Goal: Answer question/provide support: Share knowledge or assist other users

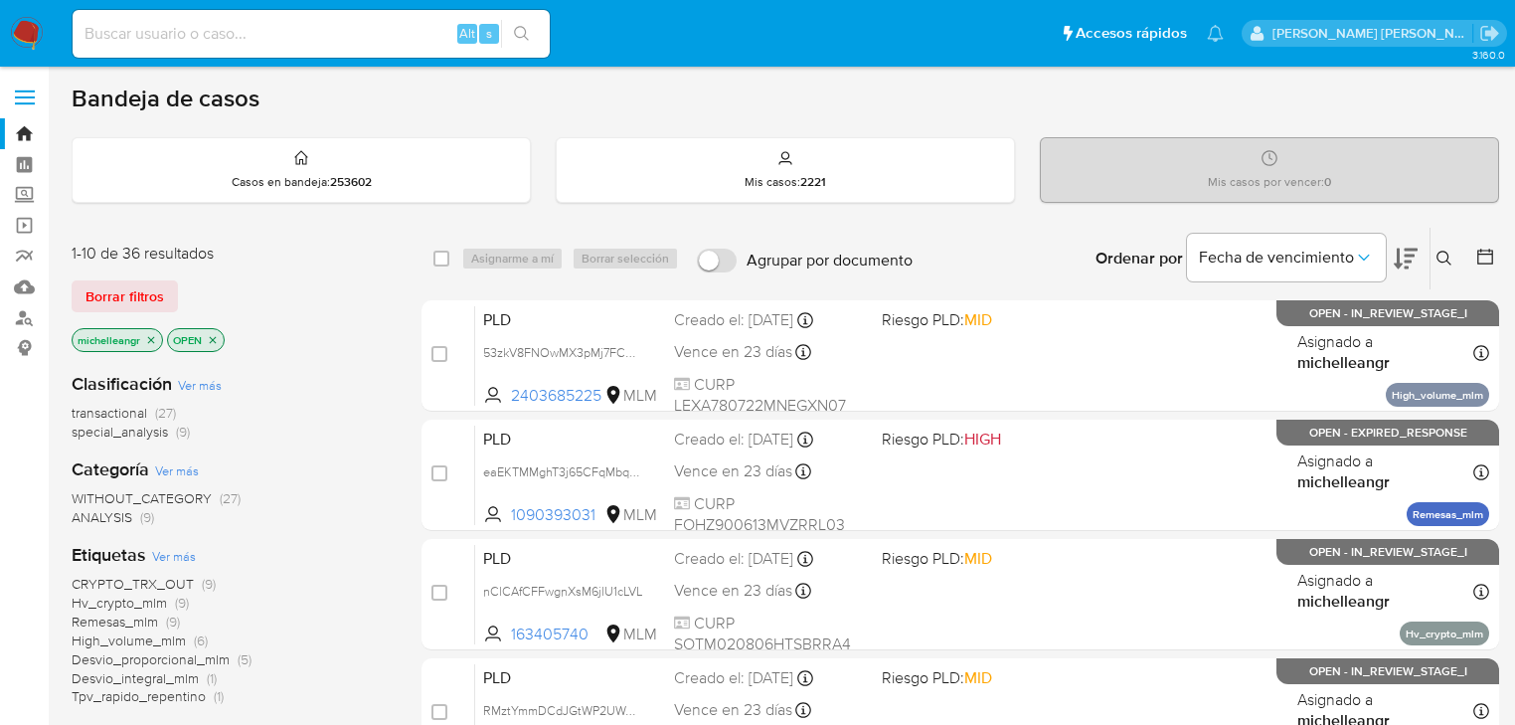
click at [186, 4] on nav "Pausado Ver notificaciones Alt s Accesos rápidos Presiona las siguientes teclas…" at bounding box center [757, 33] width 1515 height 67
click at [179, 11] on div "Alt s" at bounding box center [311, 34] width 477 height 48
click at [173, 19] on div "Alt s" at bounding box center [311, 34] width 477 height 48
click at [161, 31] on input at bounding box center [311, 34] width 477 height 26
paste input "nClCAfCFFwgnXsM6jlU1cLVL"
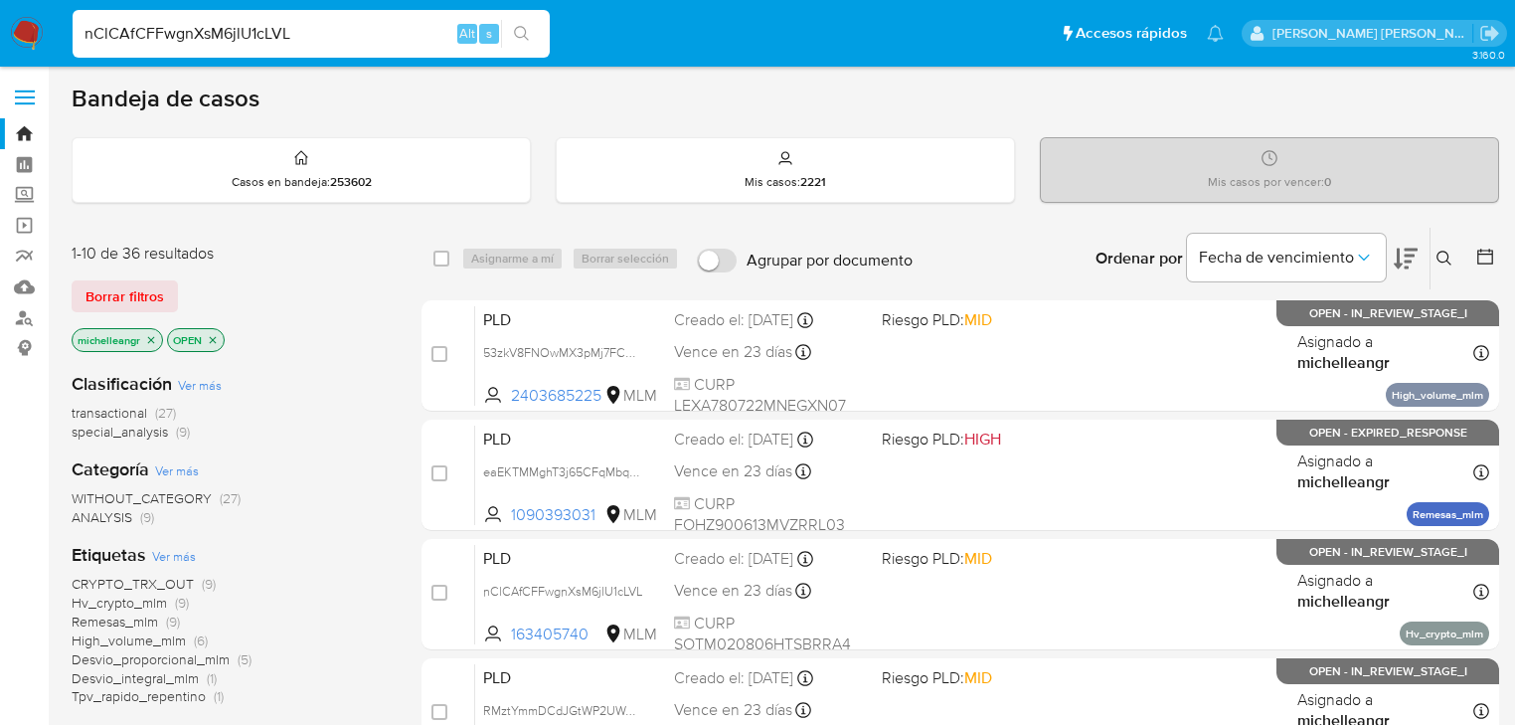
type input "nClCAfCFFwgnXsM6jlU1cLVL"
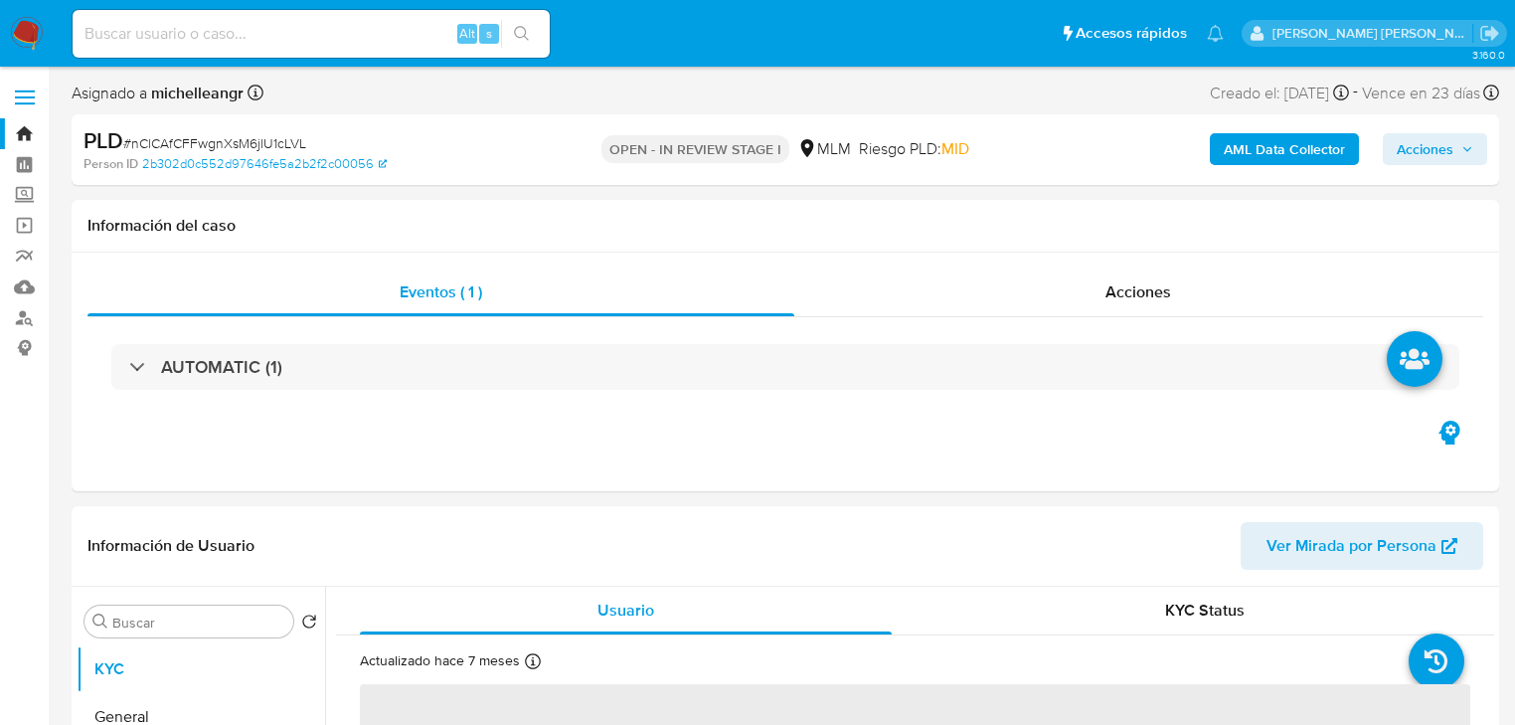
select select "10"
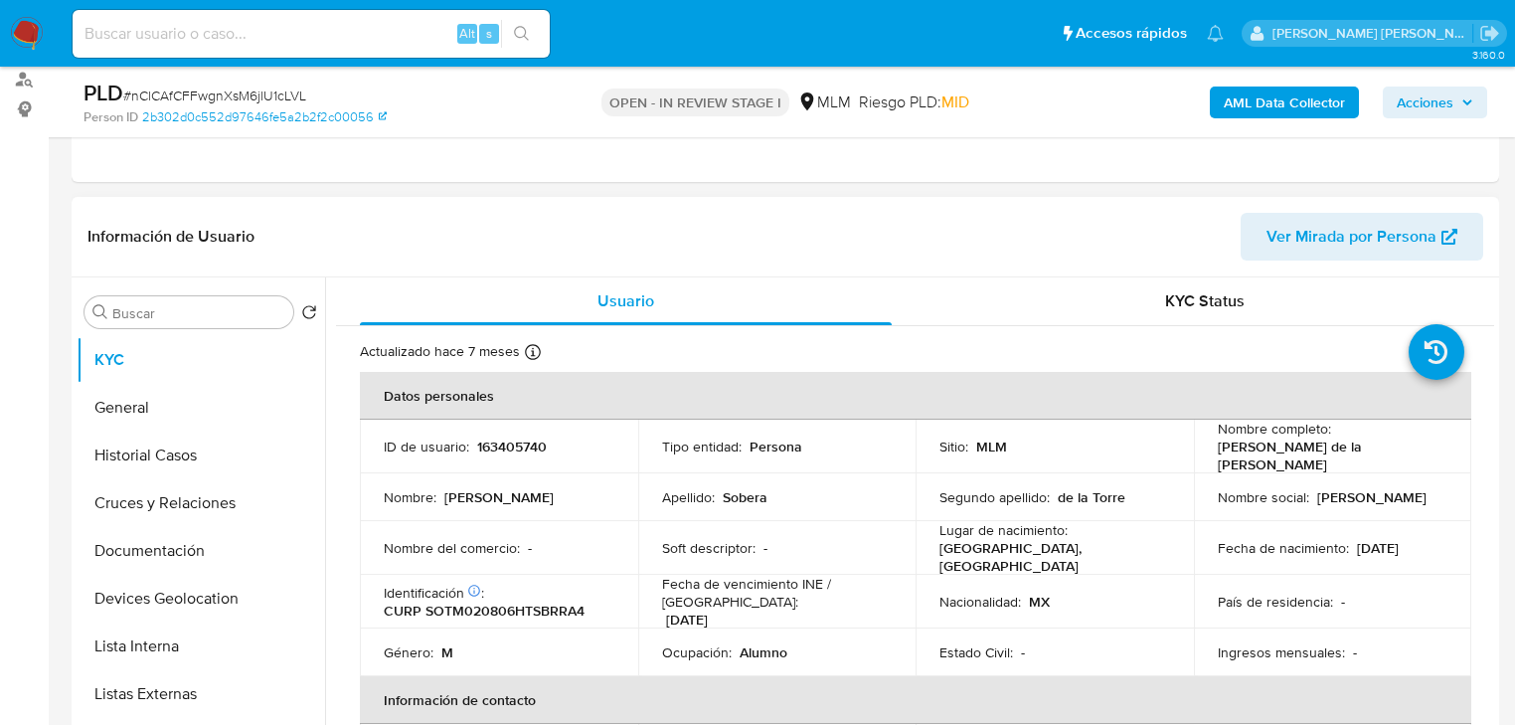
scroll to position [80, 0]
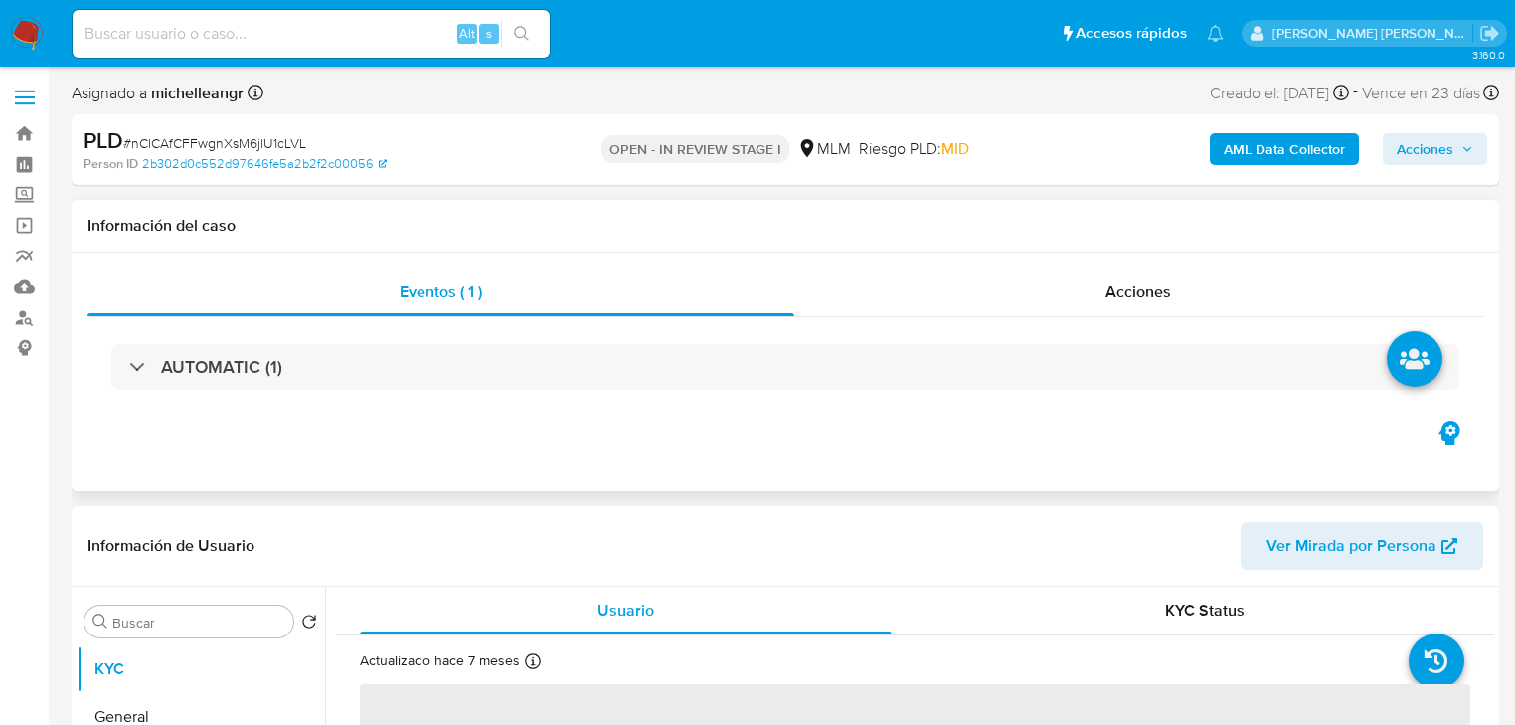
select select "10"
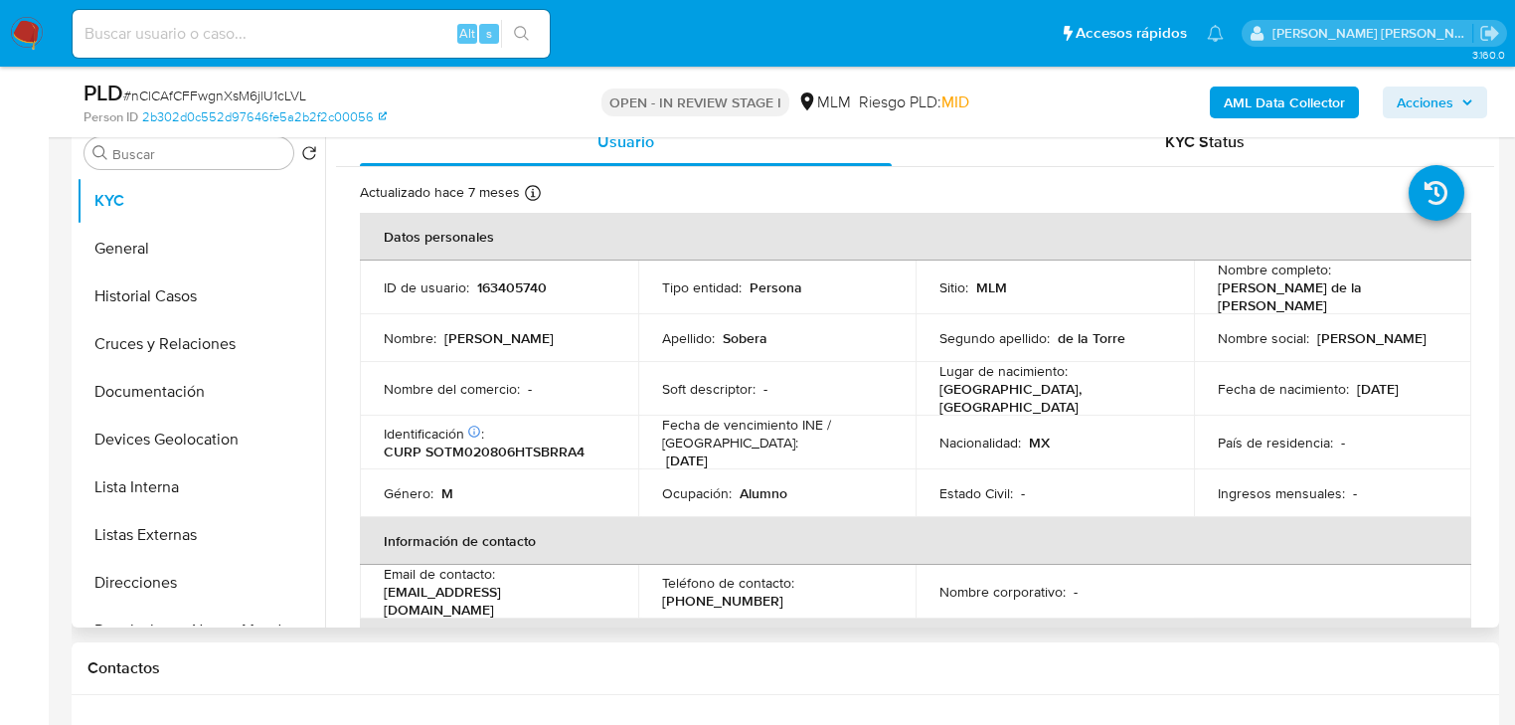
scroll to position [80, 0]
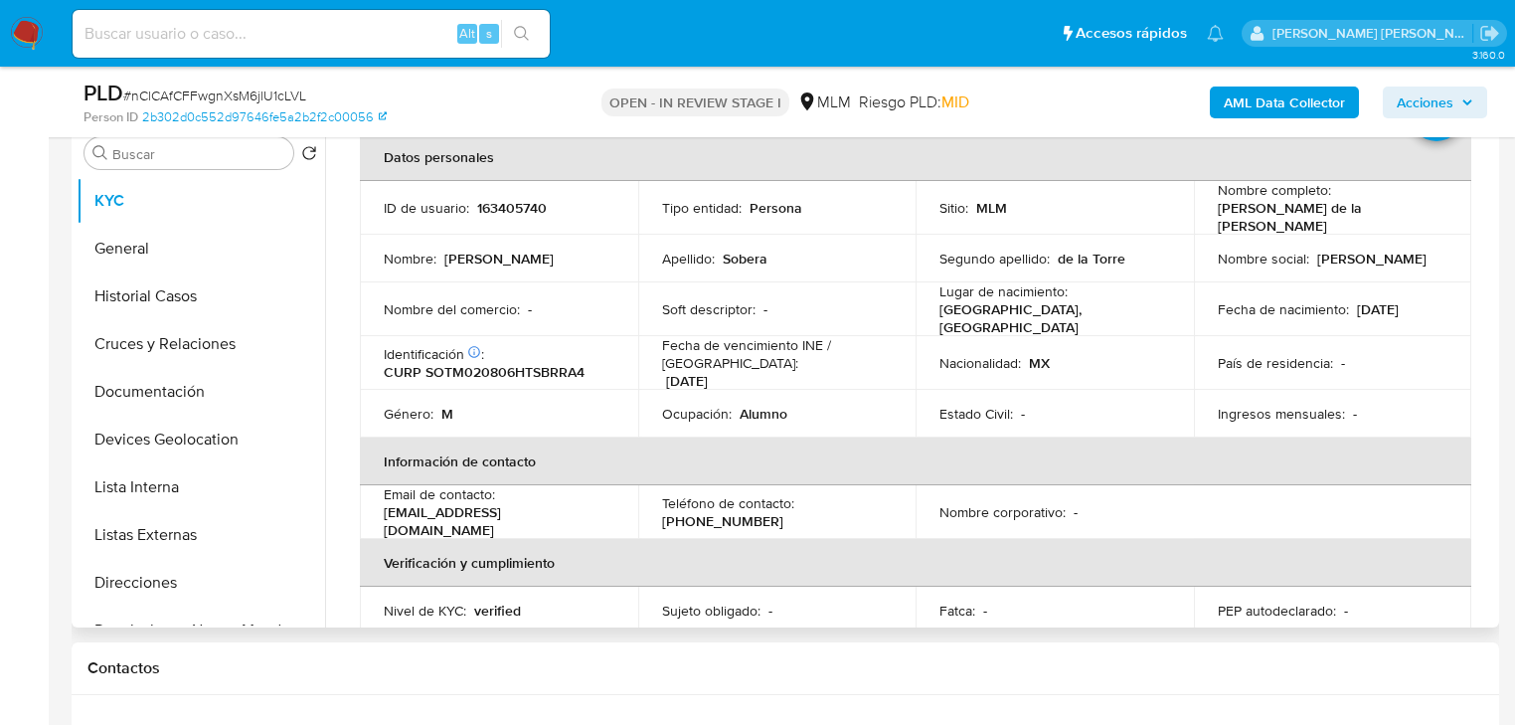
click at [1424, 372] on td "País de residencia : -" at bounding box center [1333, 363] width 278 height 54
click at [644, 539] on th "Verificación y cumplimiento" at bounding box center [915, 563] width 1111 height 48
click at [1380, 362] on td "País de residencia : -" at bounding box center [1333, 363] width 278 height 54
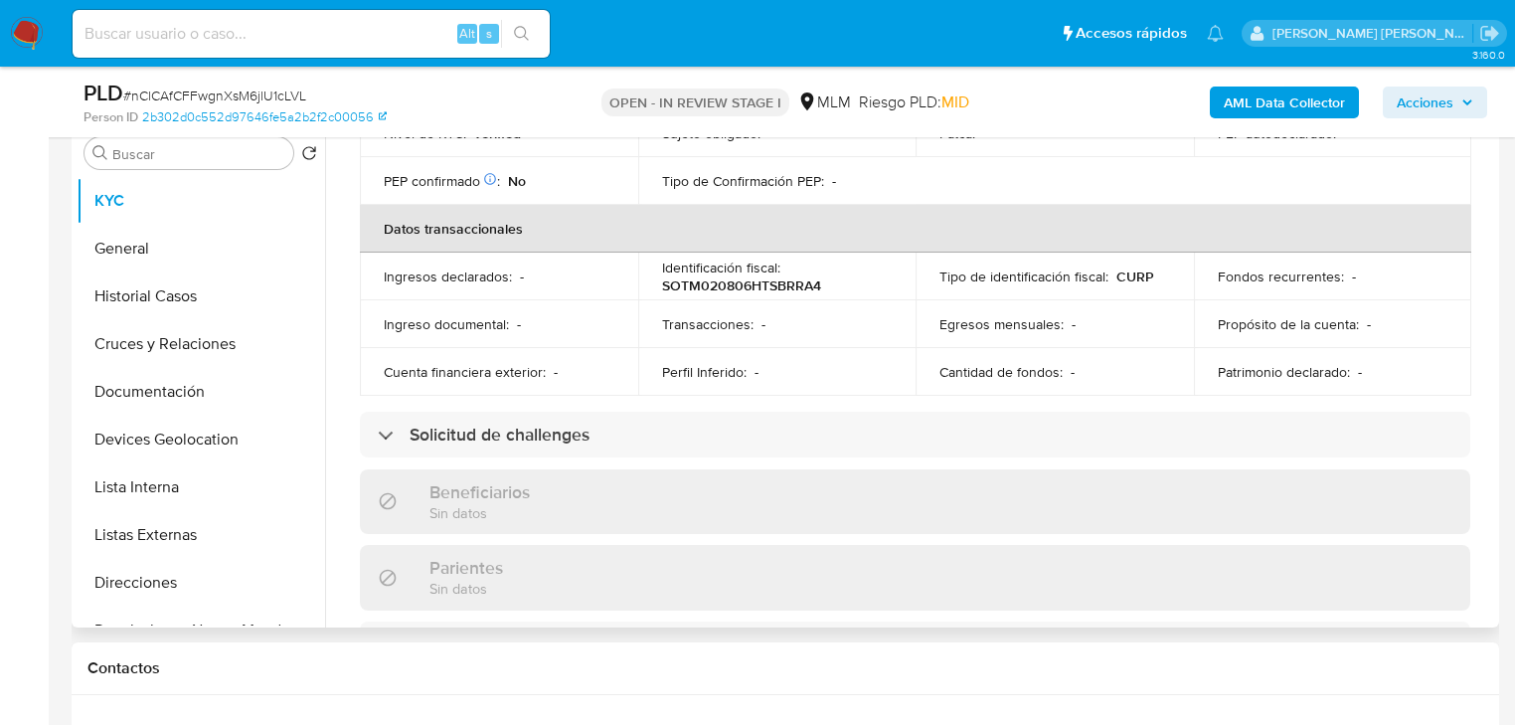
scroll to position [795, 0]
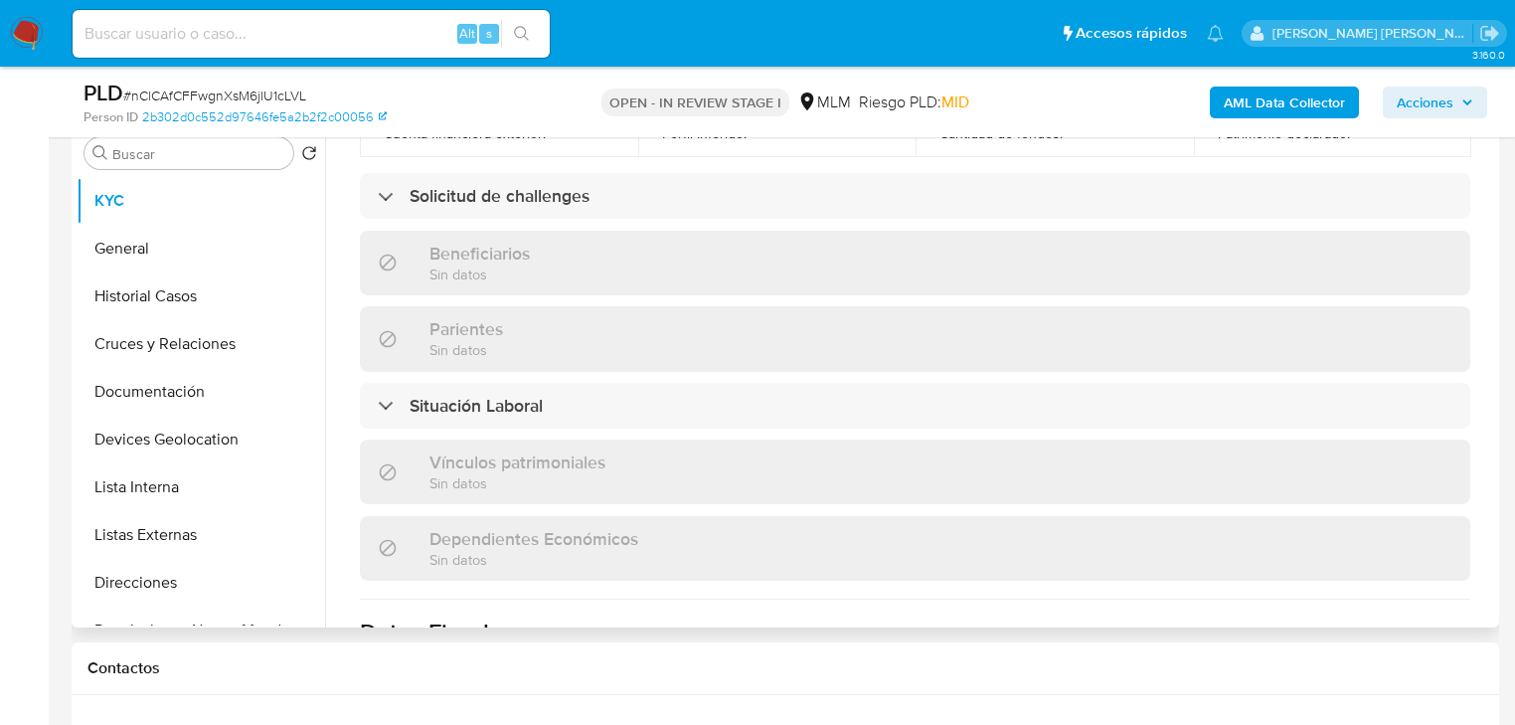
drag, startPoint x: 1400, startPoint y: 468, endPoint x: 1285, endPoint y: 479, distance: 114.9
click at [1389, 467] on div "Vínculos patrimoniales Sin datos" at bounding box center [915, 471] width 1111 height 65
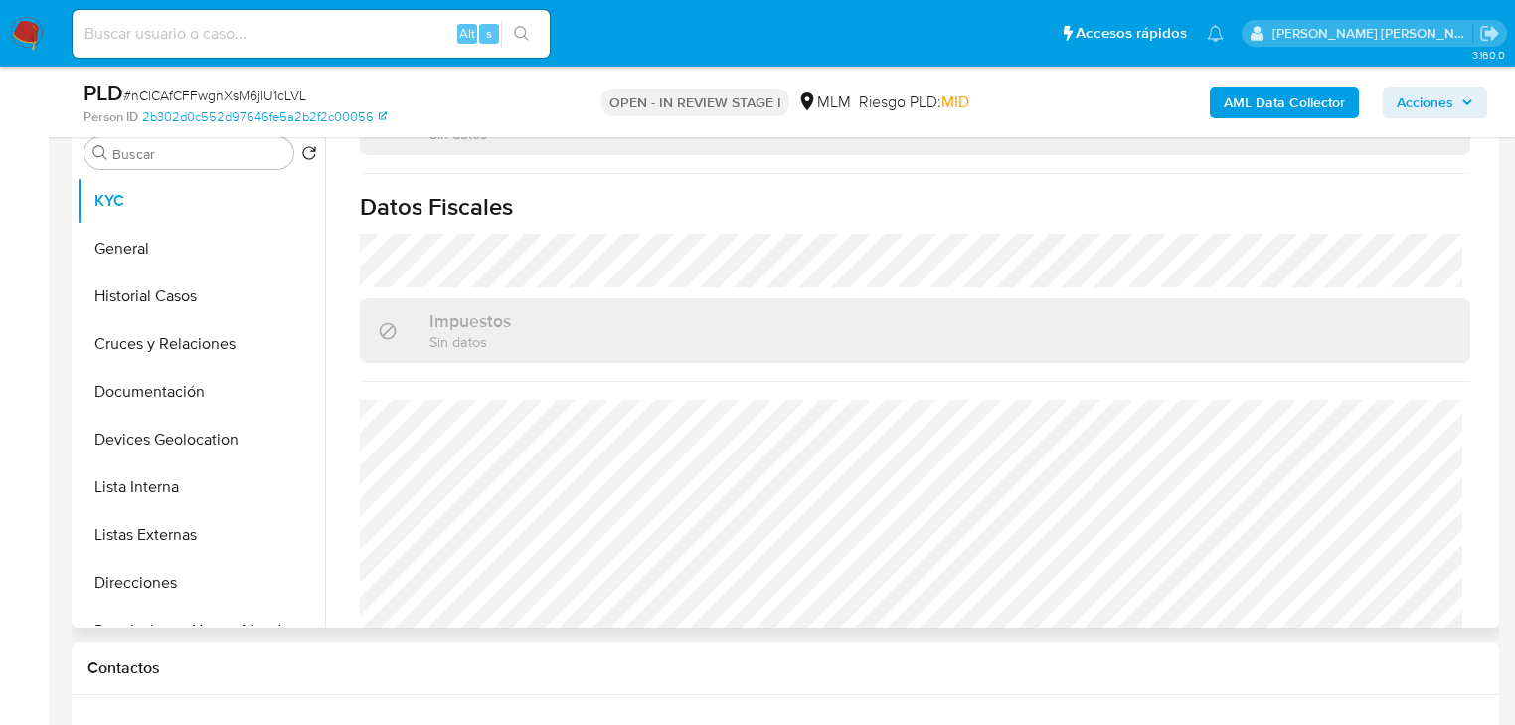
scroll to position [1236, 0]
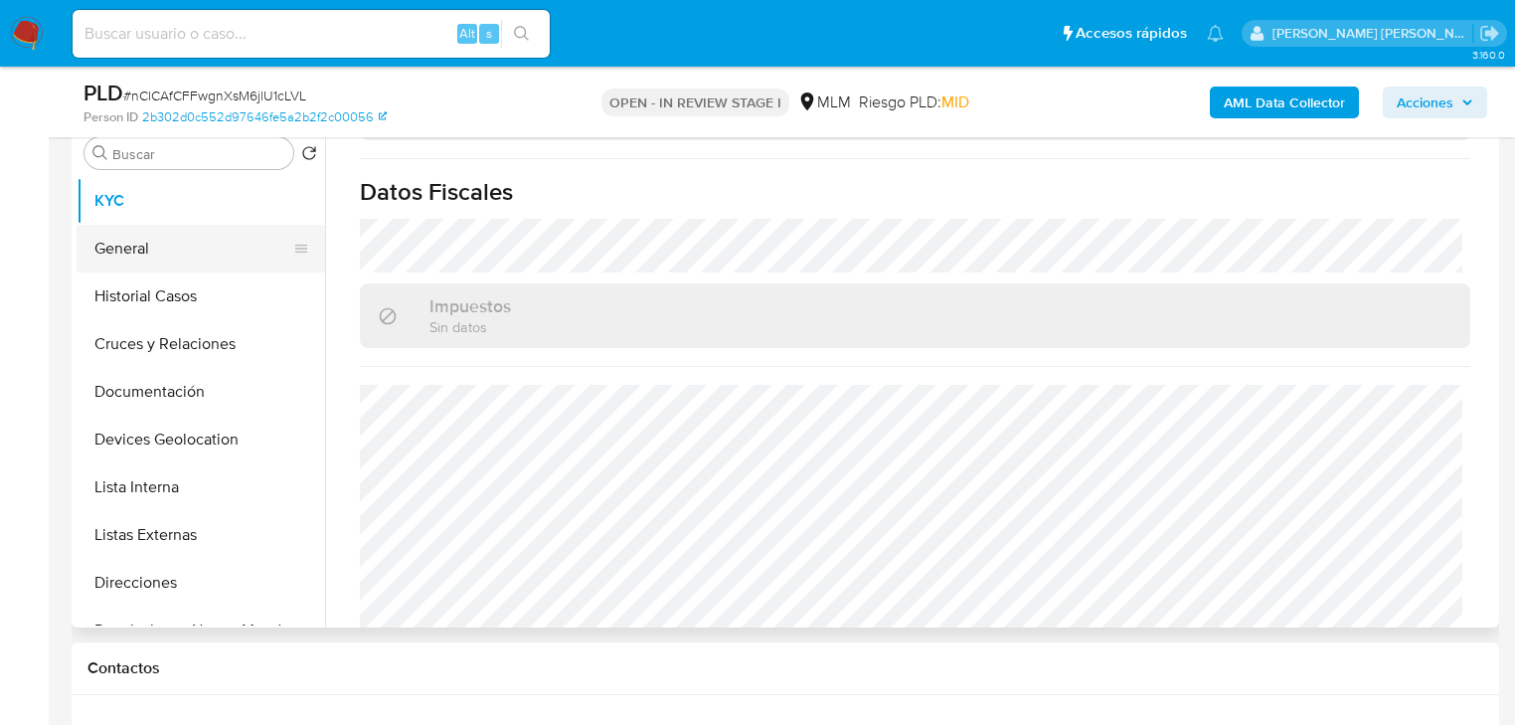
drag, startPoint x: 150, startPoint y: 250, endPoint x: 290, endPoint y: 261, distance: 140.7
click at [151, 250] on button "General" at bounding box center [193, 249] width 233 height 48
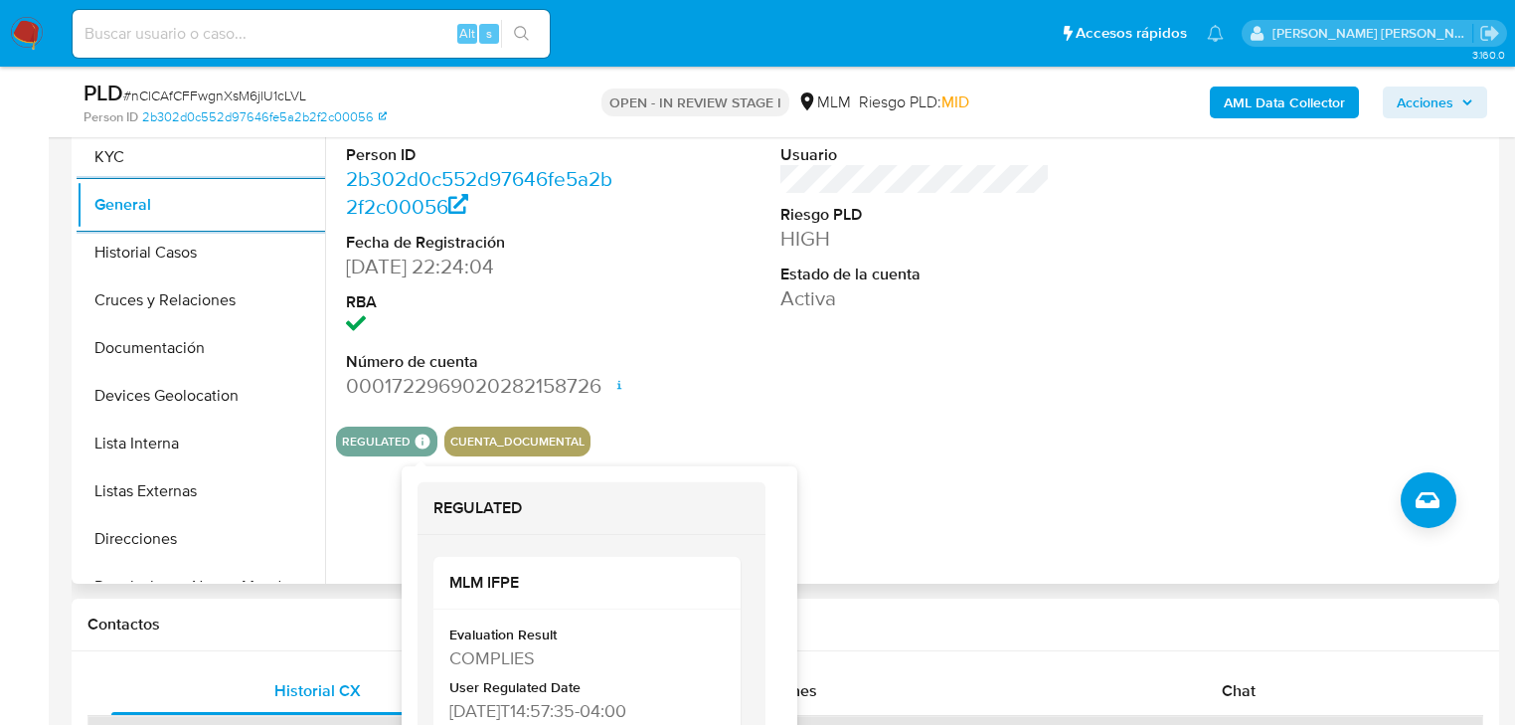
scroll to position [477, 0]
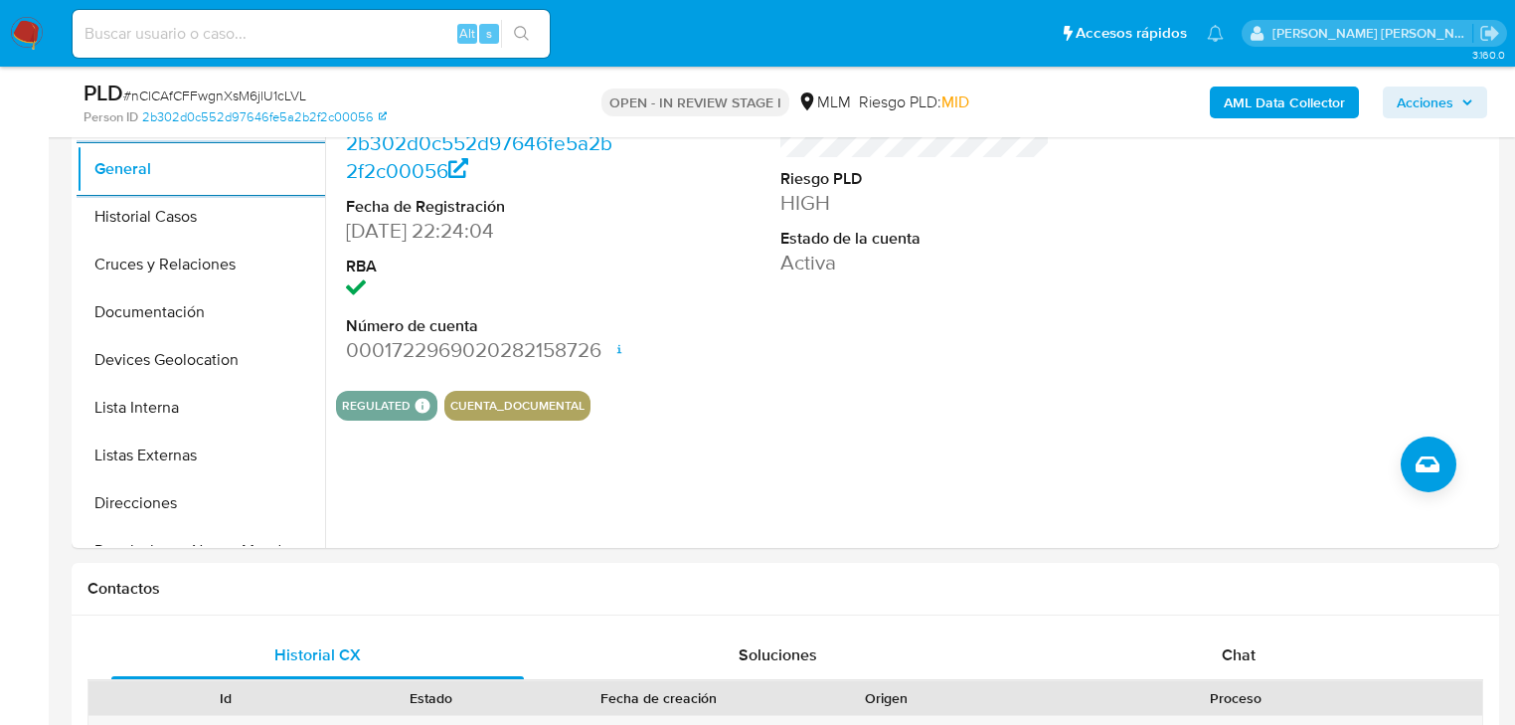
drag, startPoint x: 187, startPoint y: 208, endPoint x: 940, endPoint y: 314, distance: 760.1
click at [187, 207] on button "Historial Casos" at bounding box center [201, 217] width 249 height 48
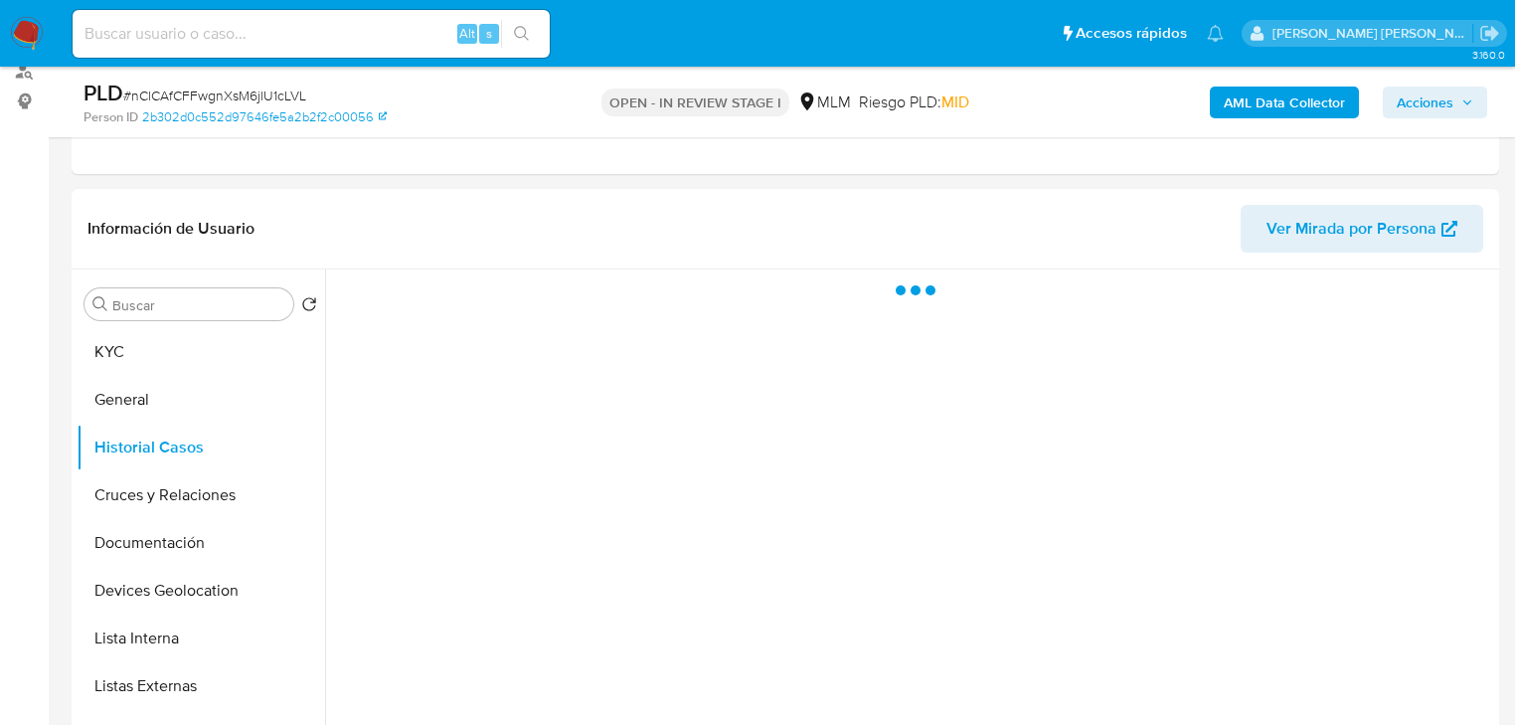
scroll to position [239, 0]
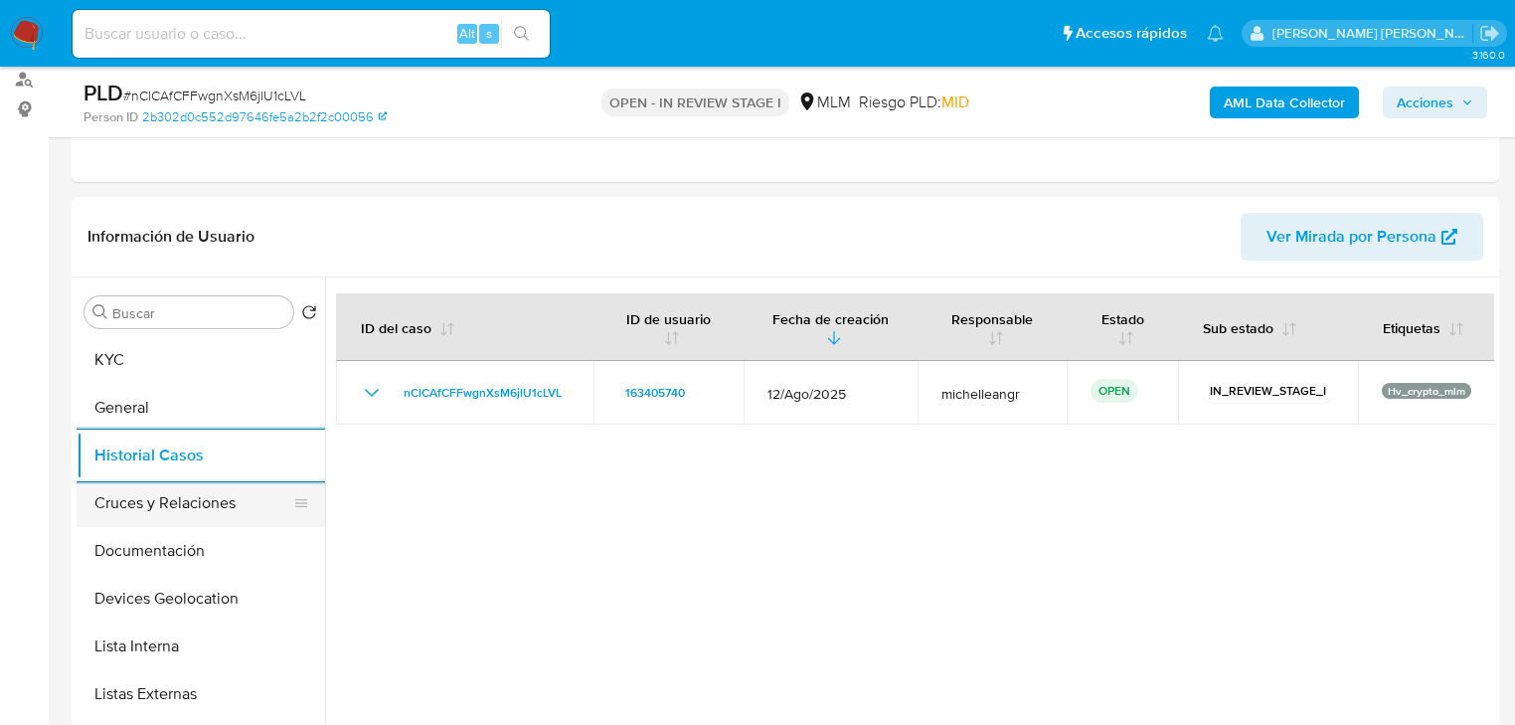
click at [216, 500] on button "Cruces y Relaciones" at bounding box center [193, 503] width 233 height 48
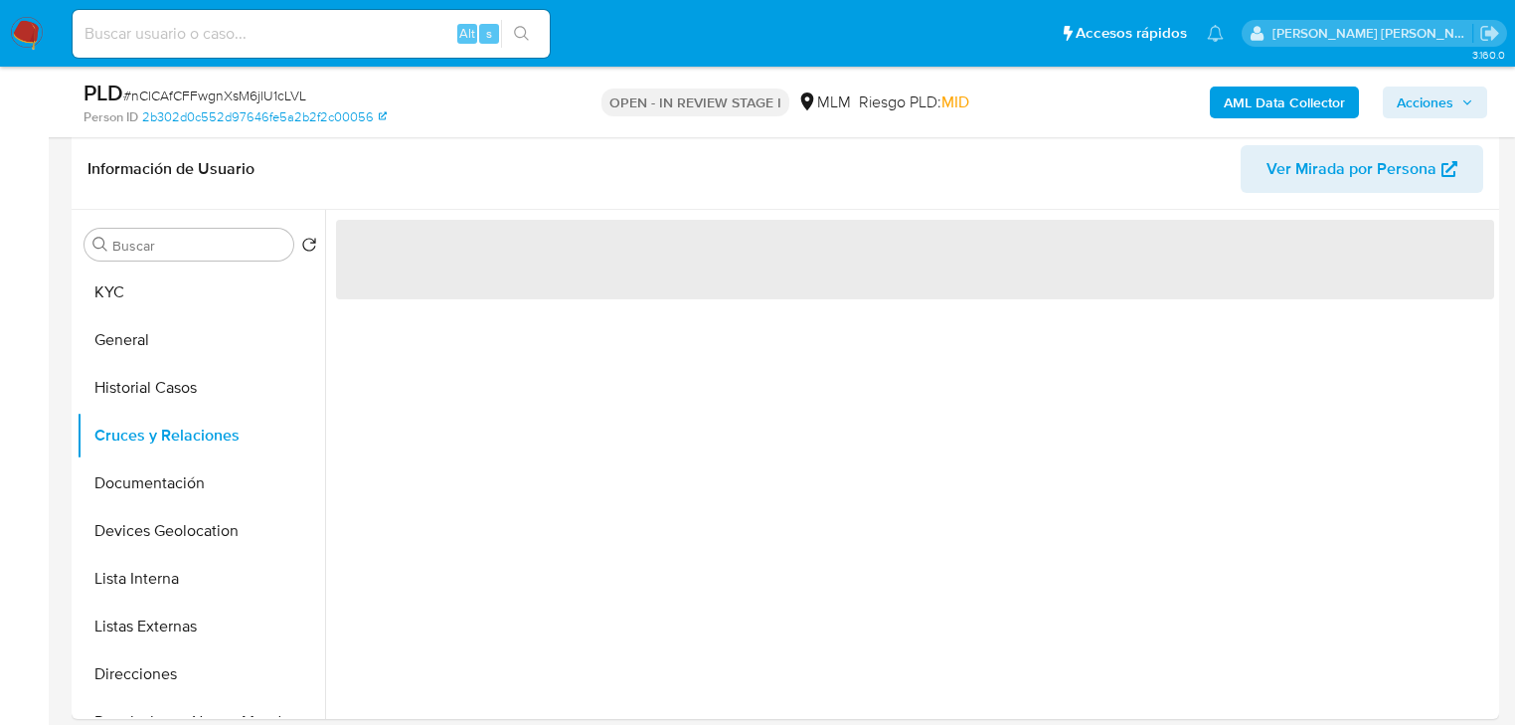
scroll to position [398, 0]
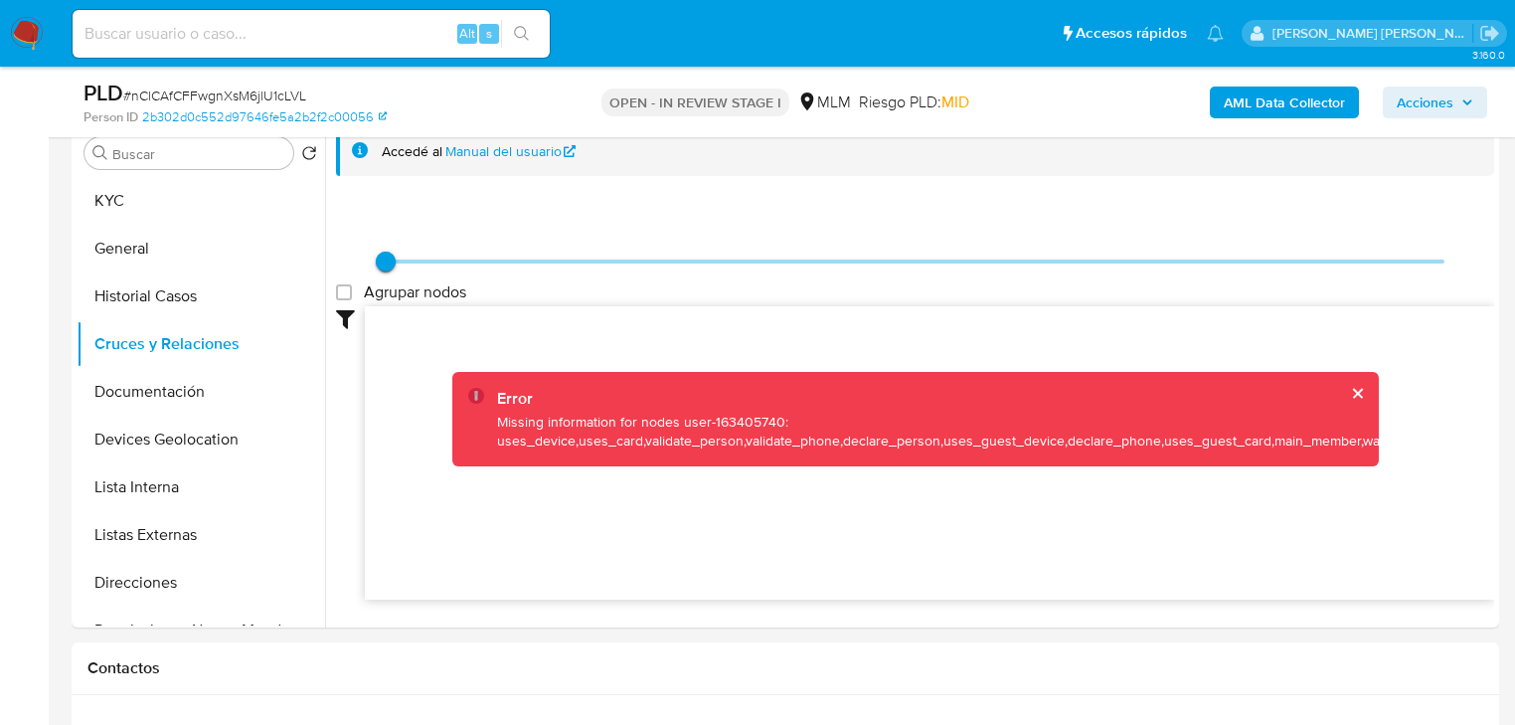
click at [1350, 390] on button "cerrar" at bounding box center [1356, 393] width 13 height 13
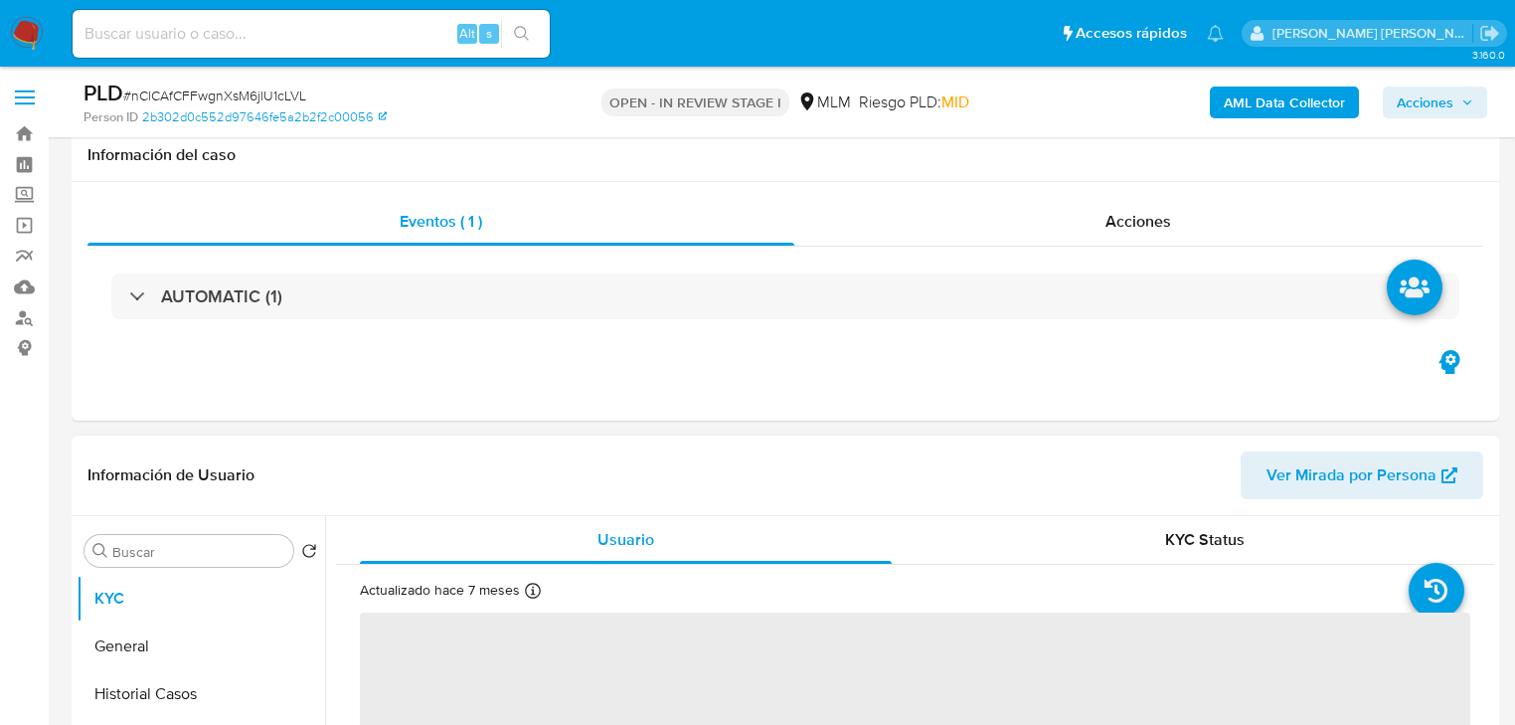
scroll to position [318, 0]
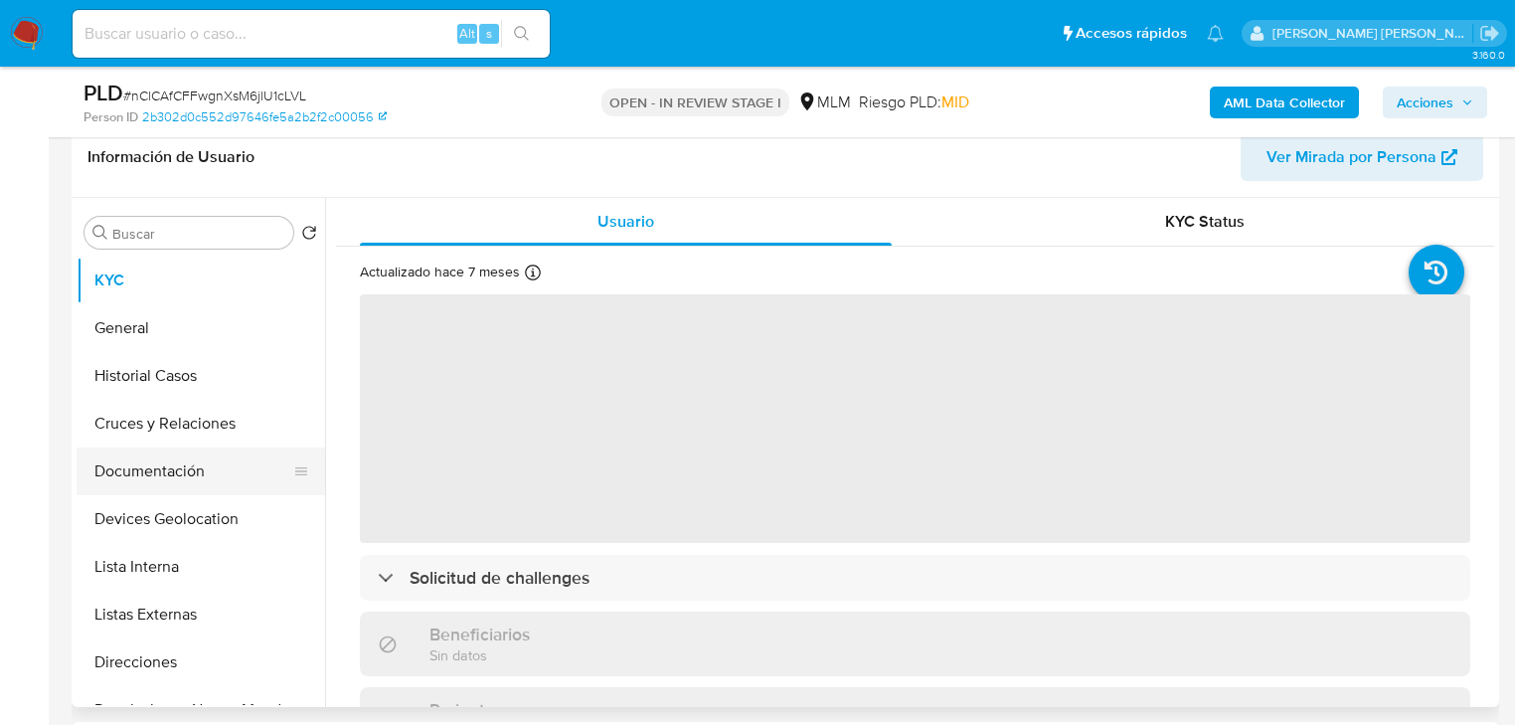
select select "10"
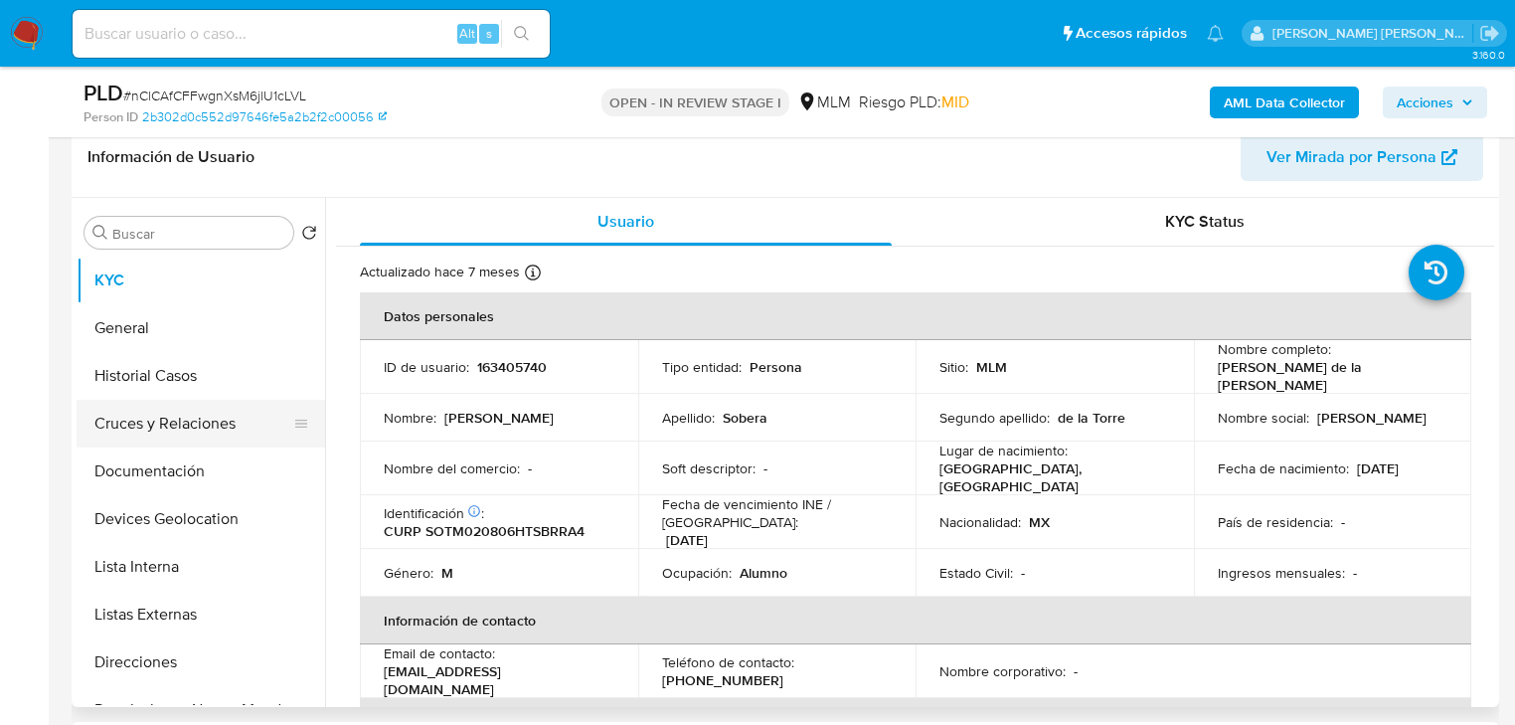
click at [208, 427] on button "Cruces y Relaciones" at bounding box center [193, 424] width 233 height 48
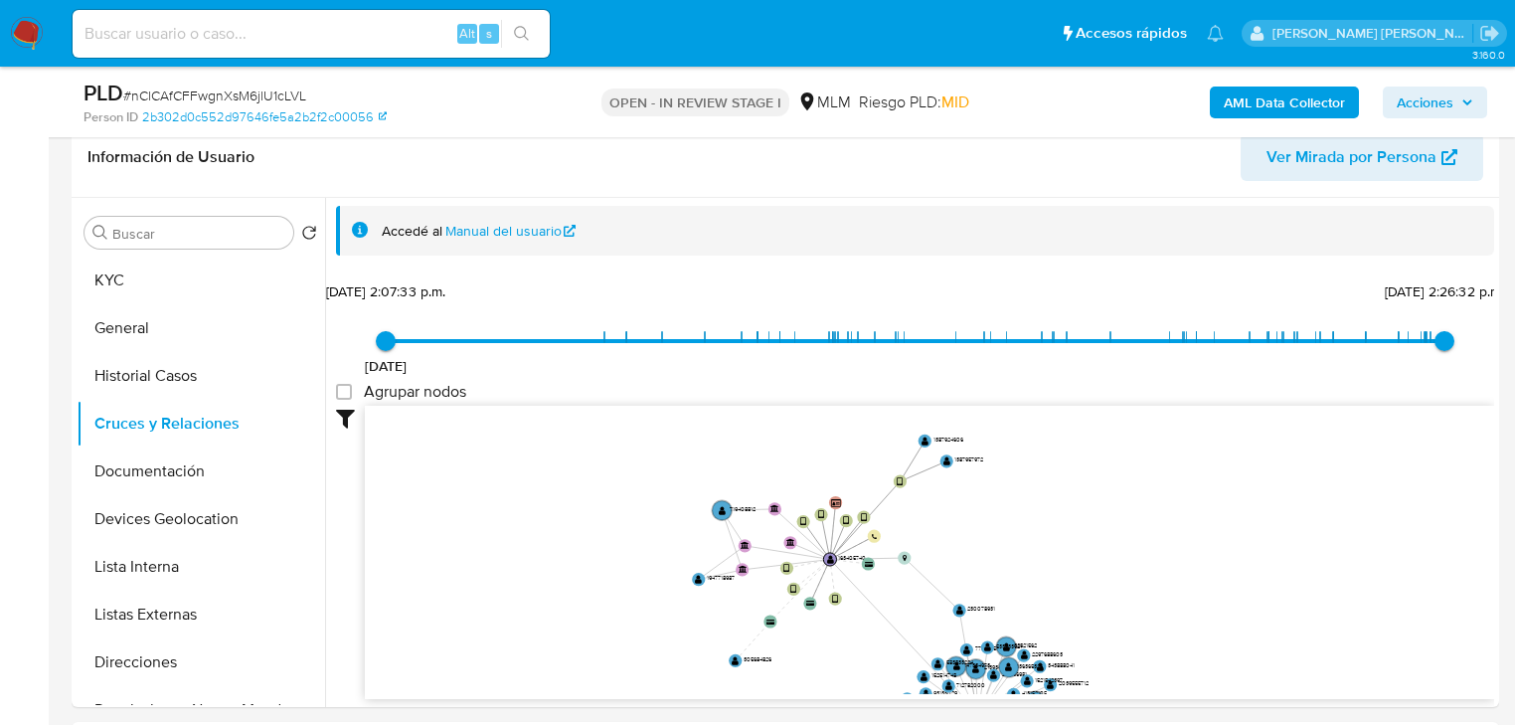
drag, startPoint x: 755, startPoint y: 571, endPoint x: 793, endPoint y: 714, distance: 148.3
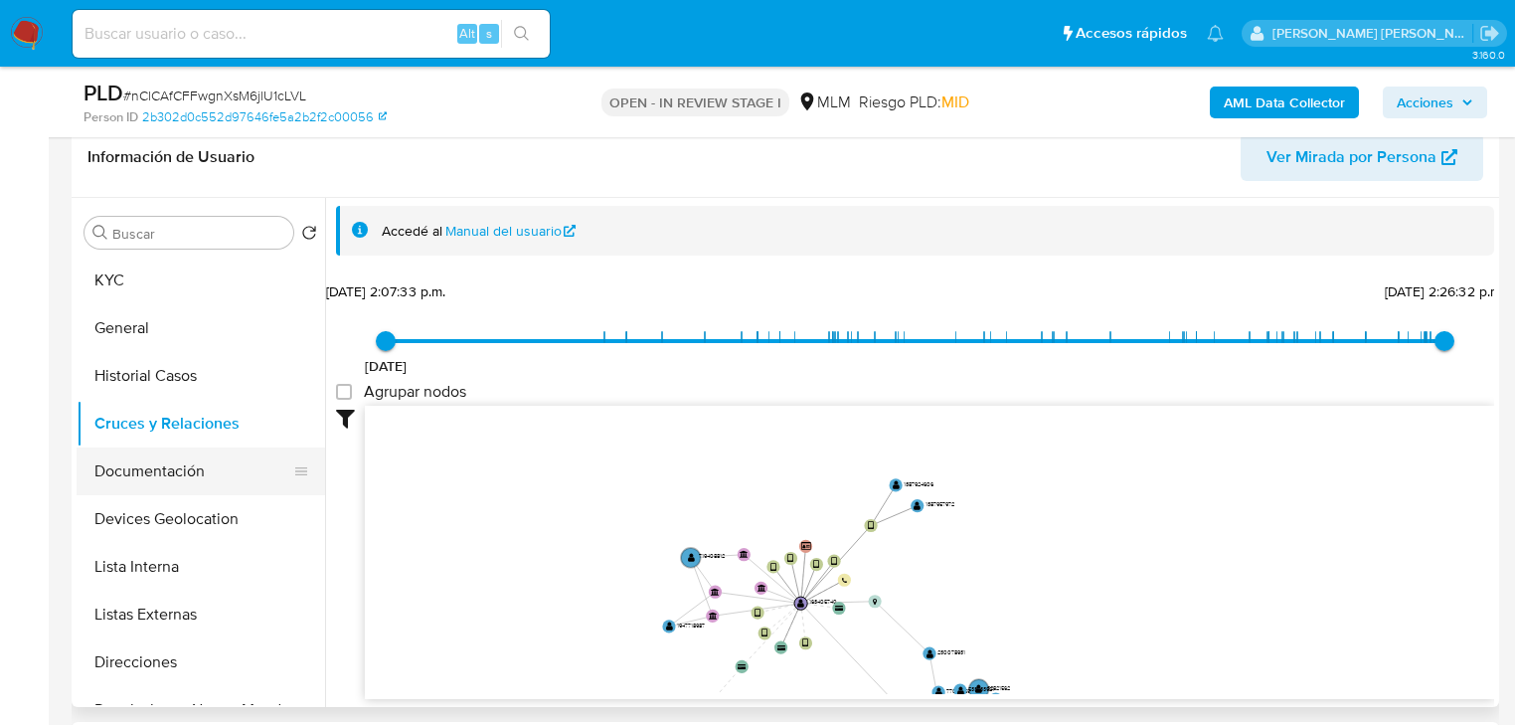
drag, startPoint x: 191, startPoint y: 473, endPoint x: 247, endPoint y: 479, distance: 56.0
click at [191, 473] on button "Documentación" at bounding box center [193, 471] width 233 height 48
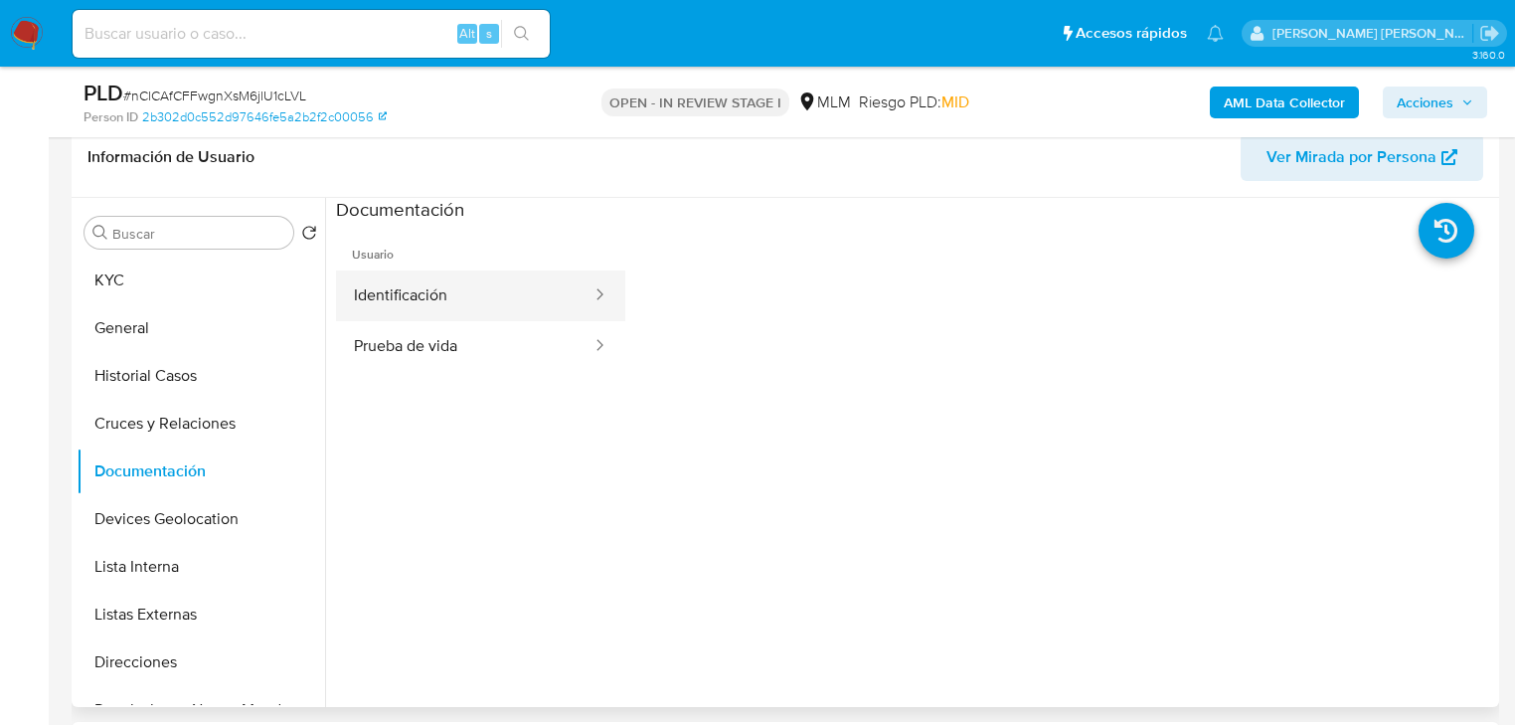
drag, startPoint x: 475, startPoint y: 275, endPoint x: 586, endPoint y: 298, distance: 112.7
click at [488, 275] on button "Identificación" at bounding box center [464, 295] width 257 height 51
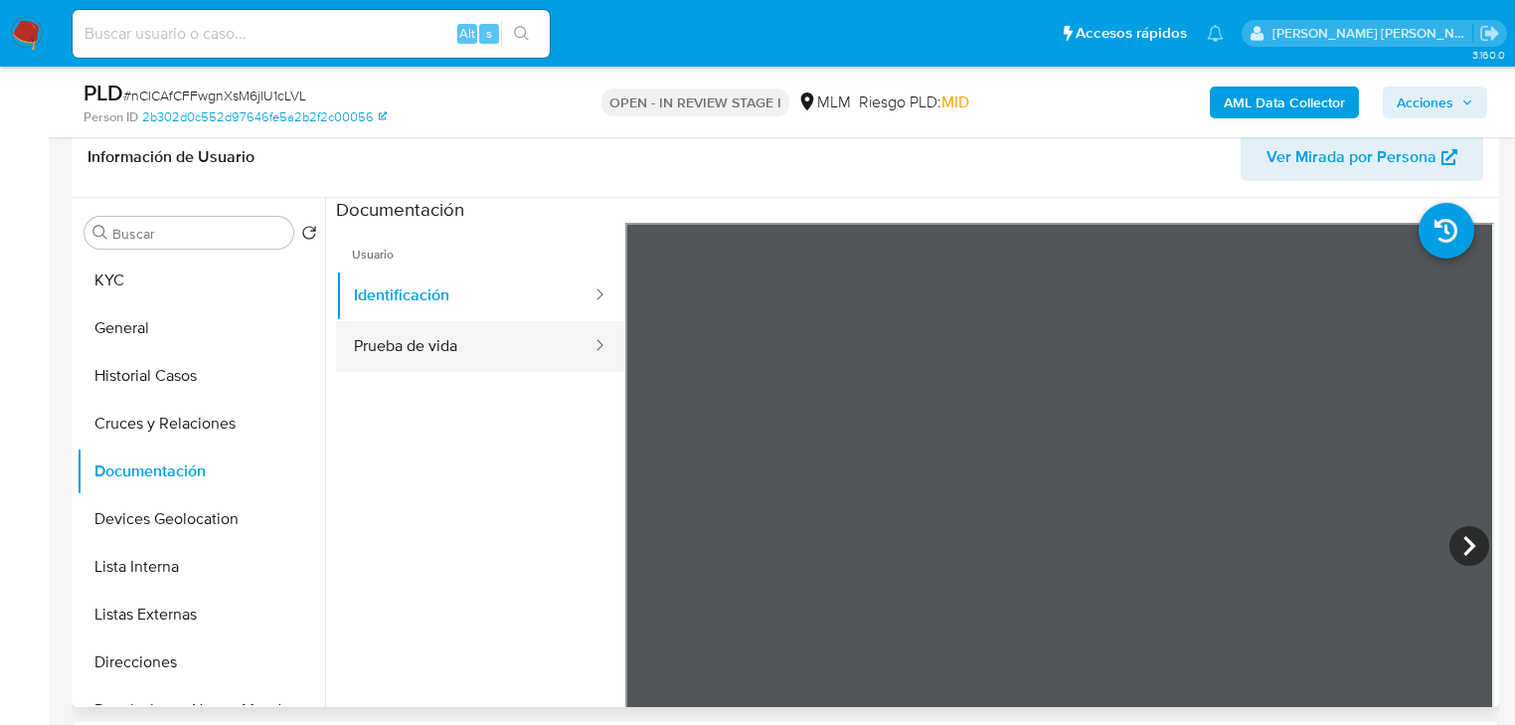
click at [450, 342] on button "Prueba de vida" at bounding box center [464, 346] width 257 height 51
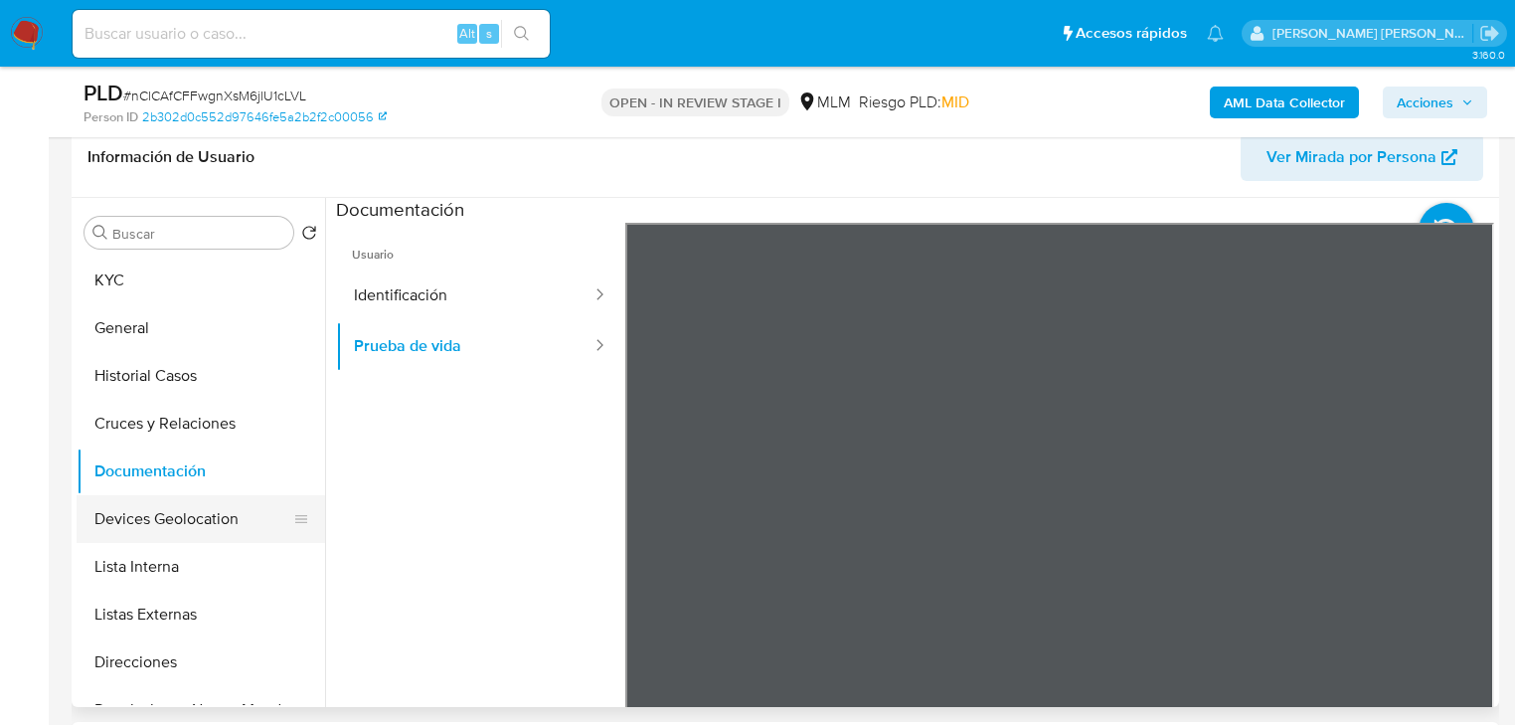
click at [219, 525] on button "Devices Geolocation" at bounding box center [193, 519] width 233 height 48
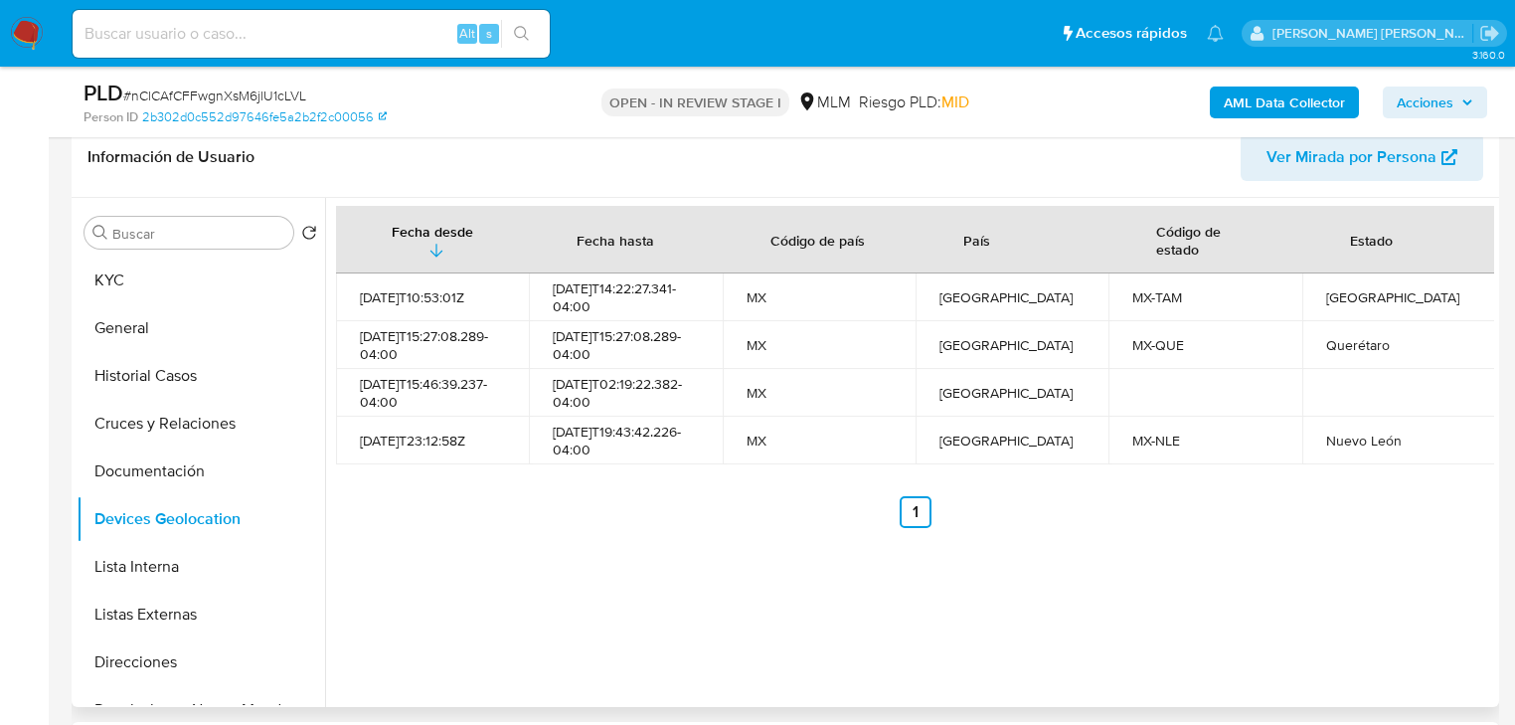
drag, startPoint x: 172, startPoint y: 621, endPoint x: 816, endPoint y: 583, distance: 645.4
click at [172, 613] on button "Listas Externas" at bounding box center [201, 615] width 249 height 48
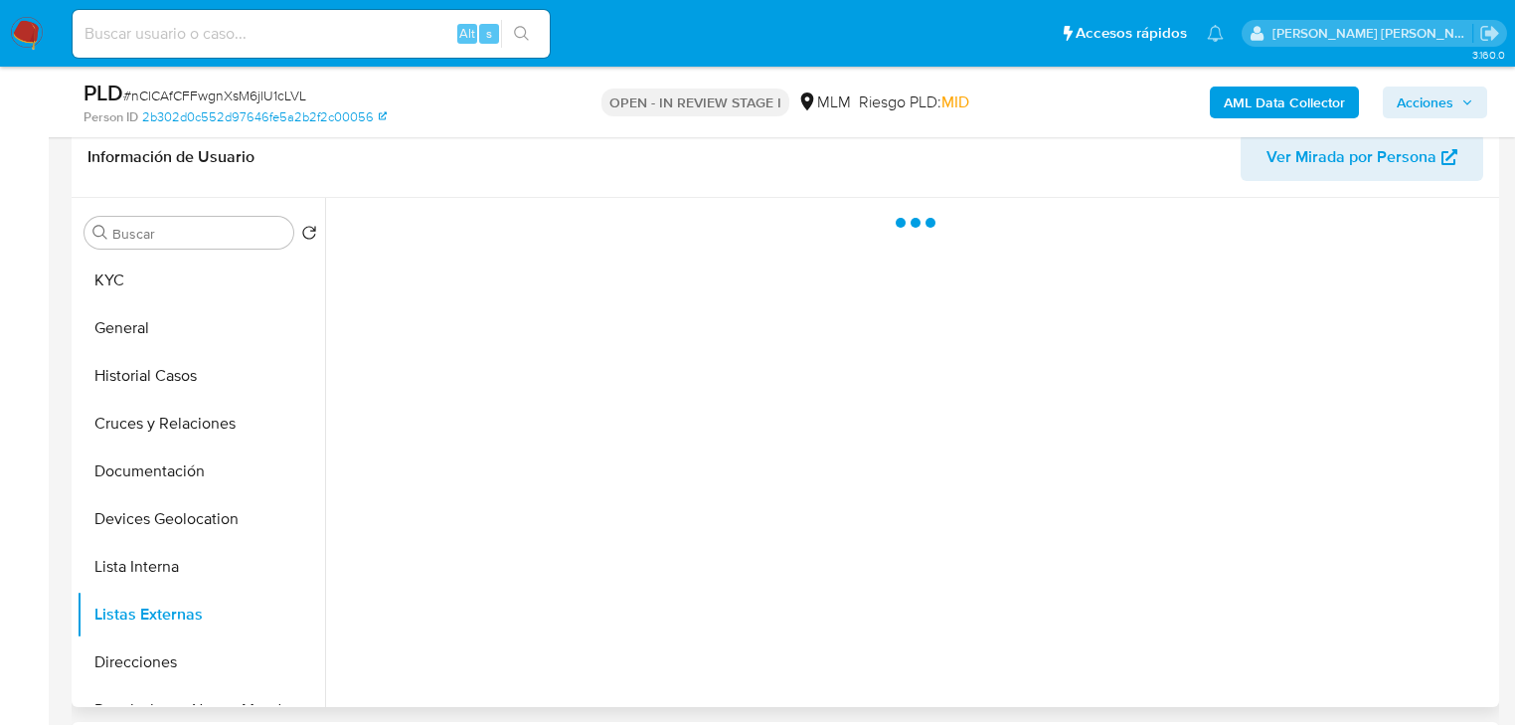
drag, startPoint x: 815, startPoint y: 580, endPoint x: 798, endPoint y: 545, distance: 38.7
click at [810, 561] on div at bounding box center [909, 452] width 1169 height 509
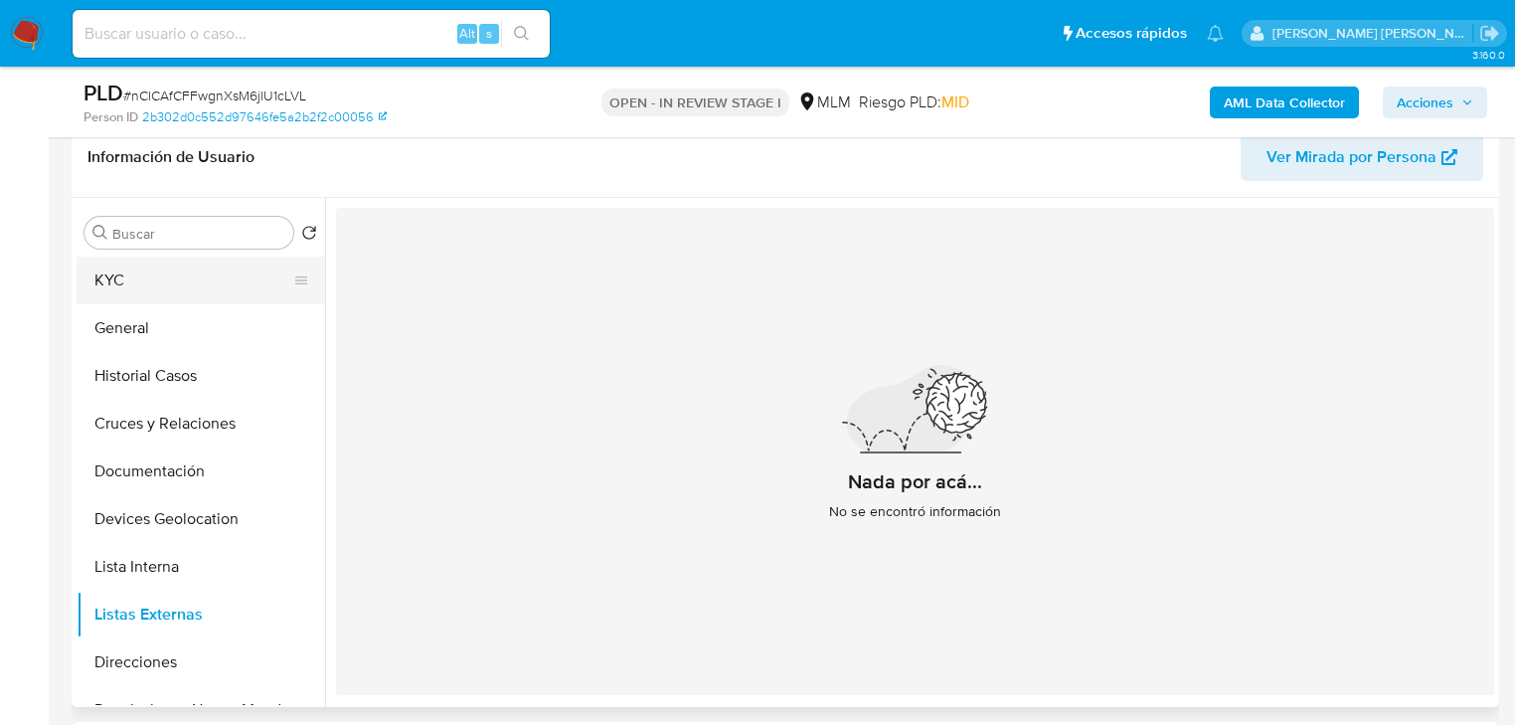
click at [160, 285] on button "KYC" at bounding box center [193, 280] width 233 height 48
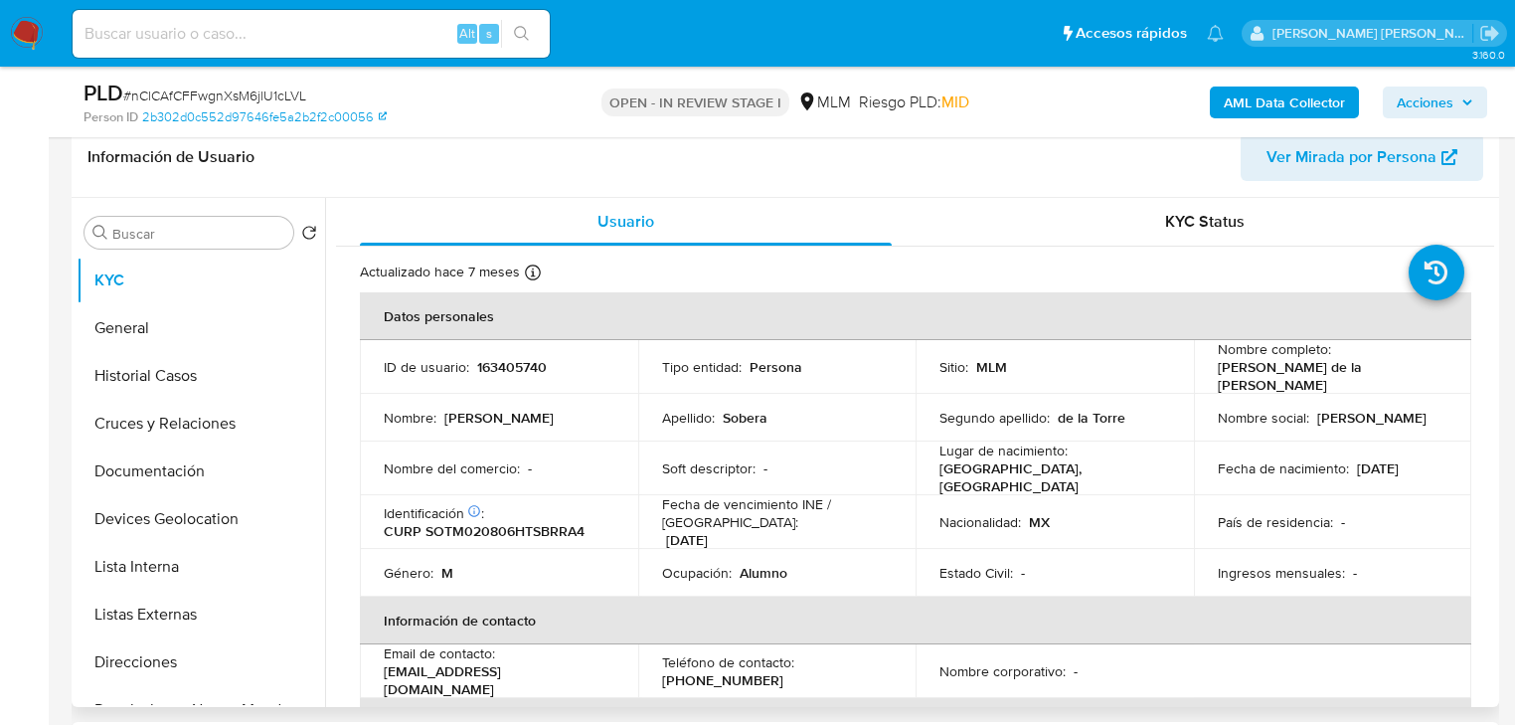
click at [700, 531] on p "31/12/2031" at bounding box center [687, 540] width 42 height 18
drag, startPoint x: 564, startPoint y: 670, endPoint x: 376, endPoint y: 667, distance: 187.9
click at [376, 667] on td "Email de contacto : marianosobera@hotmail.com" at bounding box center [499, 671] width 278 height 54
copy p "marianosobera@hotmail.com"
click at [722, 671] on p "(833) 3008040" at bounding box center [722, 680] width 121 height 18
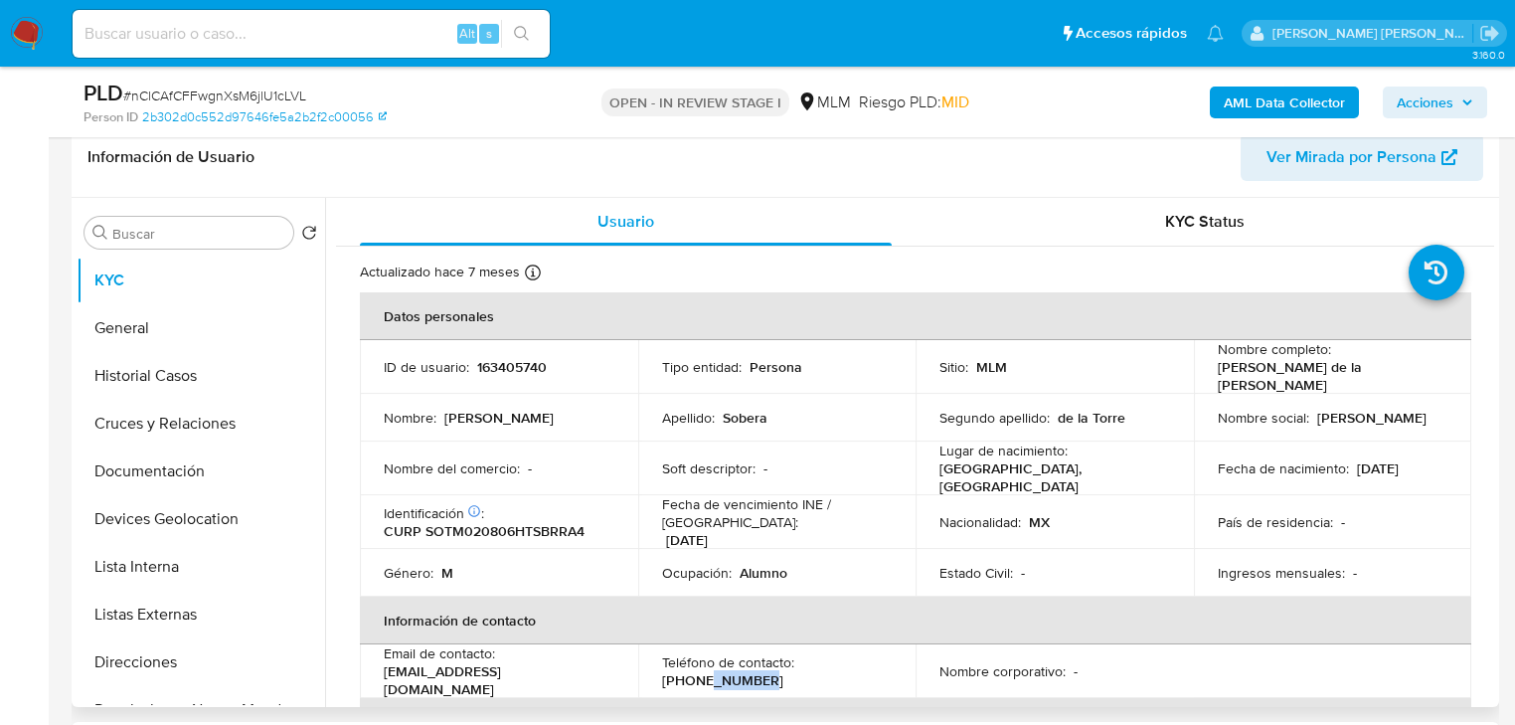
click at [722, 671] on p "(833) 3008040" at bounding box center [722, 680] width 121 height 18
copy p "3008040"
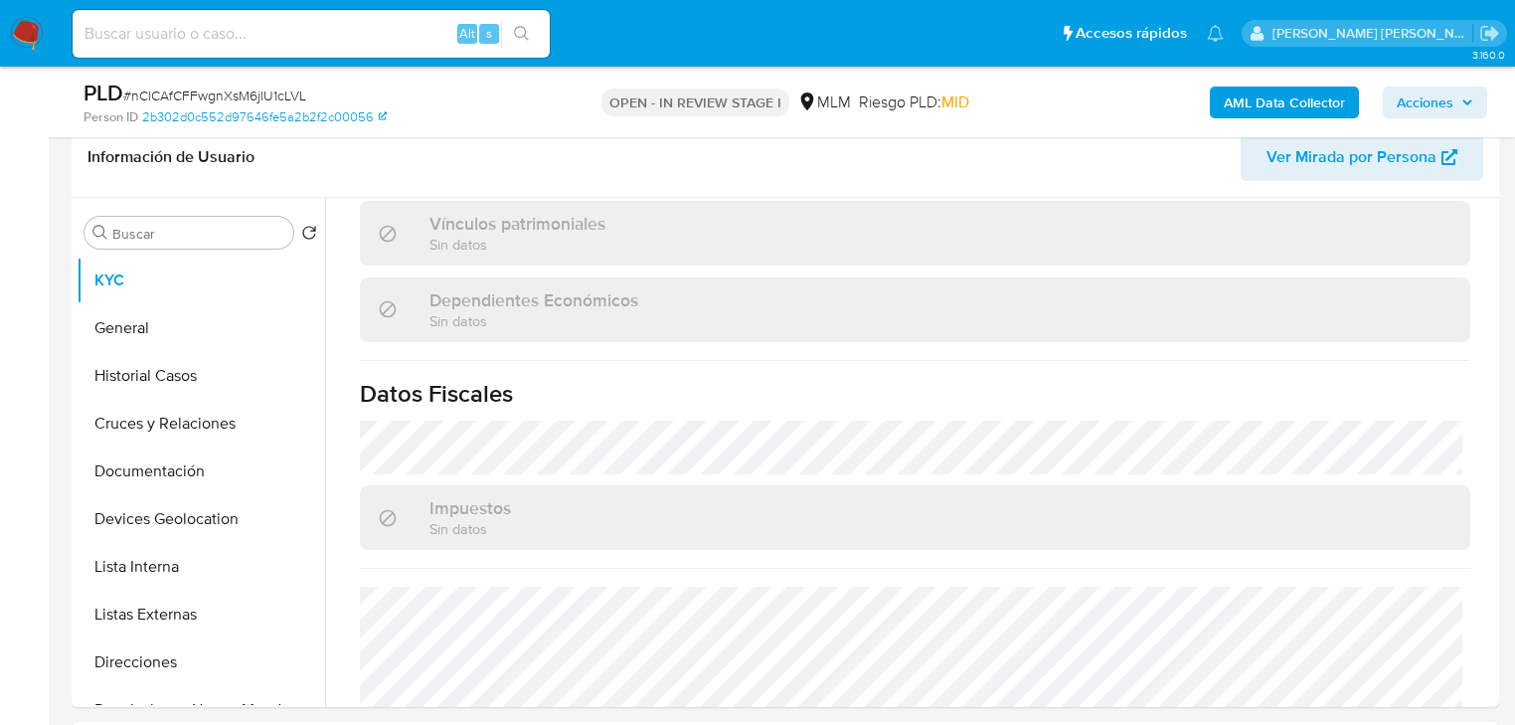
scroll to position [1236, 0]
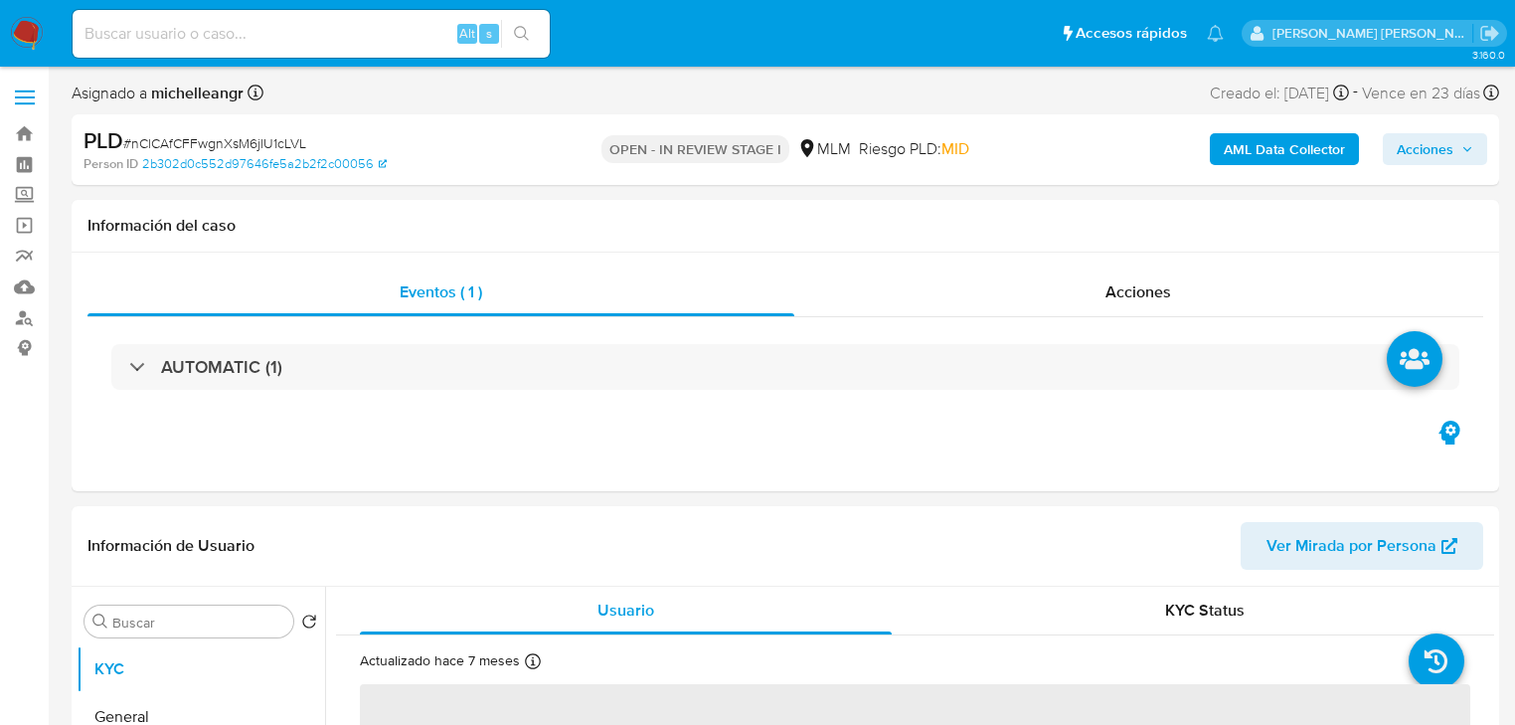
select select "10"
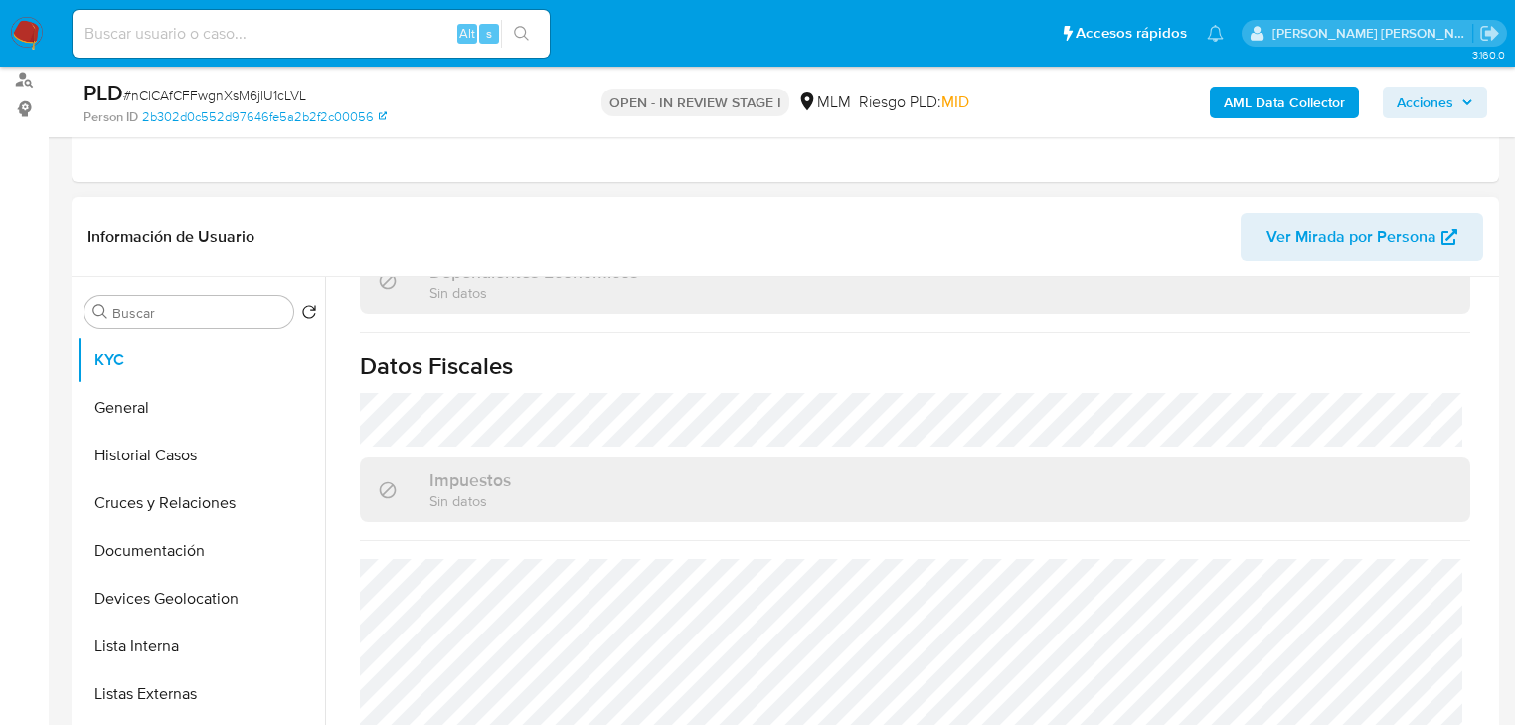
scroll to position [1236, 0]
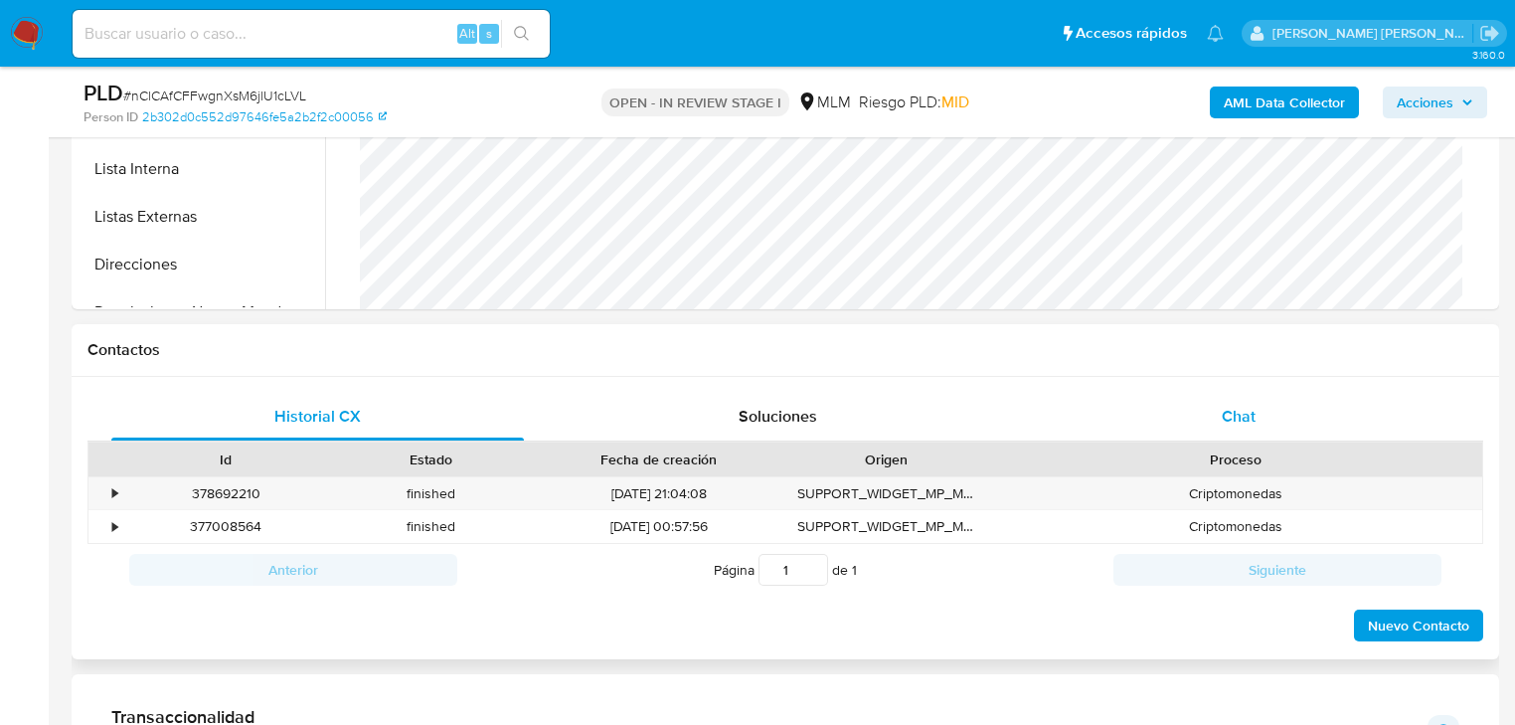
click at [1252, 414] on span "Chat" at bounding box center [1239, 416] width 34 height 23
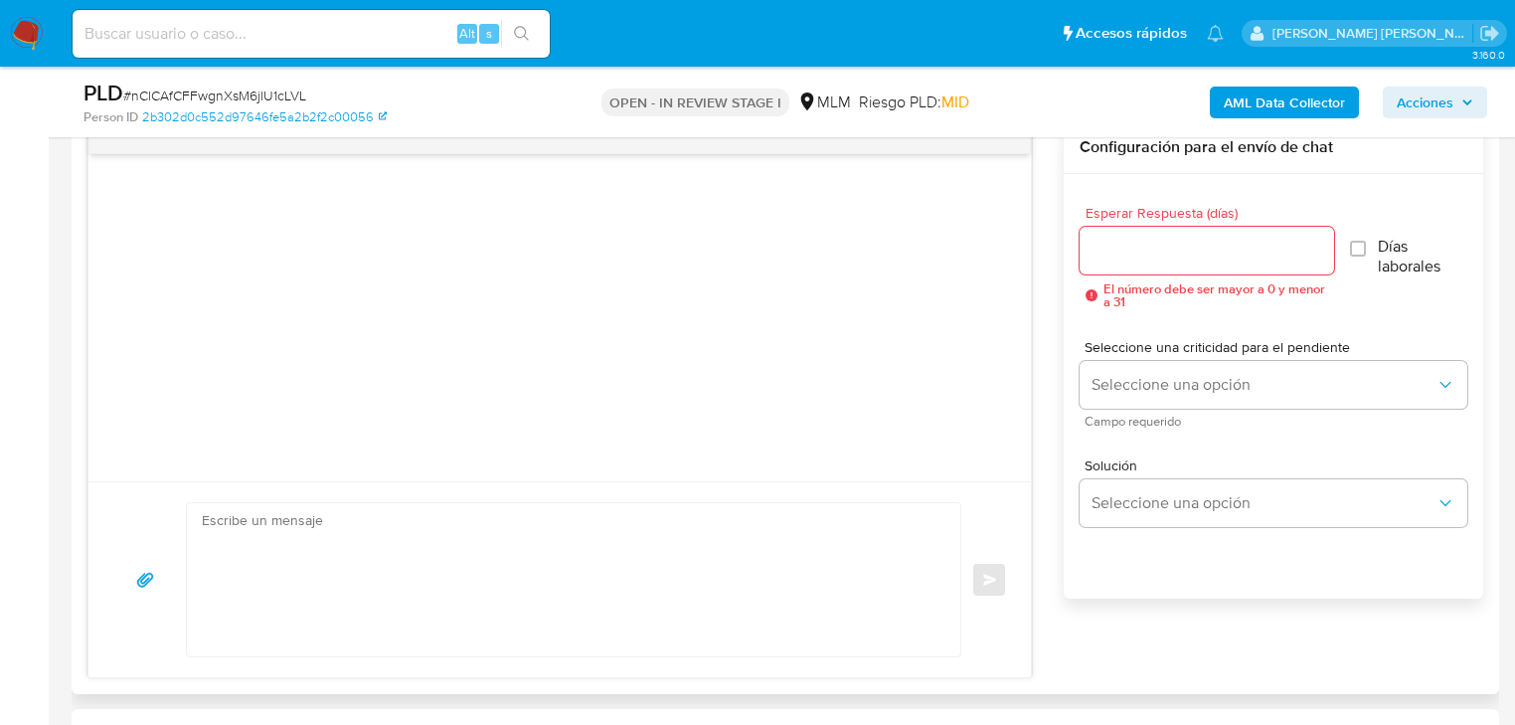
scroll to position [1113, 0]
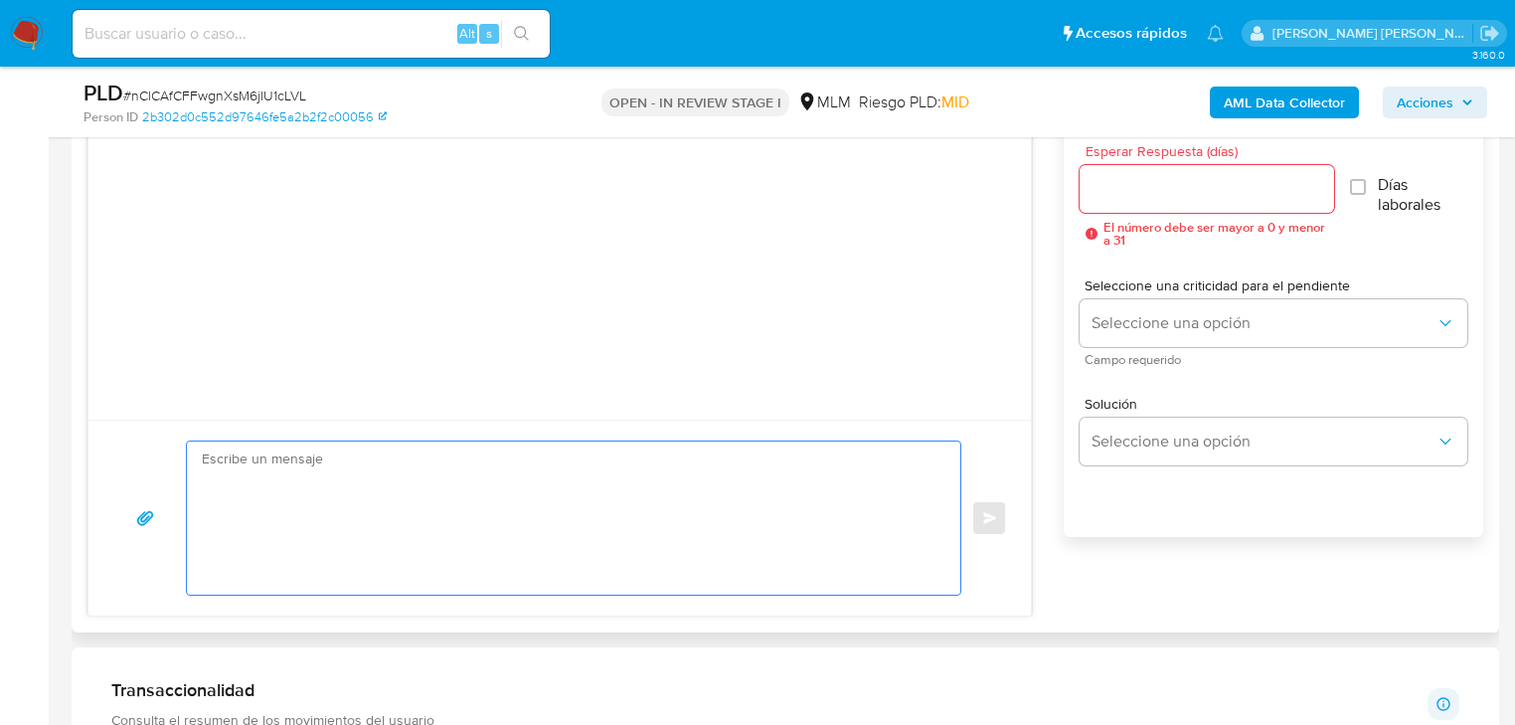
click at [302, 505] on textarea at bounding box center [569, 517] width 734 height 153
paste textarea "Estimado xxxxxxxx Te comunicamos que se ha identificado un cambio en el uso hab…"
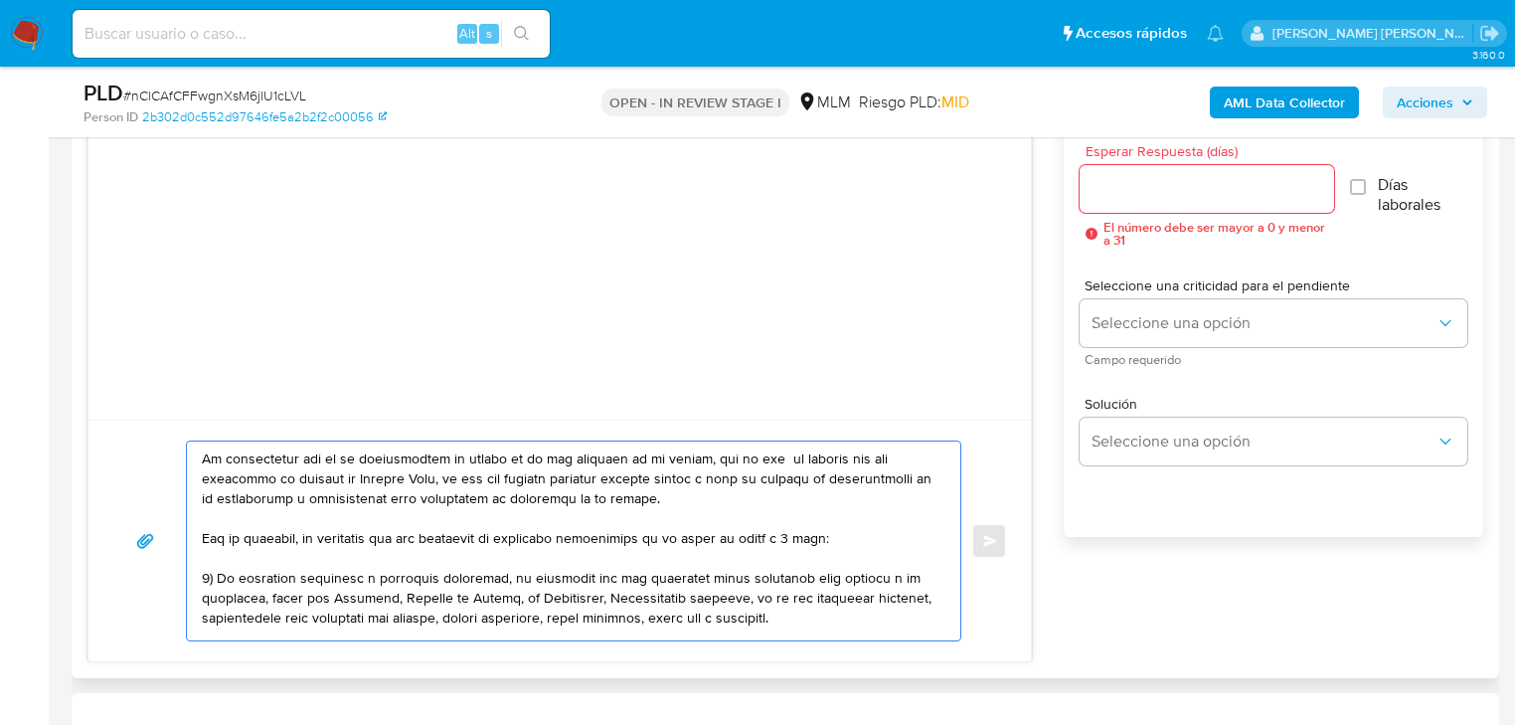
scroll to position [0, 0]
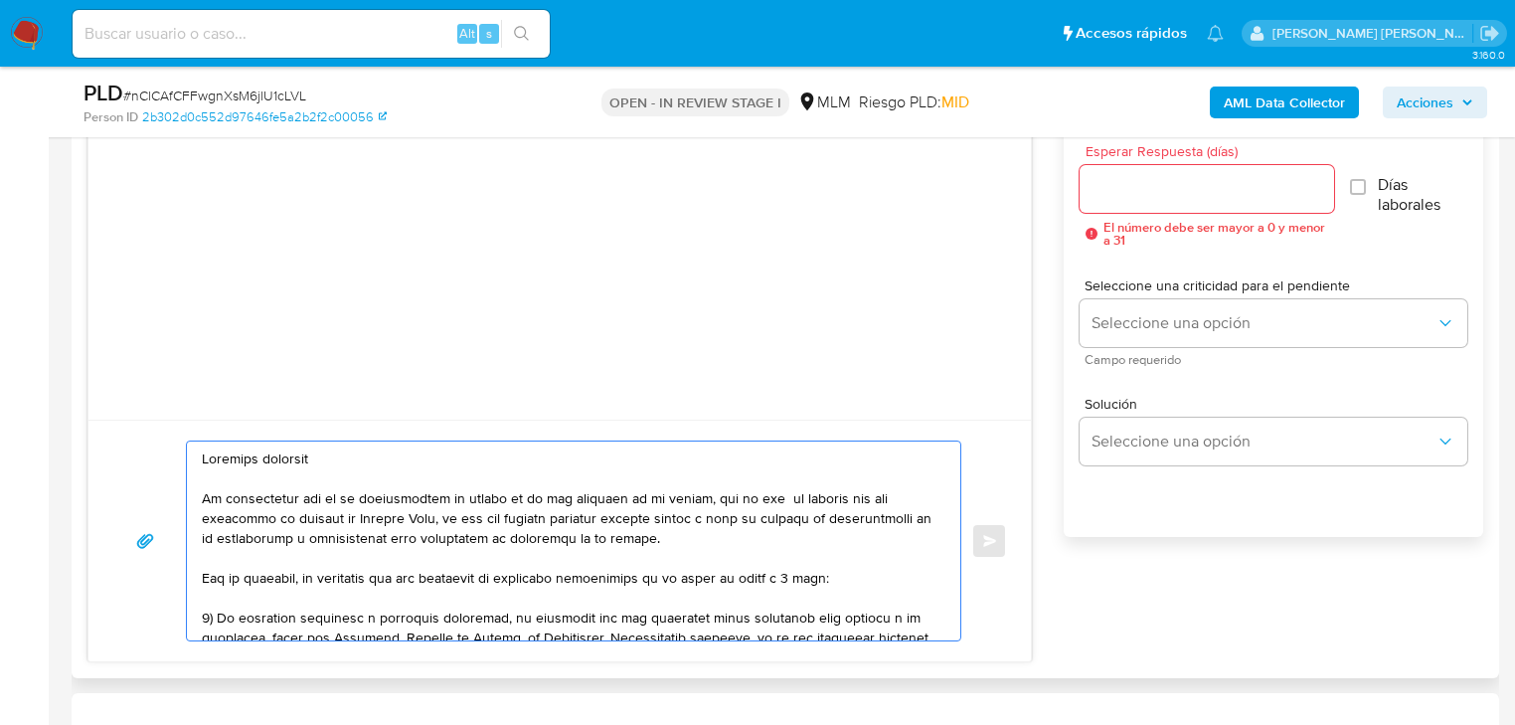
click at [310, 453] on textarea at bounding box center [569, 540] width 734 height 199
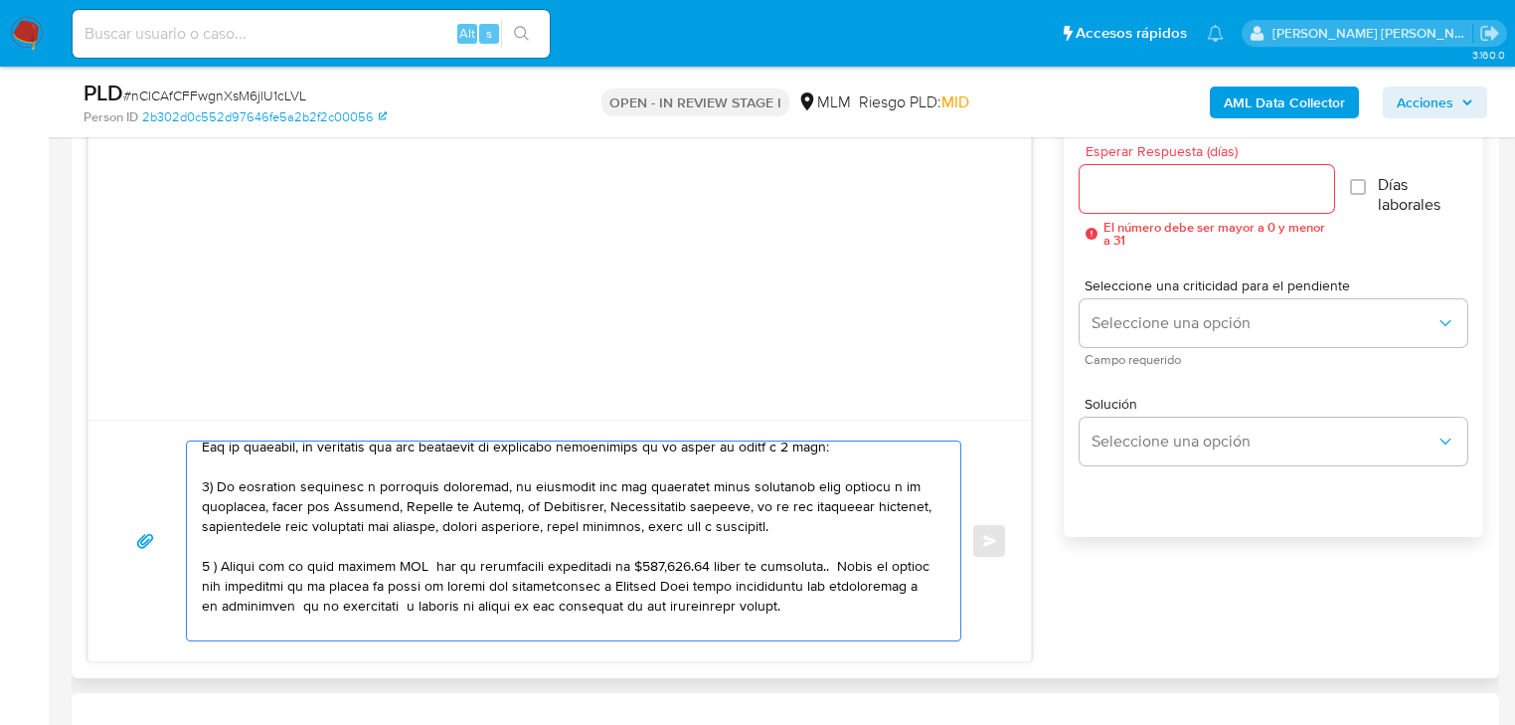
scroll to position [159, 0]
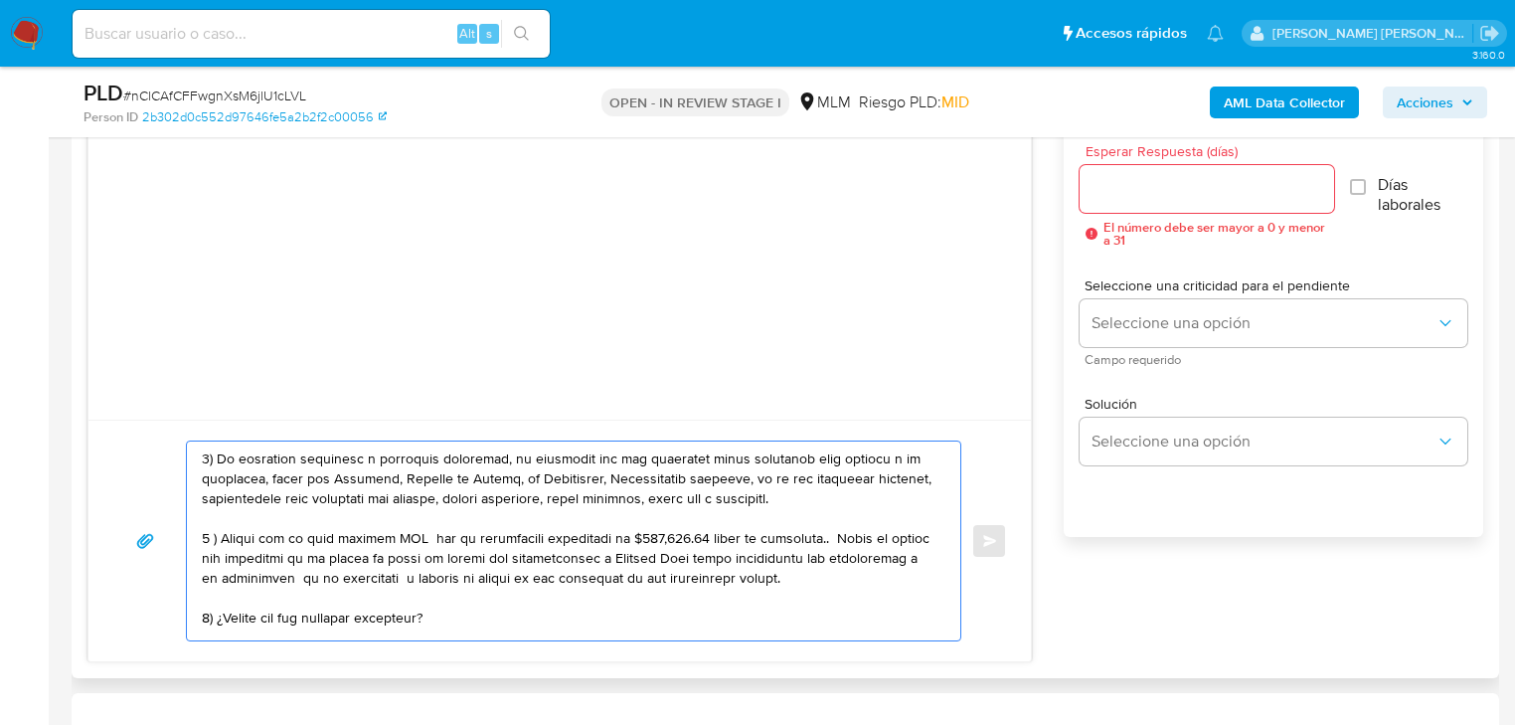
drag, startPoint x: 386, startPoint y: 534, endPoint x: 406, endPoint y: 538, distance: 20.3
click at [406, 538] on textarea at bounding box center [569, 540] width 734 height 199
drag, startPoint x: 703, startPoint y: 535, endPoint x: 631, endPoint y: 538, distance: 71.6
click at [631, 538] on textarea at bounding box center [569, 540] width 734 height 199
drag, startPoint x: 732, startPoint y: 538, endPoint x: 811, endPoint y: 544, distance: 79.8
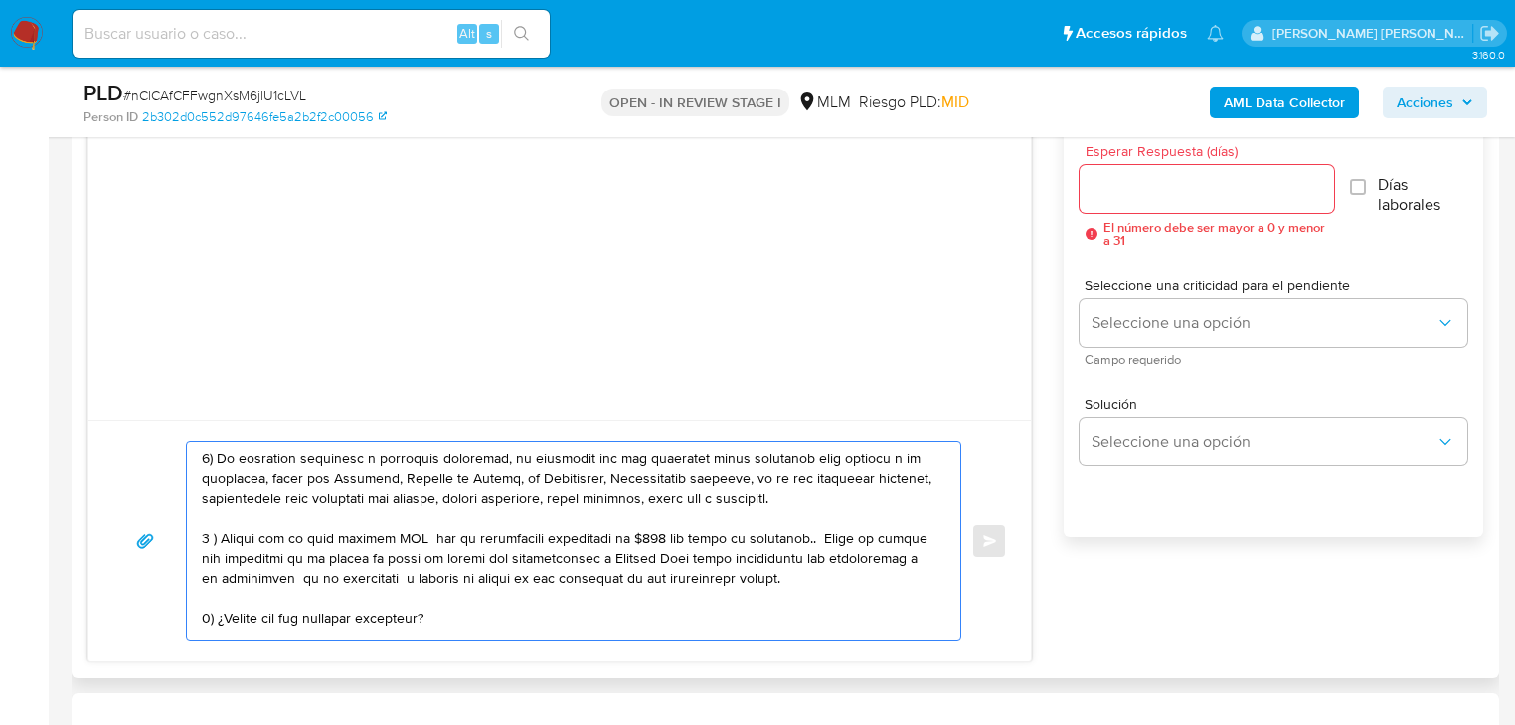
click at [811, 544] on textarea at bounding box center [569, 540] width 734 height 199
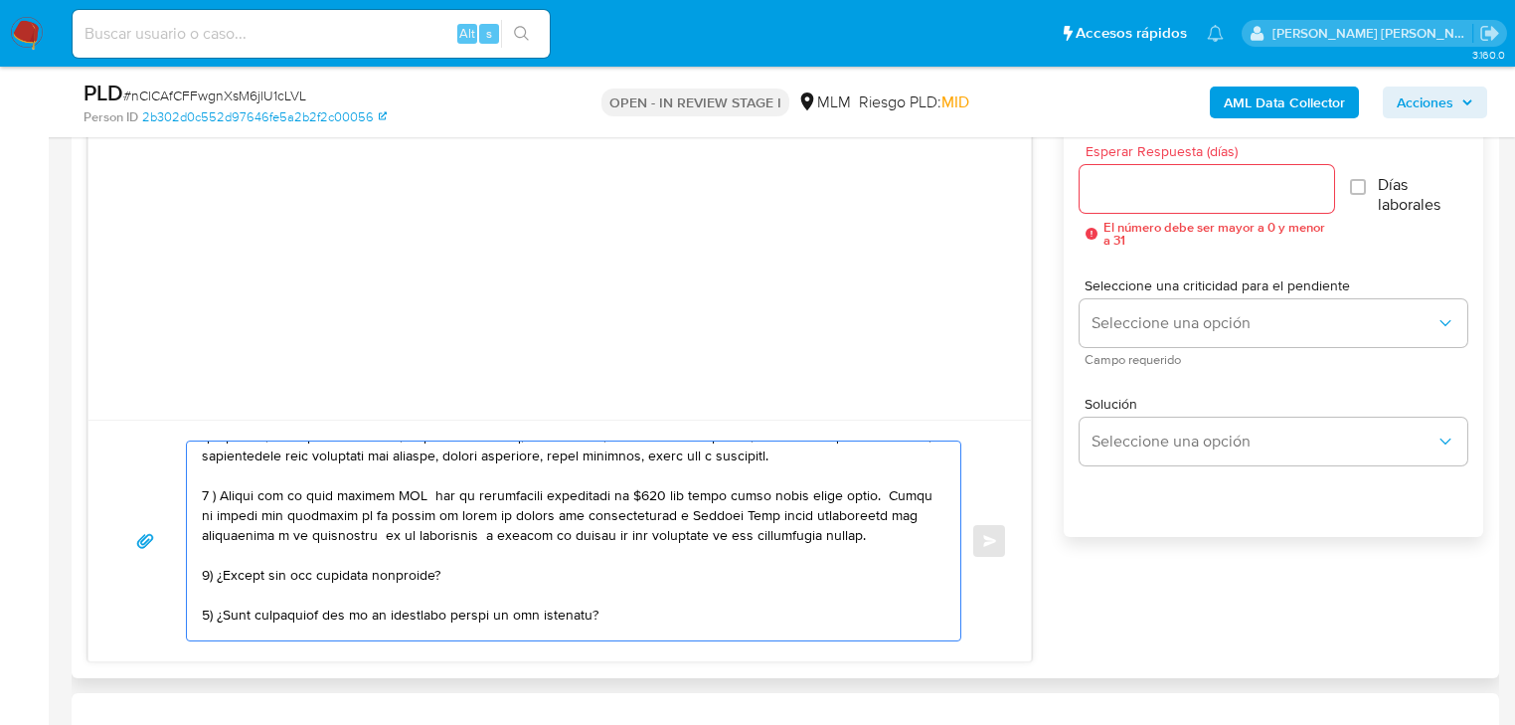
scroll to position [239, 0]
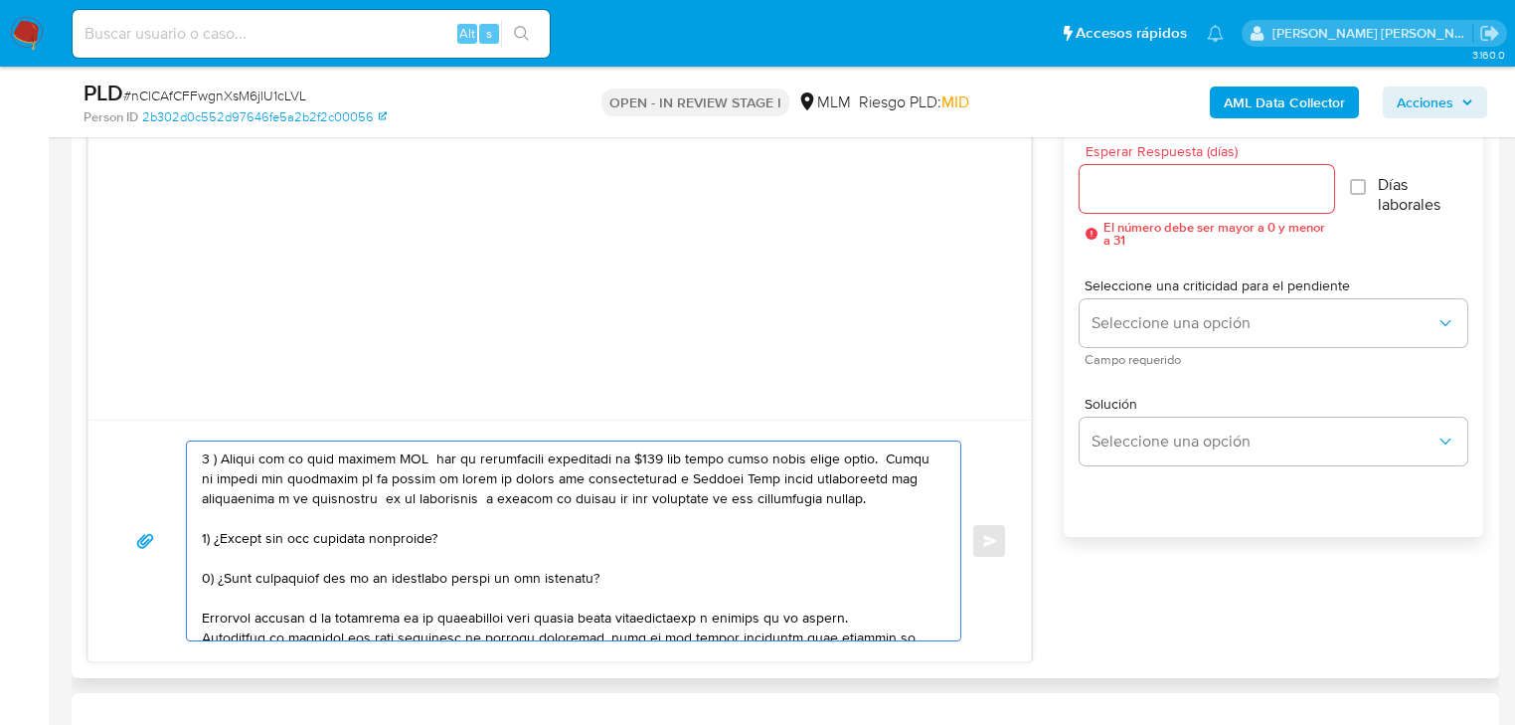
drag, startPoint x: 840, startPoint y: 483, endPoint x: 848, endPoint y: 498, distance: 16.9
click at [848, 498] on textarea at bounding box center [569, 540] width 734 height 199
click at [679, 541] on textarea at bounding box center [569, 540] width 734 height 199
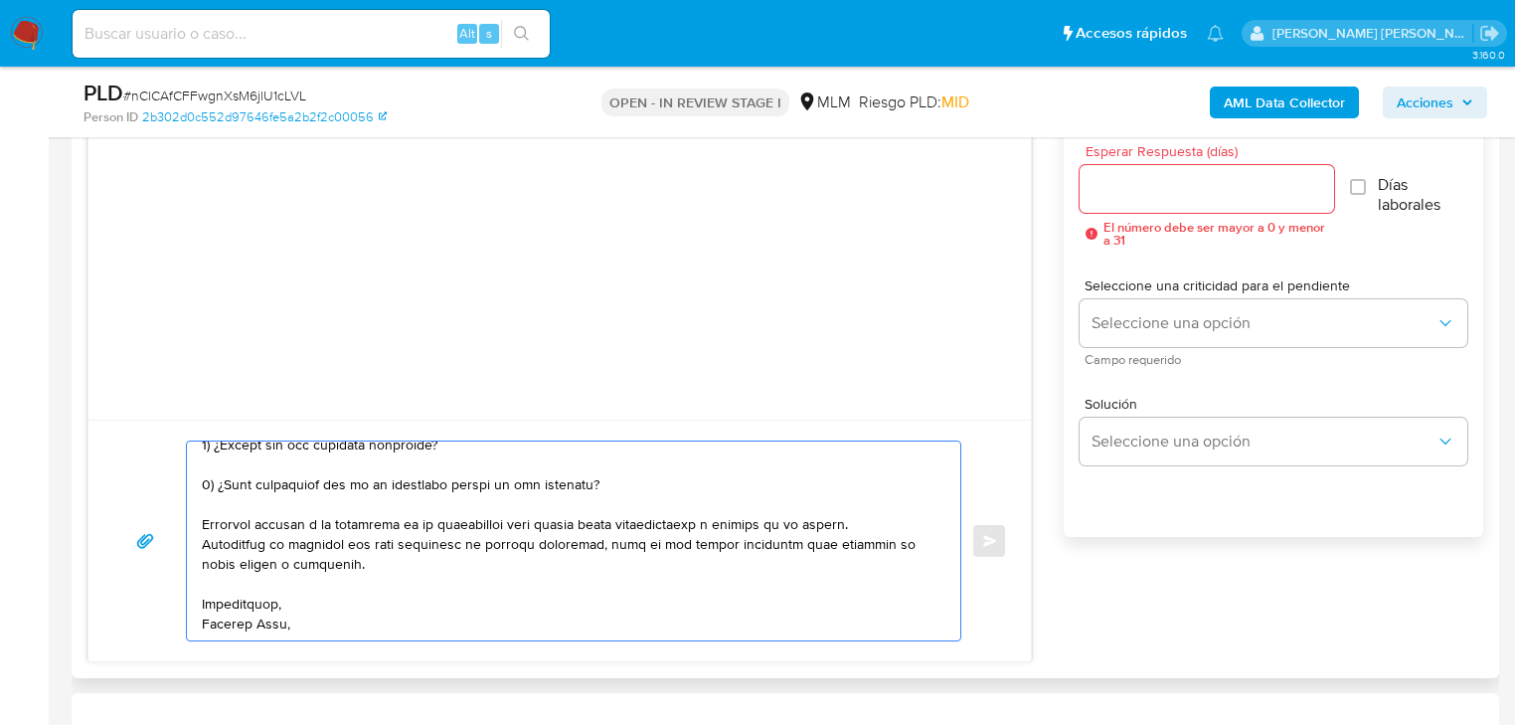
click at [288, 624] on textarea at bounding box center [569, 540] width 734 height 199
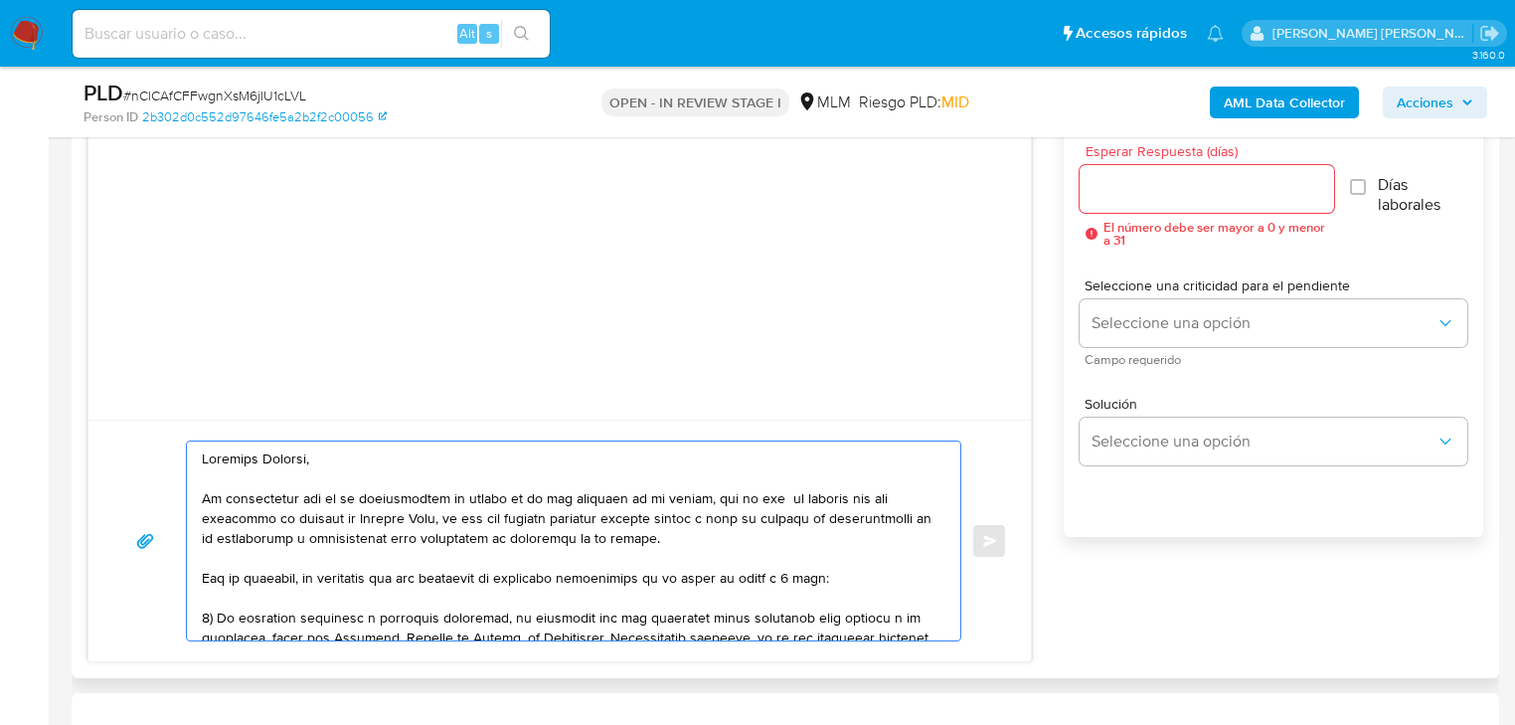
scroll to position [1034, 0]
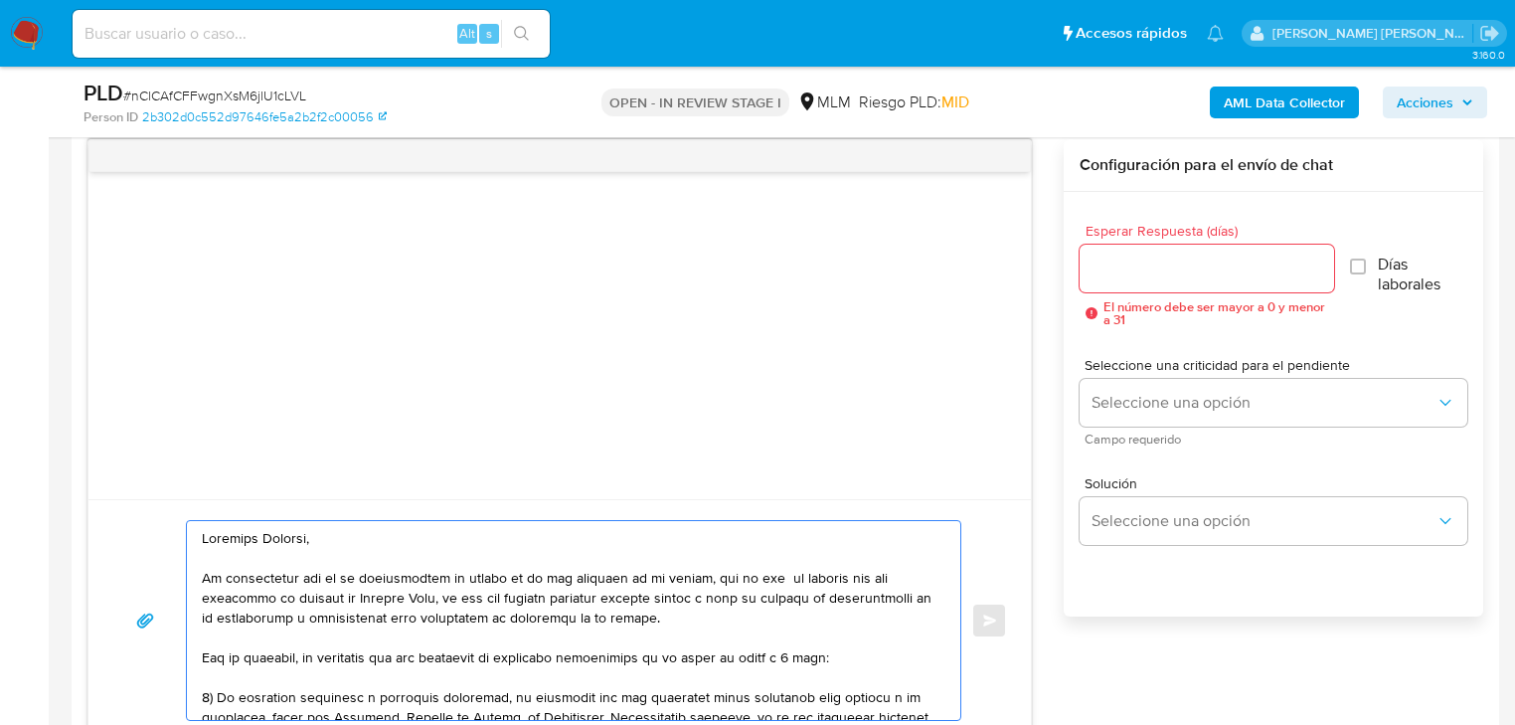
type textarea "Estimado Mariano, Te comunicamos que se ha identificado un cambio en el uso hab…"
click at [1149, 256] on input "Esperar Respuesta (días)" at bounding box center [1207, 269] width 255 height 26
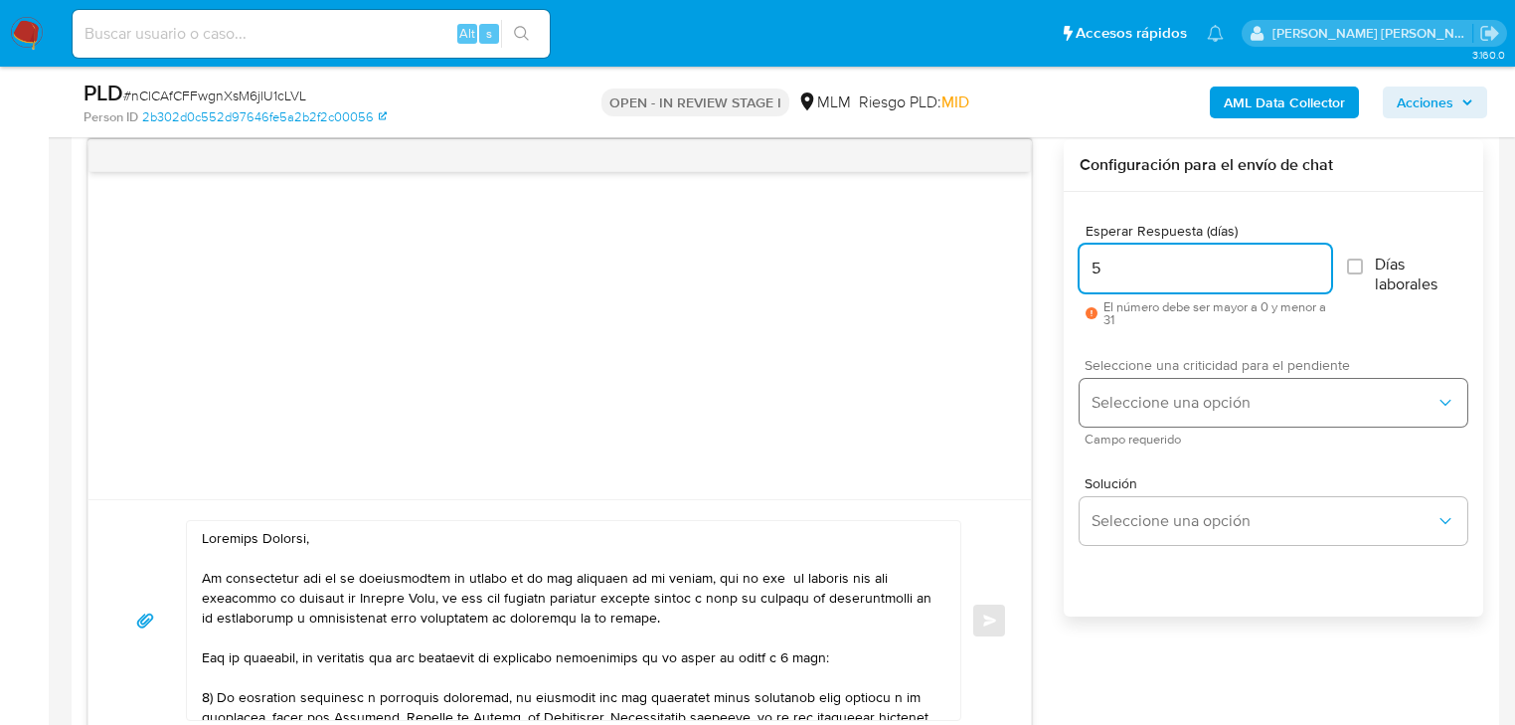
type input "5"
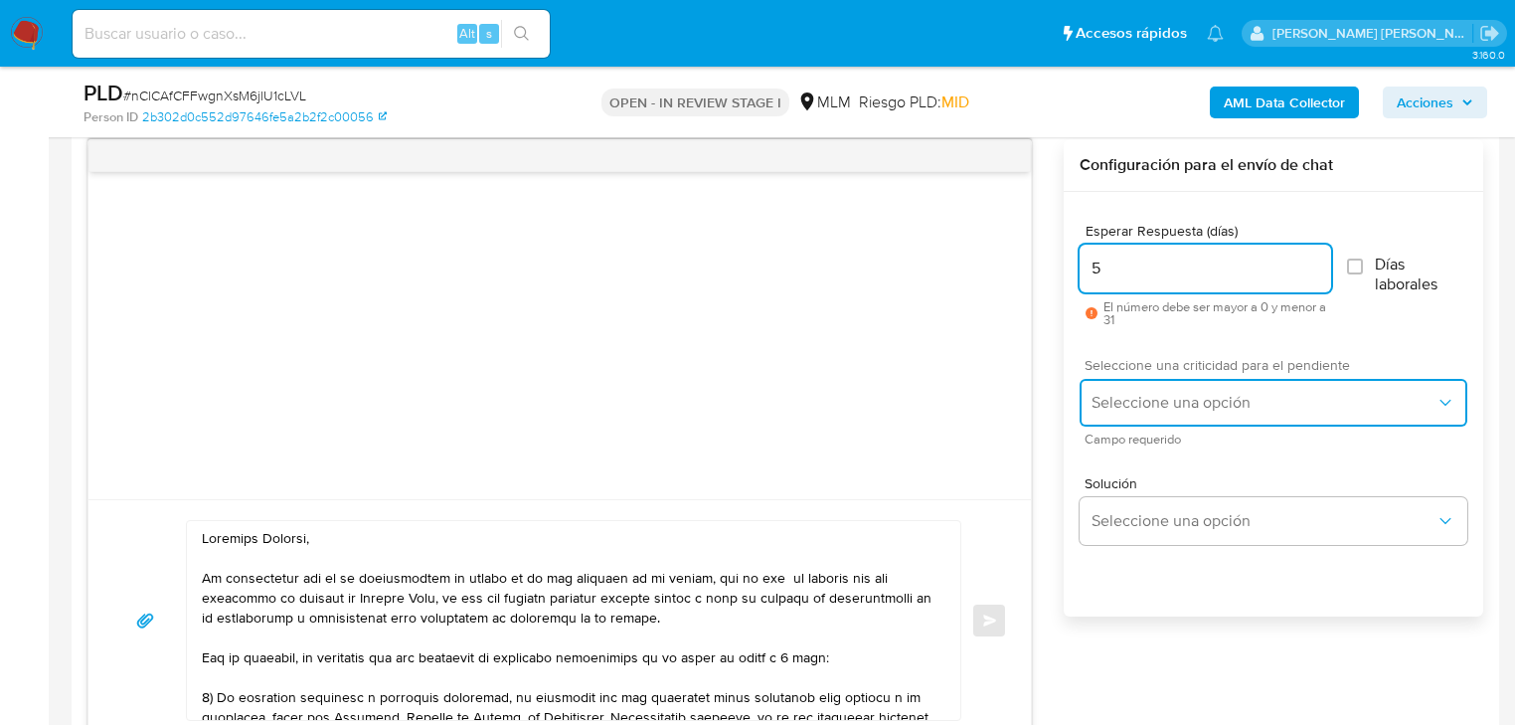
click at [1152, 399] on span "Seleccione una opción" at bounding box center [1264, 403] width 344 height 20
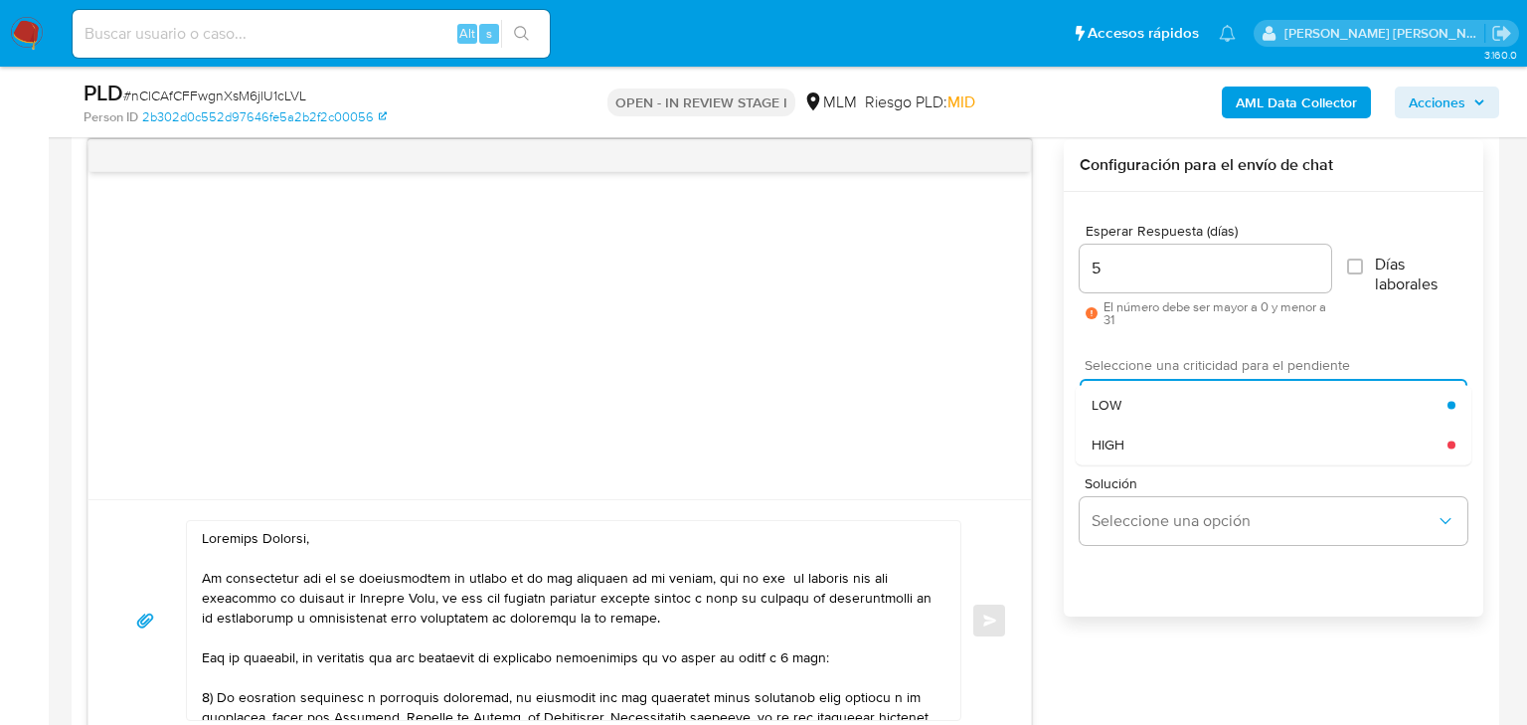
click at [1124, 445] on span "HIGH" at bounding box center [1108, 444] width 33 height 18
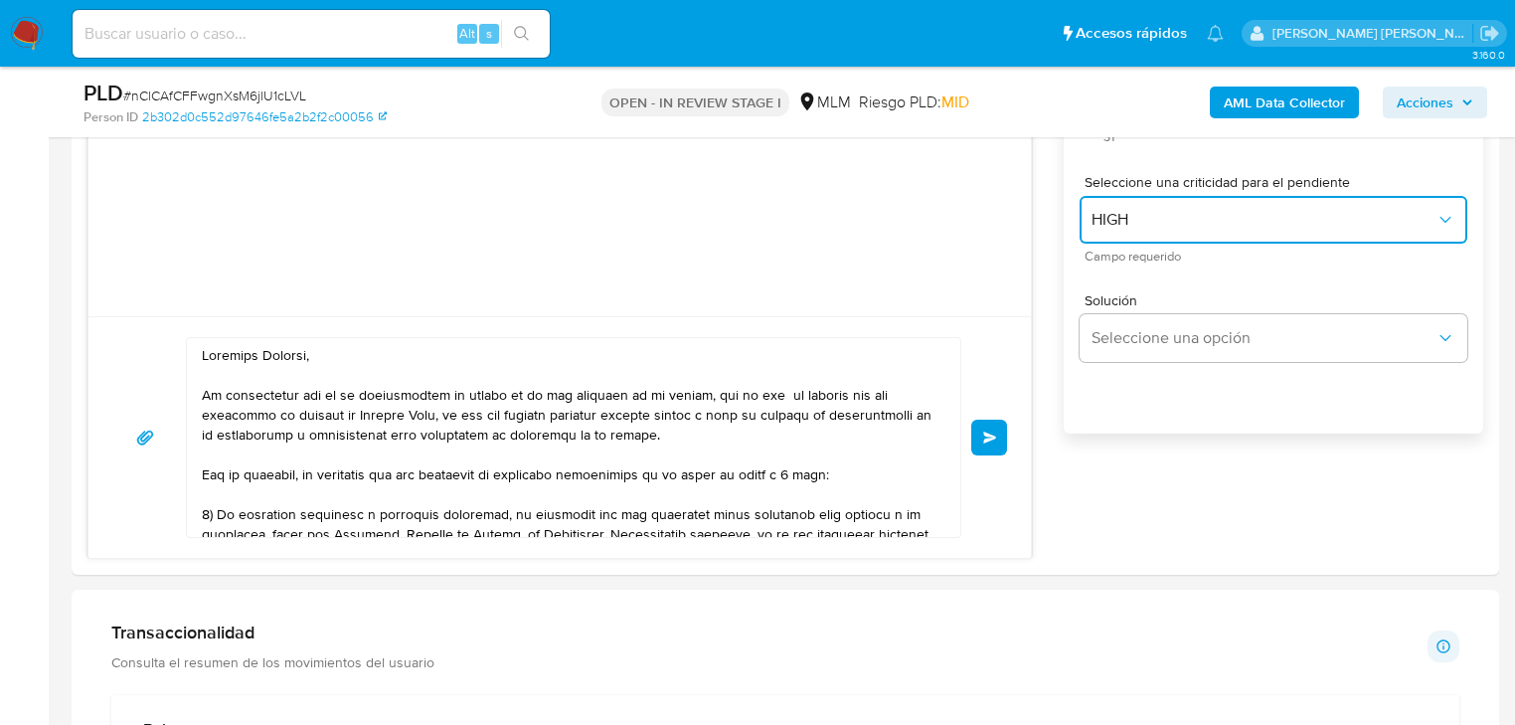
scroll to position [1352, 0]
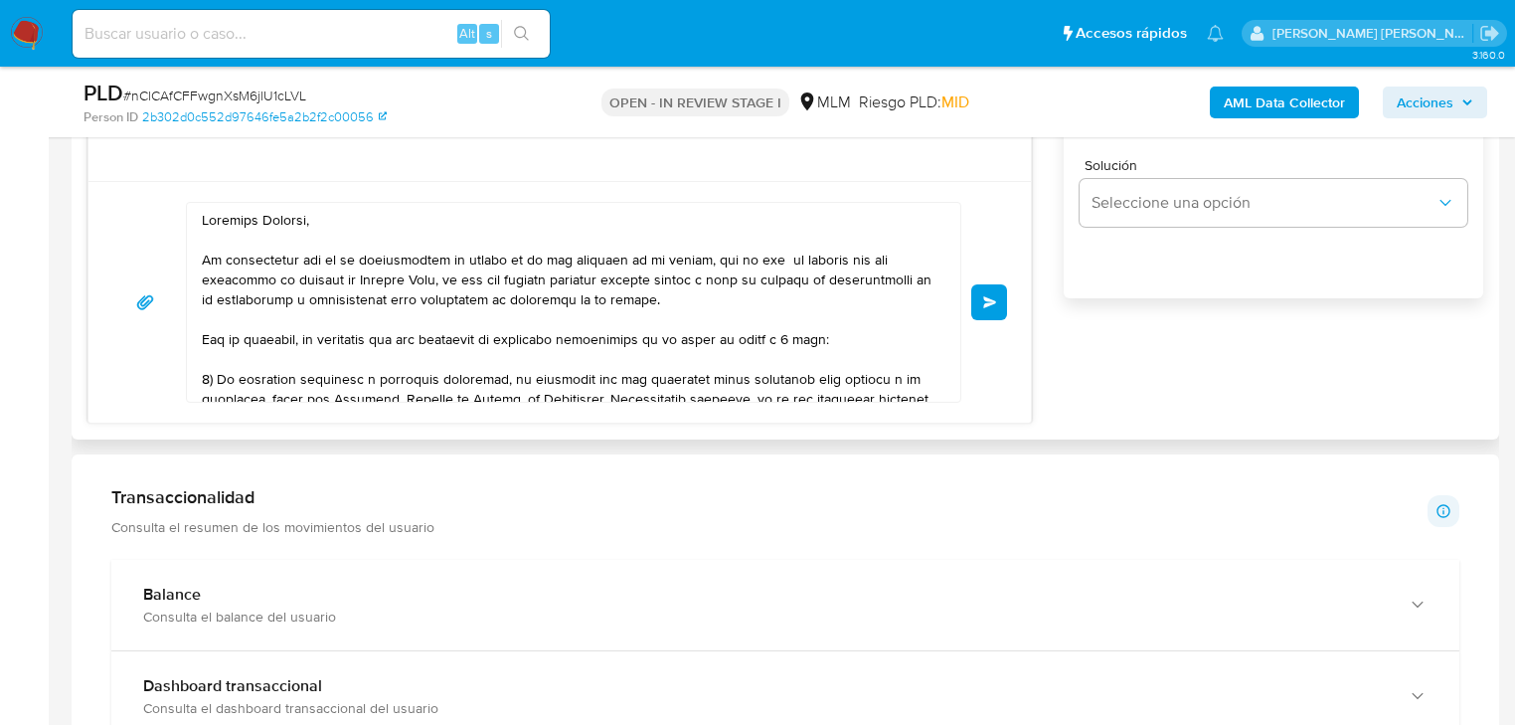
click at [986, 305] on span "Enviar" at bounding box center [990, 302] width 14 height 12
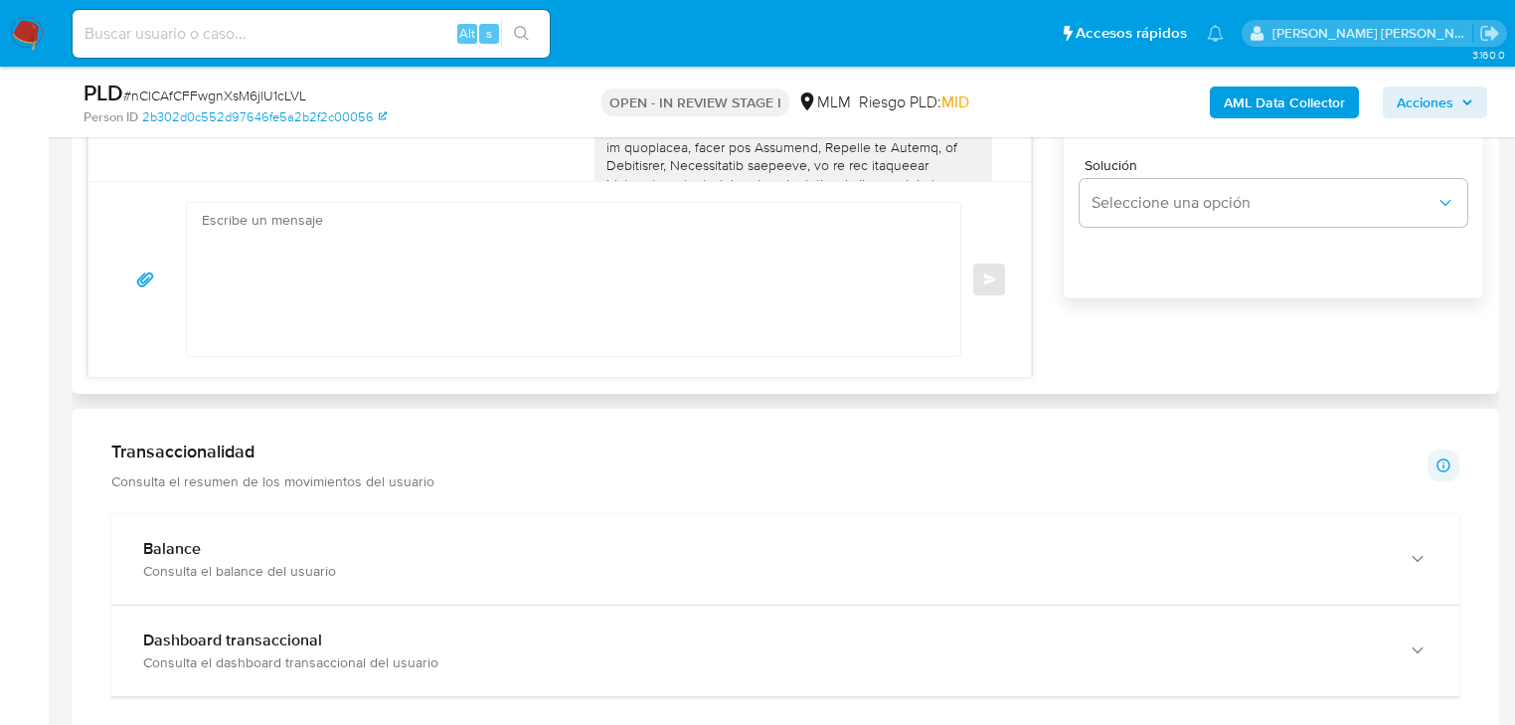
scroll to position [437, 0]
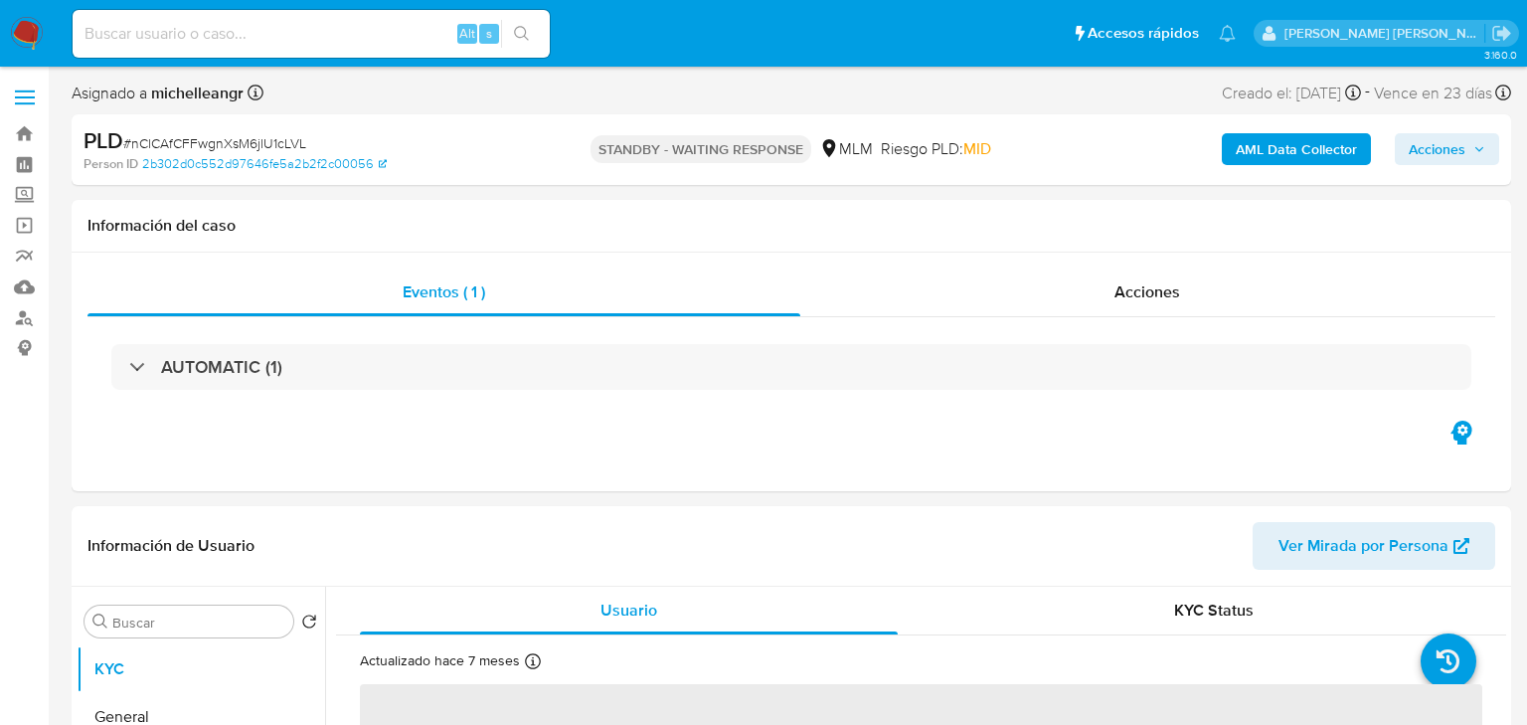
select select "10"
click at [225, 44] on input at bounding box center [311, 34] width 477 height 26
select select "10"
click at [223, 37] on input at bounding box center [311, 34] width 477 height 26
click at [222, 37] on input at bounding box center [311, 34] width 477 height 26
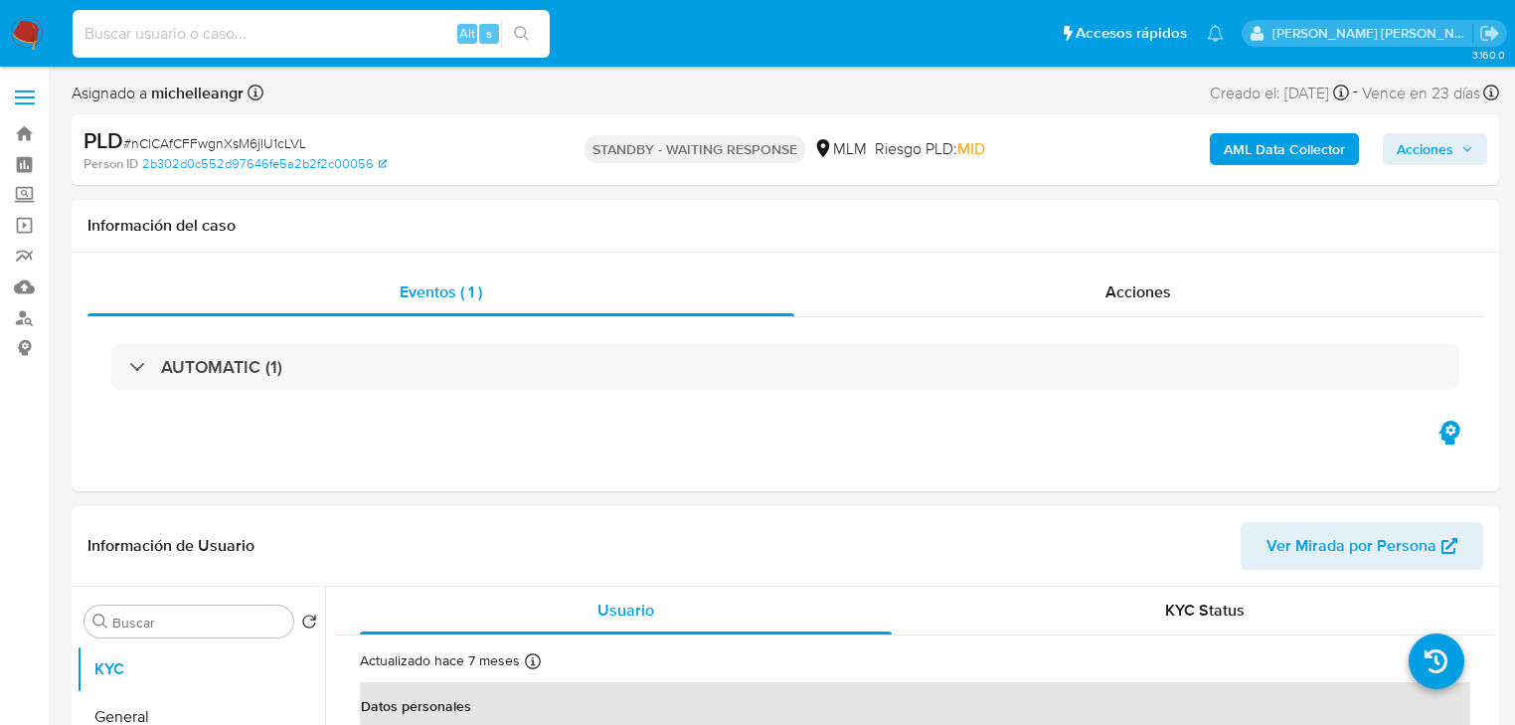
paste input "8WAxBL1IVjGDI93ZoeSn13z9"
type input "8WAxBL1IVjGDI93ZoeSn13z9"
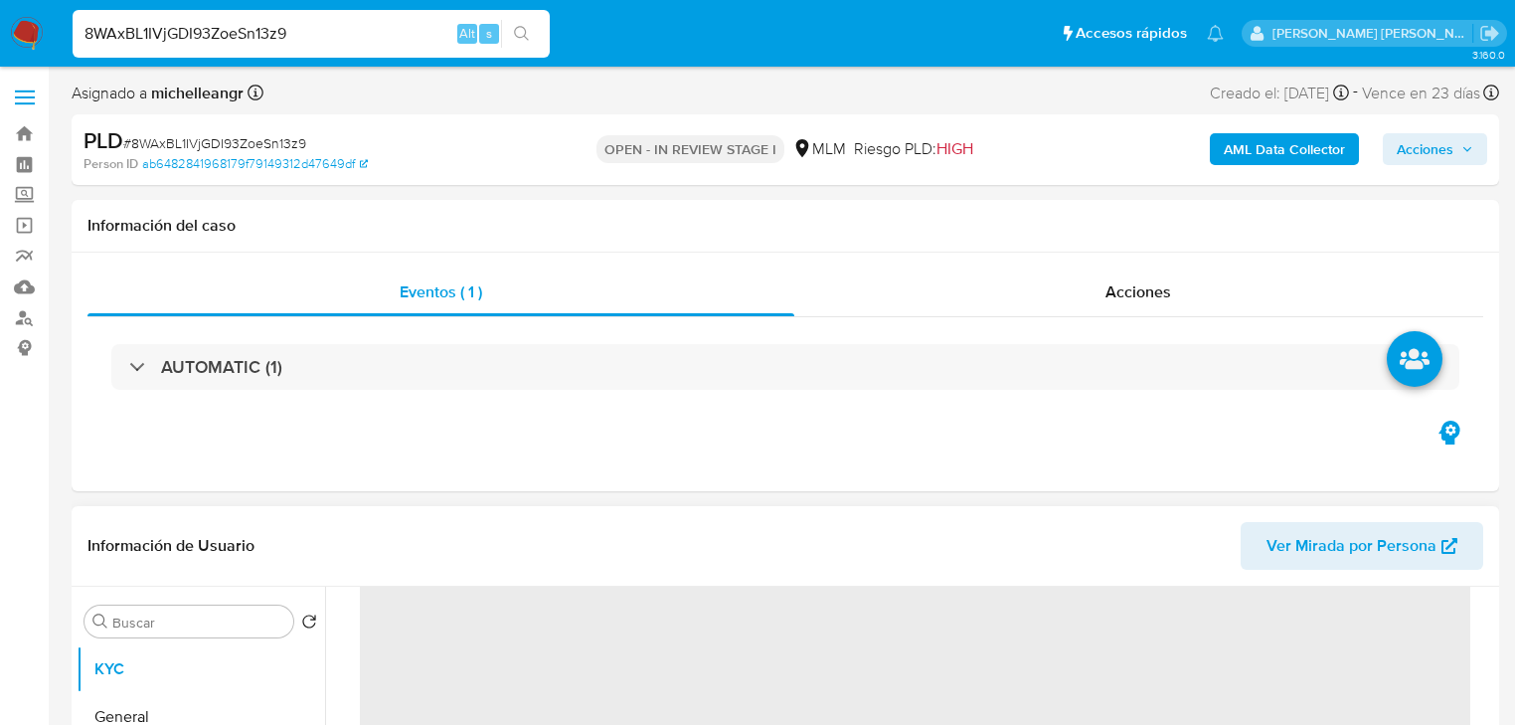
scroll to position [239, 0]
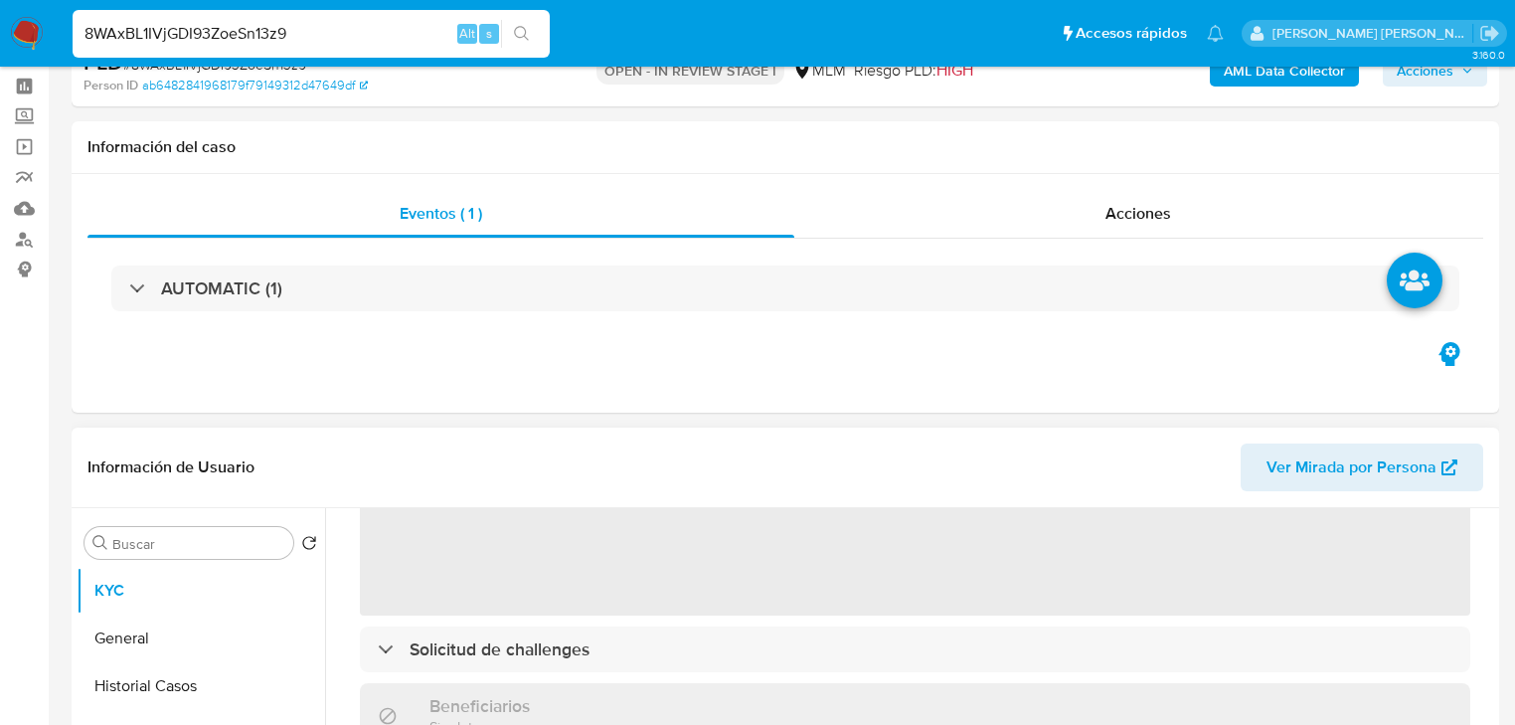
select select "10"
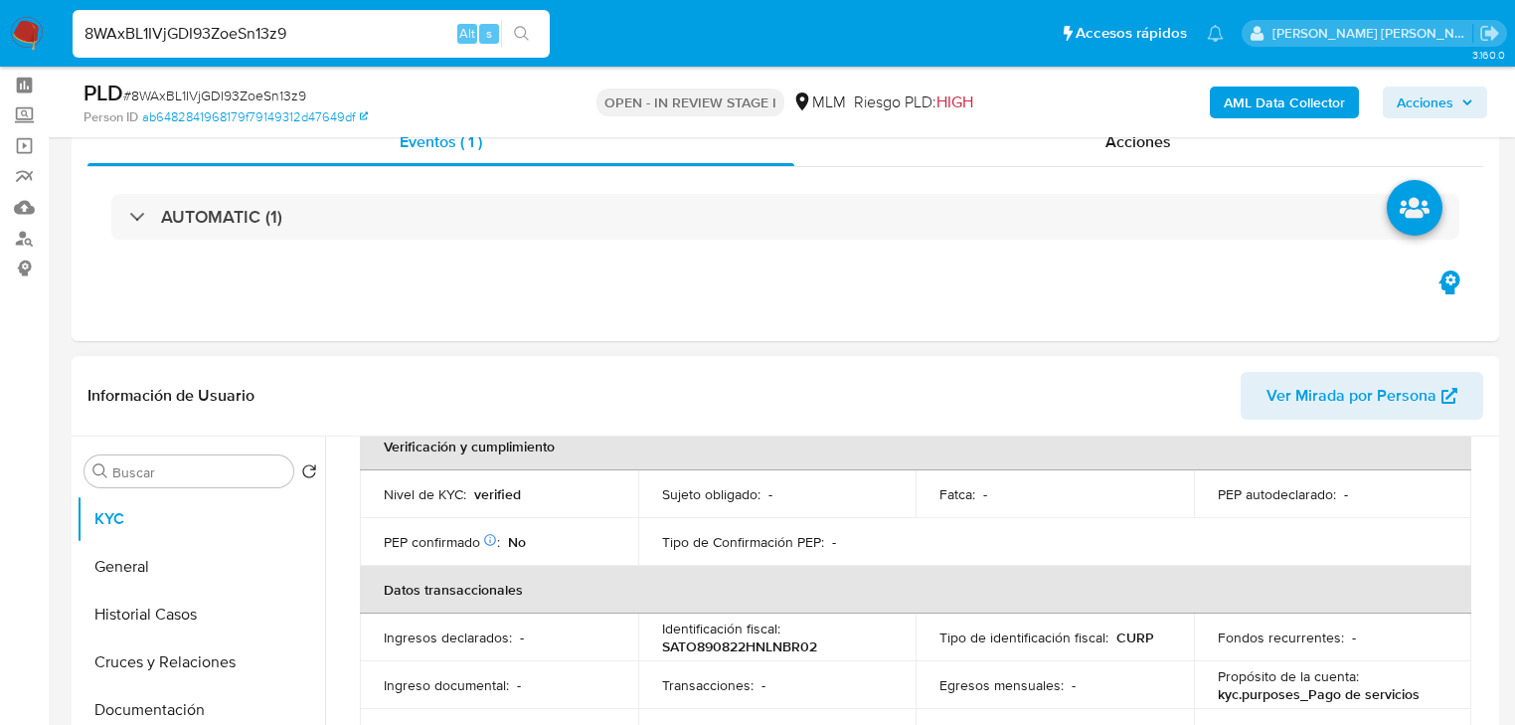
scroll to position [636, 0]
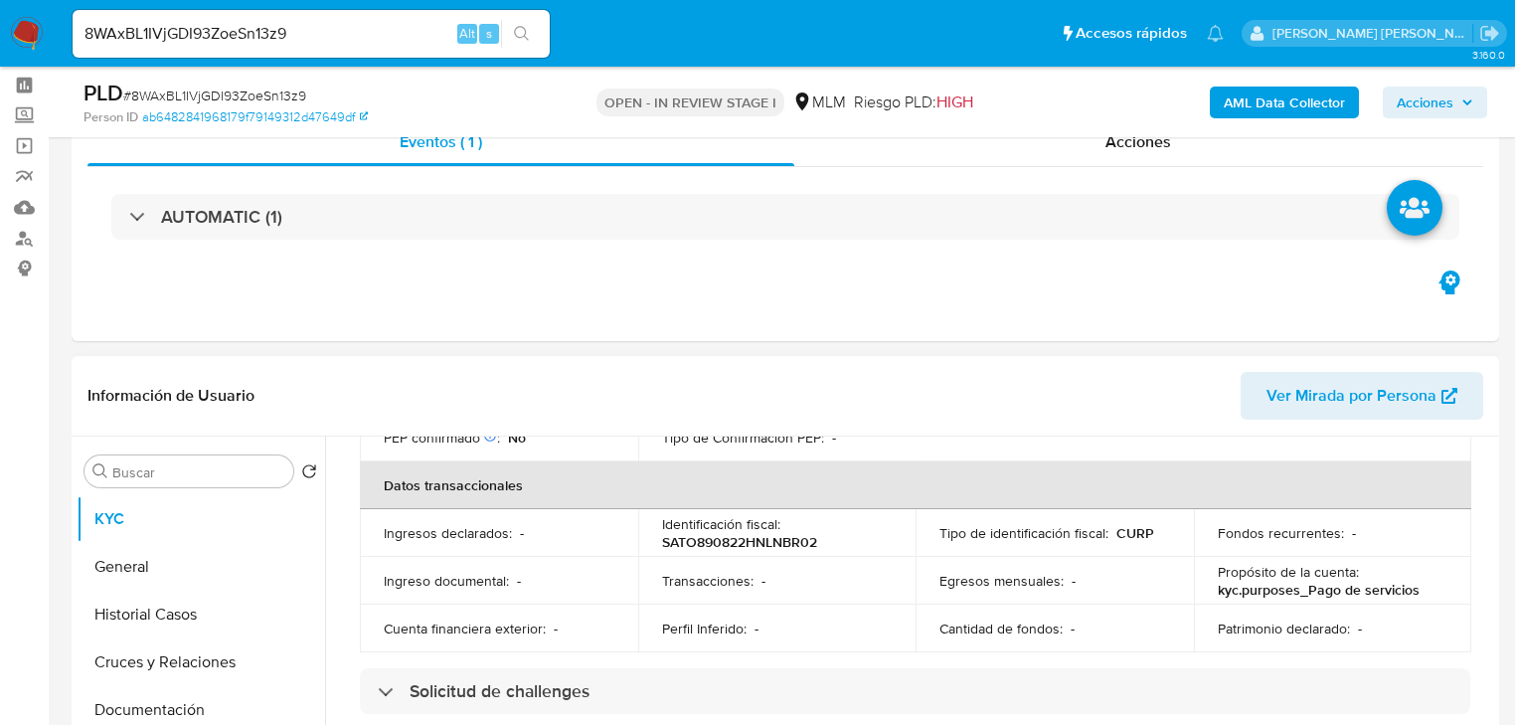
click at [115, 378] on header "Información de Usuario Ver Mirada por Persona" at bounding box center [785, 396] width 1396 height 48
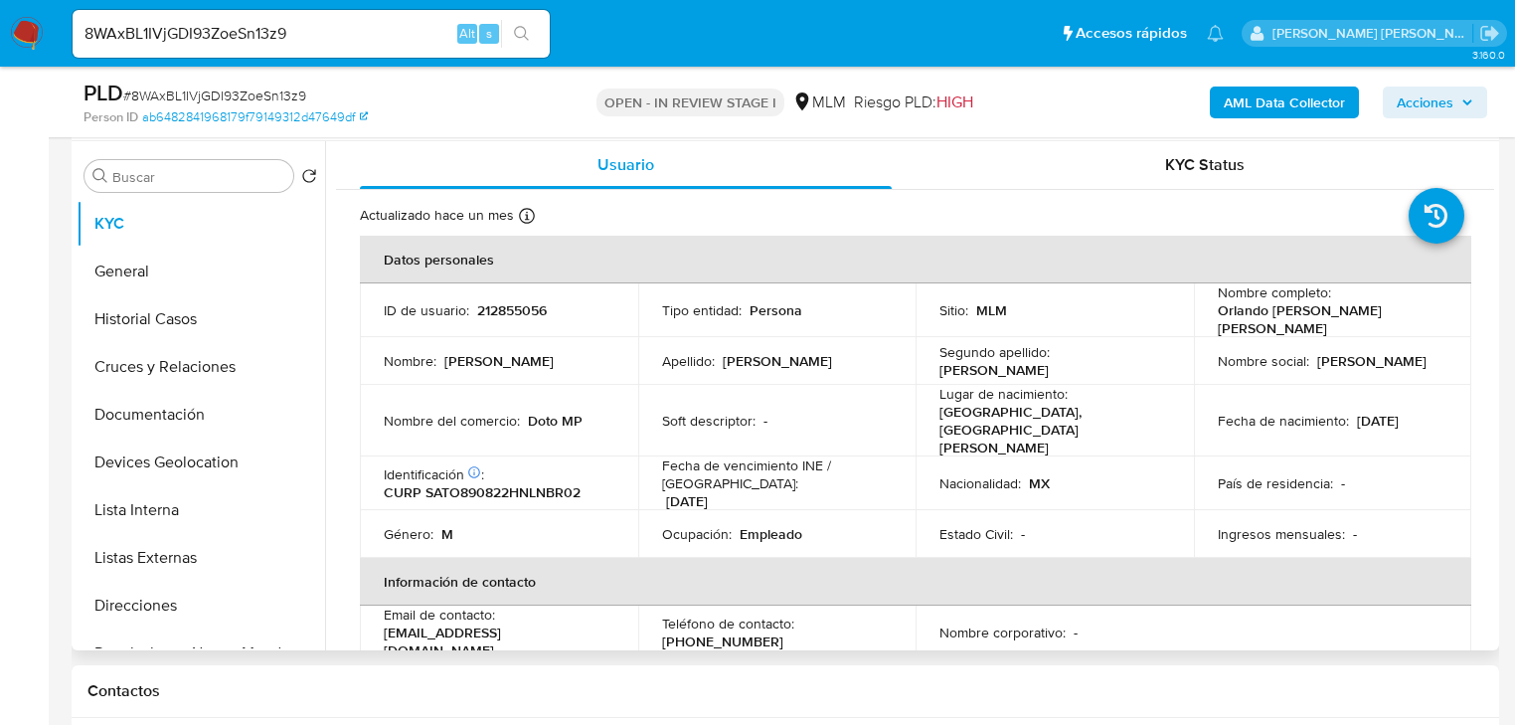
scroll to position [374, 0]
click at [501, 310] on p "212855056" at bounding box center [512, 311] width 70 height 18
click at [501, 308] on p "212855056" at bounding box center [512, 311] width 70 height 18
click at [499, 307] on p "212855056" at bounding box center [512, 311] width 70 height 18
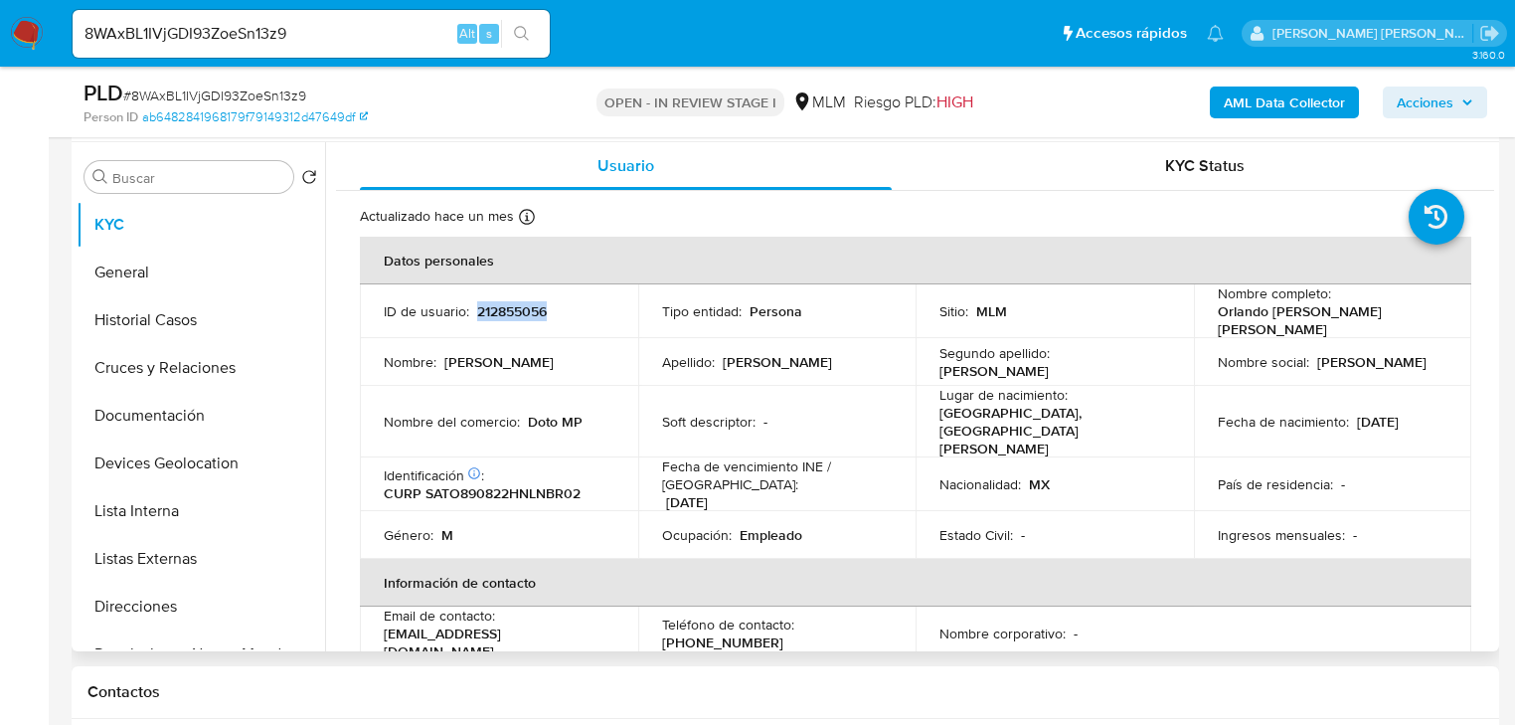
copy p "212855056"
click at [499, 307] on p "212855056" at bounding box center [512, 311] width 70 height 18
click at [783, 457] on p "Fecha de vencimiento INE / Pasaporte :" at bounding box center [777, 475] width 231 height 36
click at [1399, 413] on p "[DATE]" at bounding box center [1378, 422] width 42 height 18
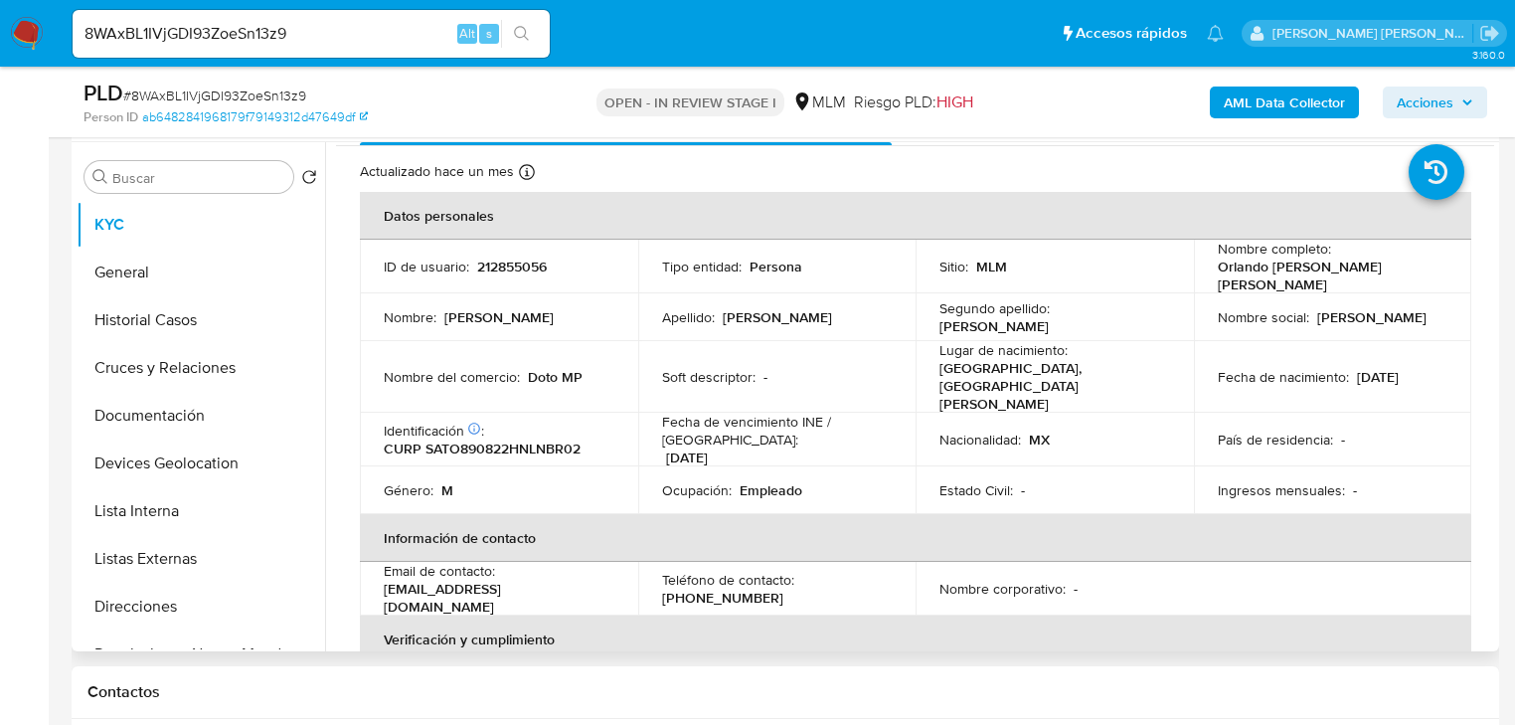
scroll to position [0, 0]
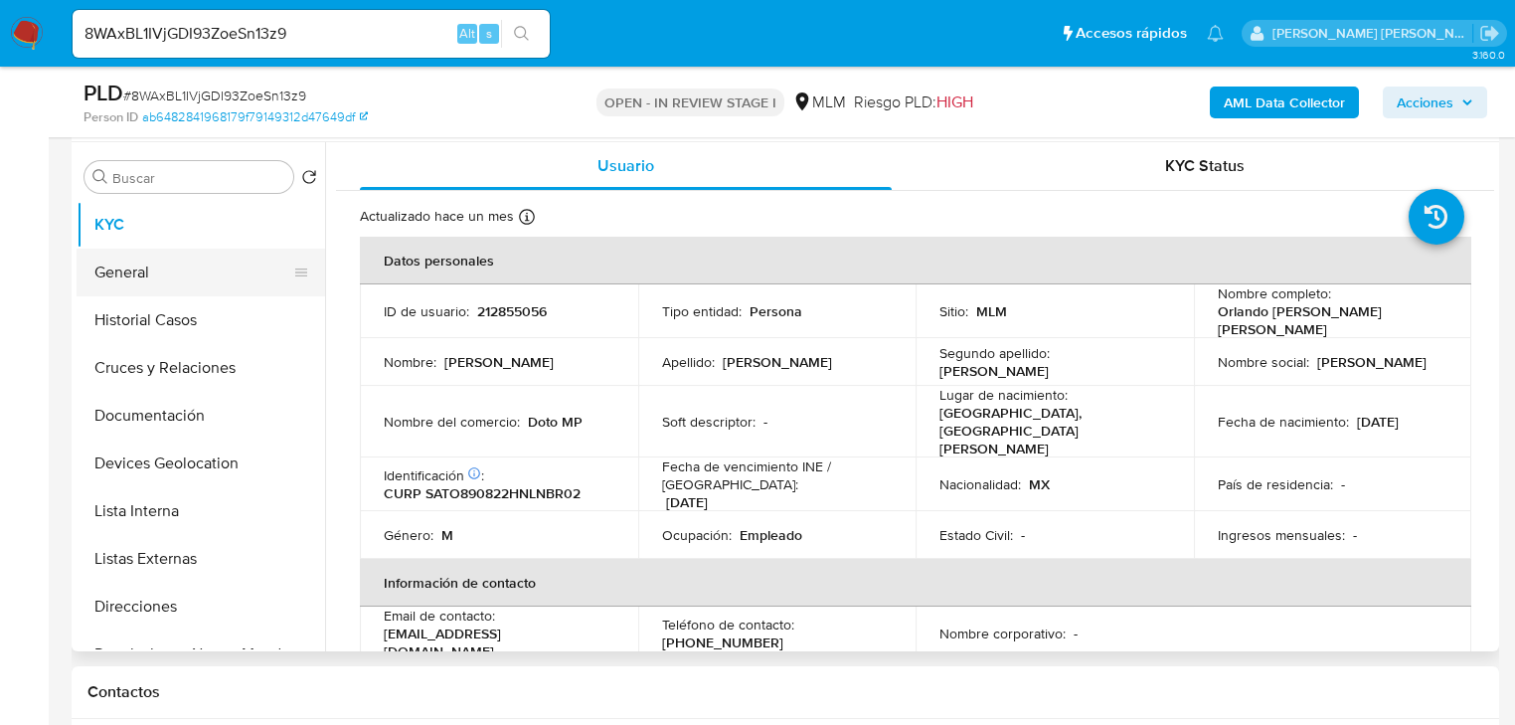
click at [142, 256] on button "General" at bounding box center [193, 273] width 233 height 48
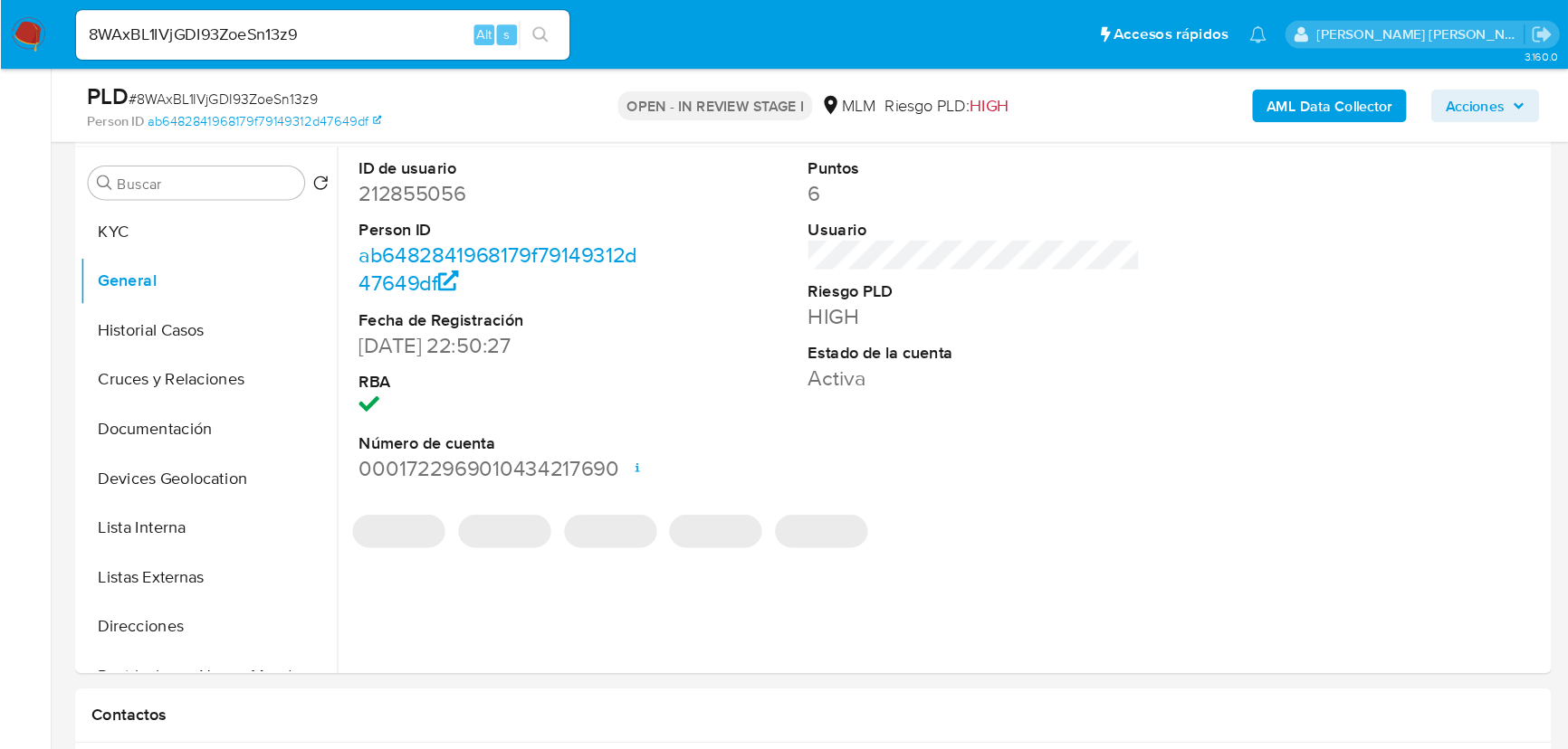
scroll to position [340, 0]
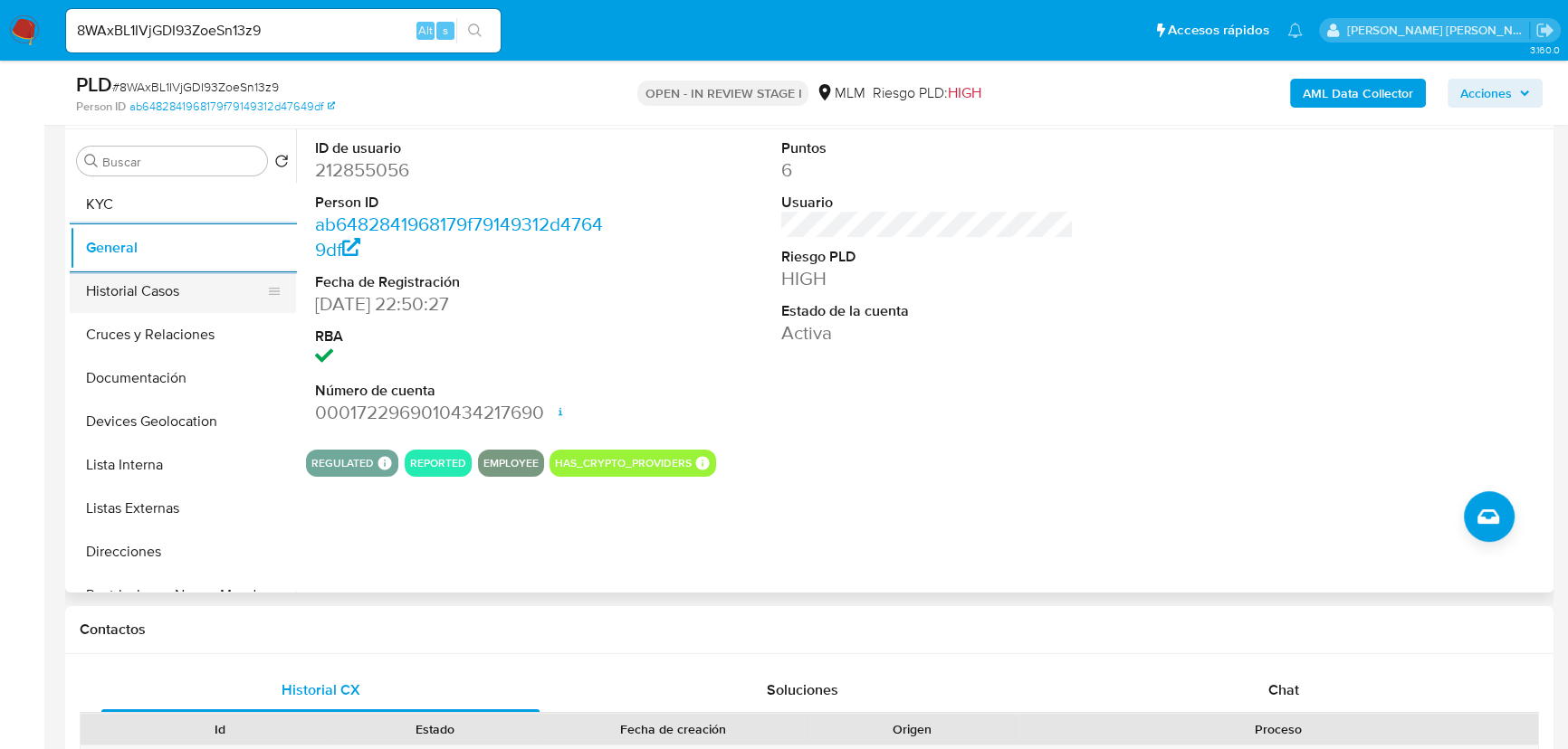
click at [155, 298] on button "Historial Casos" at bounding box center [176, 291] width 212 height 44
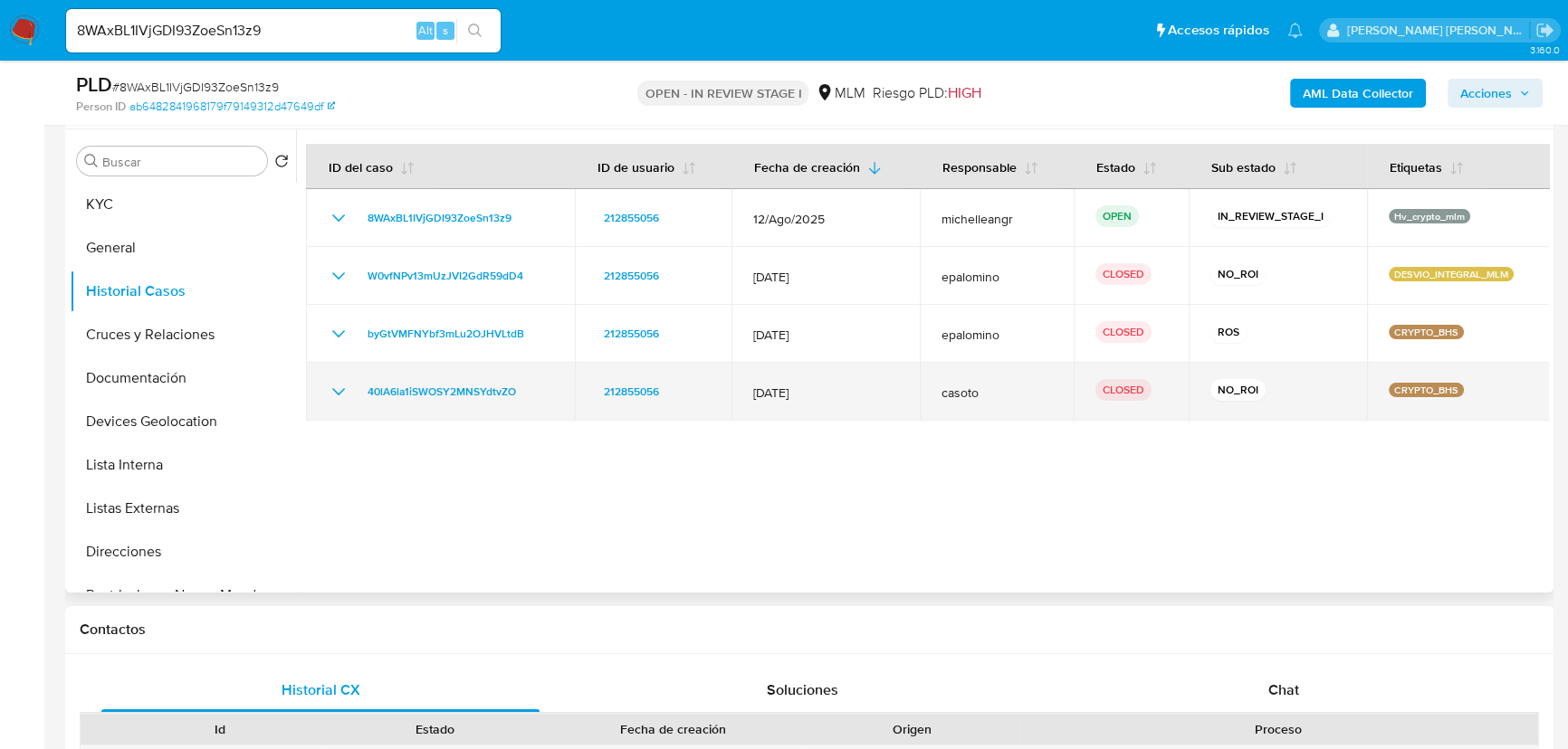
drag, startPoint x: 1458, startPoint y: 385, endPoint x: 1393, endPoint y: 385, distance: 65.0
click at [1390, 385] on div "CRYPTO_BHS" at bounding box center [1458, 392] width 139 height 18
click at [1390, 385] on p "CRYPTO_BHS" at bounding box center [1426, 390] width 76 height 15
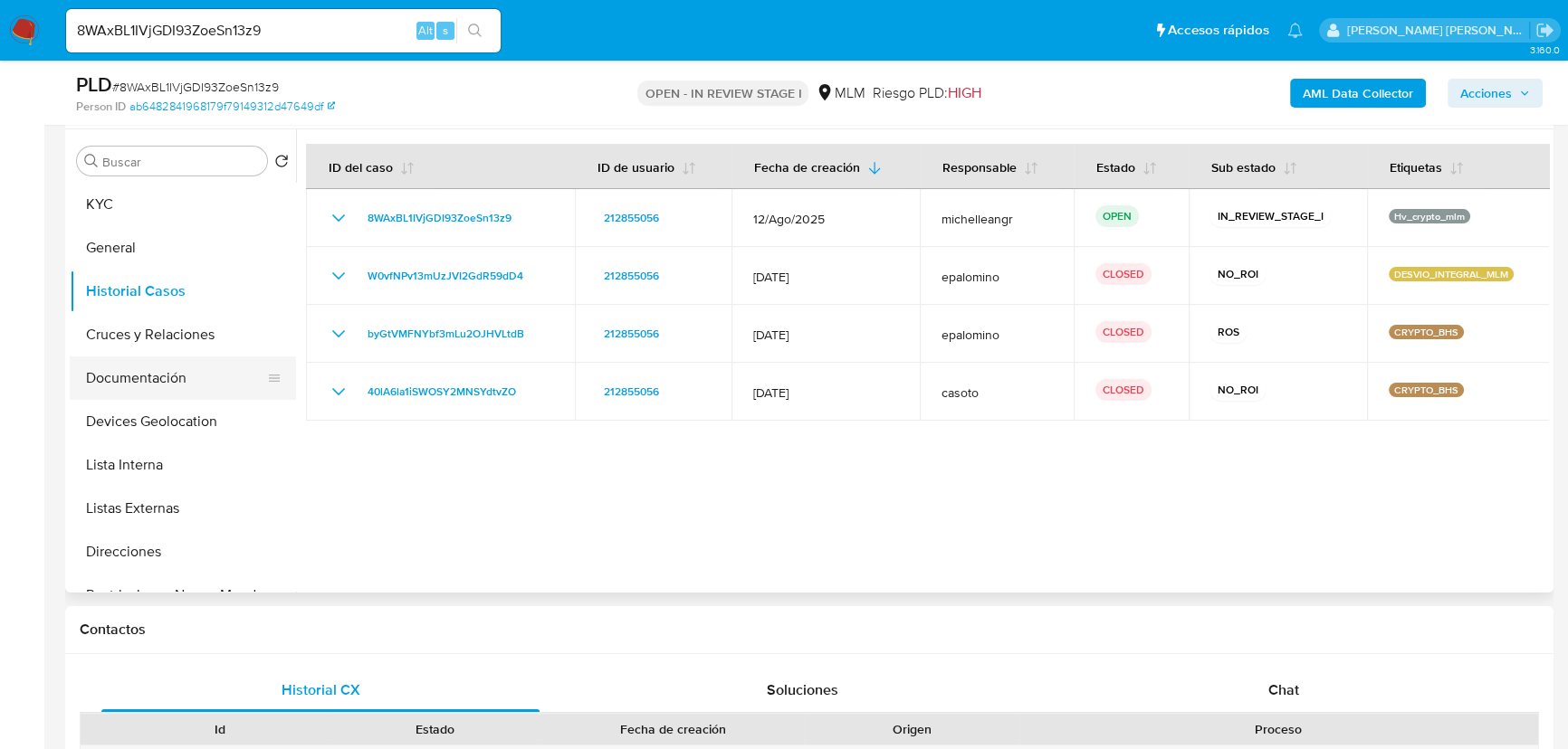
click at [194, 380] on button "Documentación" at bounding box center [176, 379] width 212 height 44
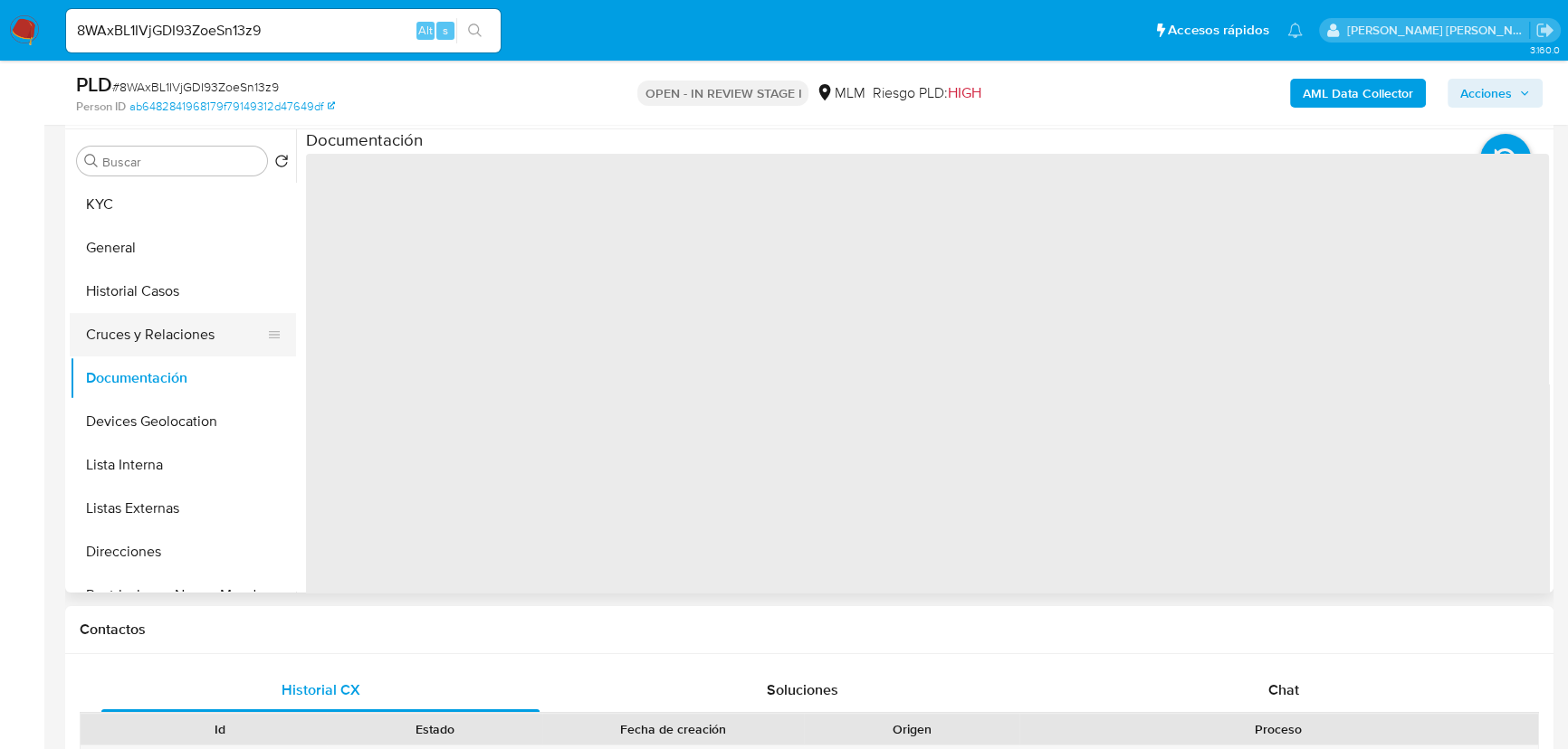
click at [198, 339] on button "Cruces y Relaciones" at bounding box center [176, 335] width 212 height 44
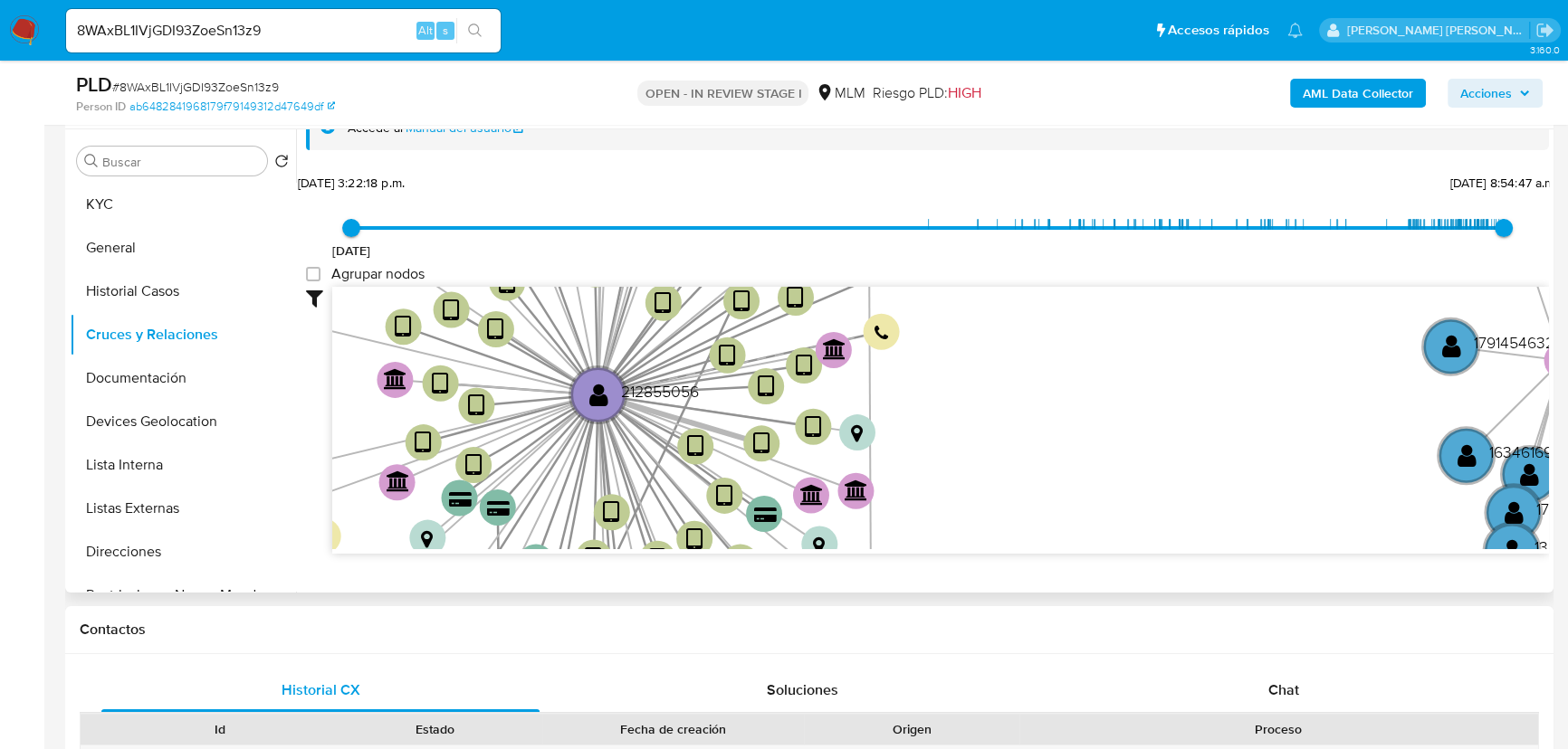
scroll to position [48, 0]
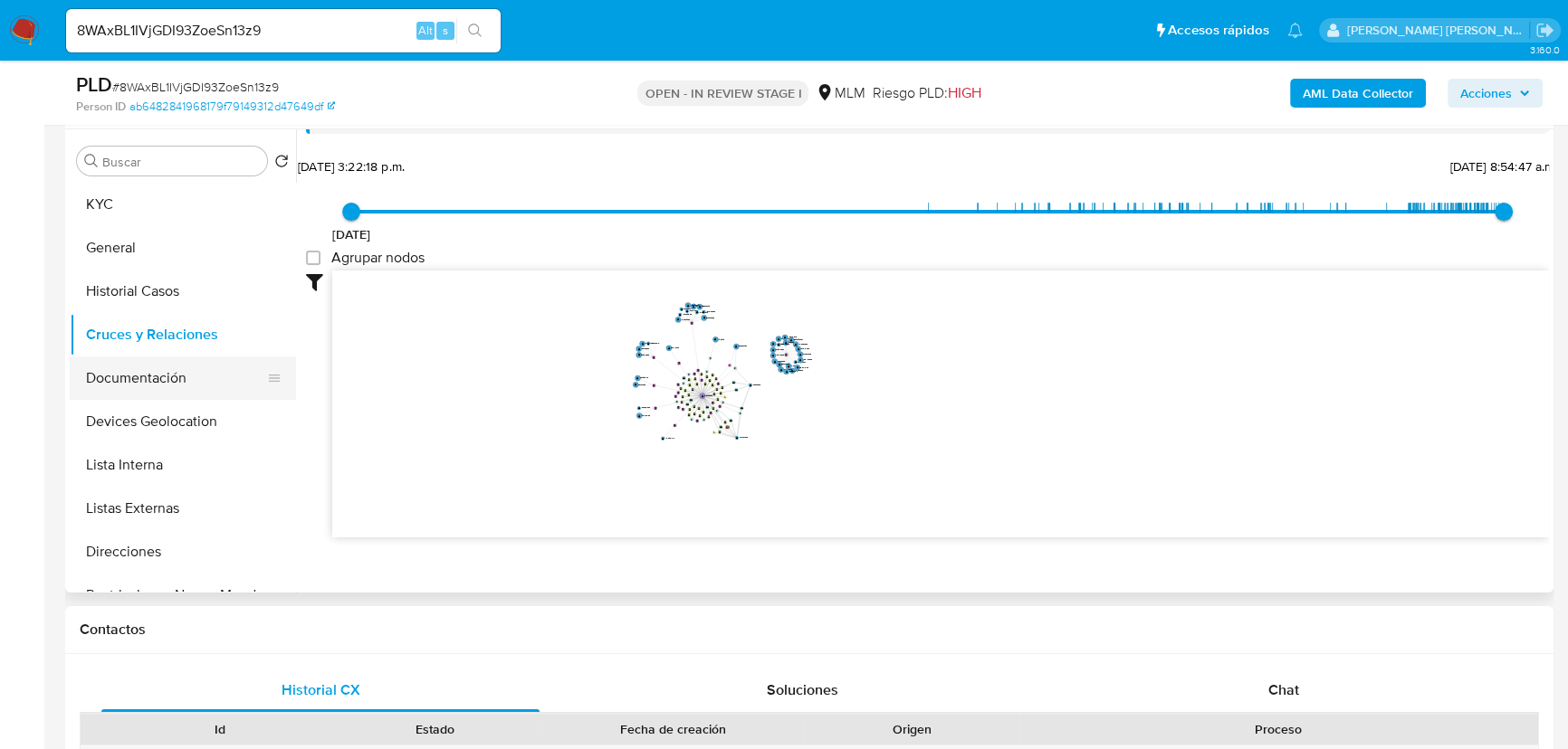
drag, startPoint x: 192, startPoint y: 376, endPoint x: 206, endPoint y: 378, distance: 14.1
click at [192, 375] on button "Documentación" at bounding box center [176, 379] width 212 height 44
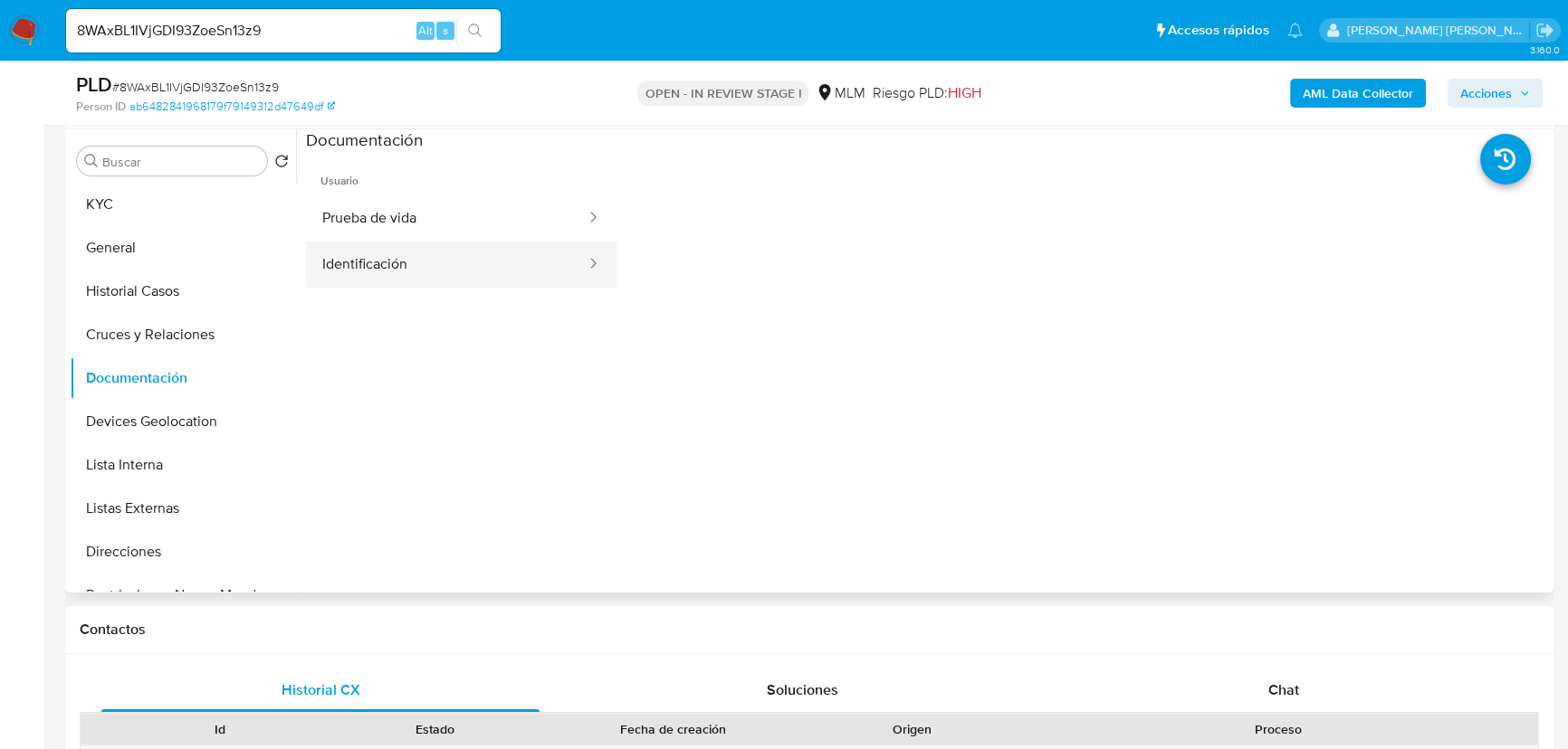
drag, startPoint x: 493, startPoint y: 220, endPoint x: 563, endPoint y: 249, distance: 75.8
click at [496, 218] on button "Prueba de vida" at bounding box center [446, 218] width 281 height 46
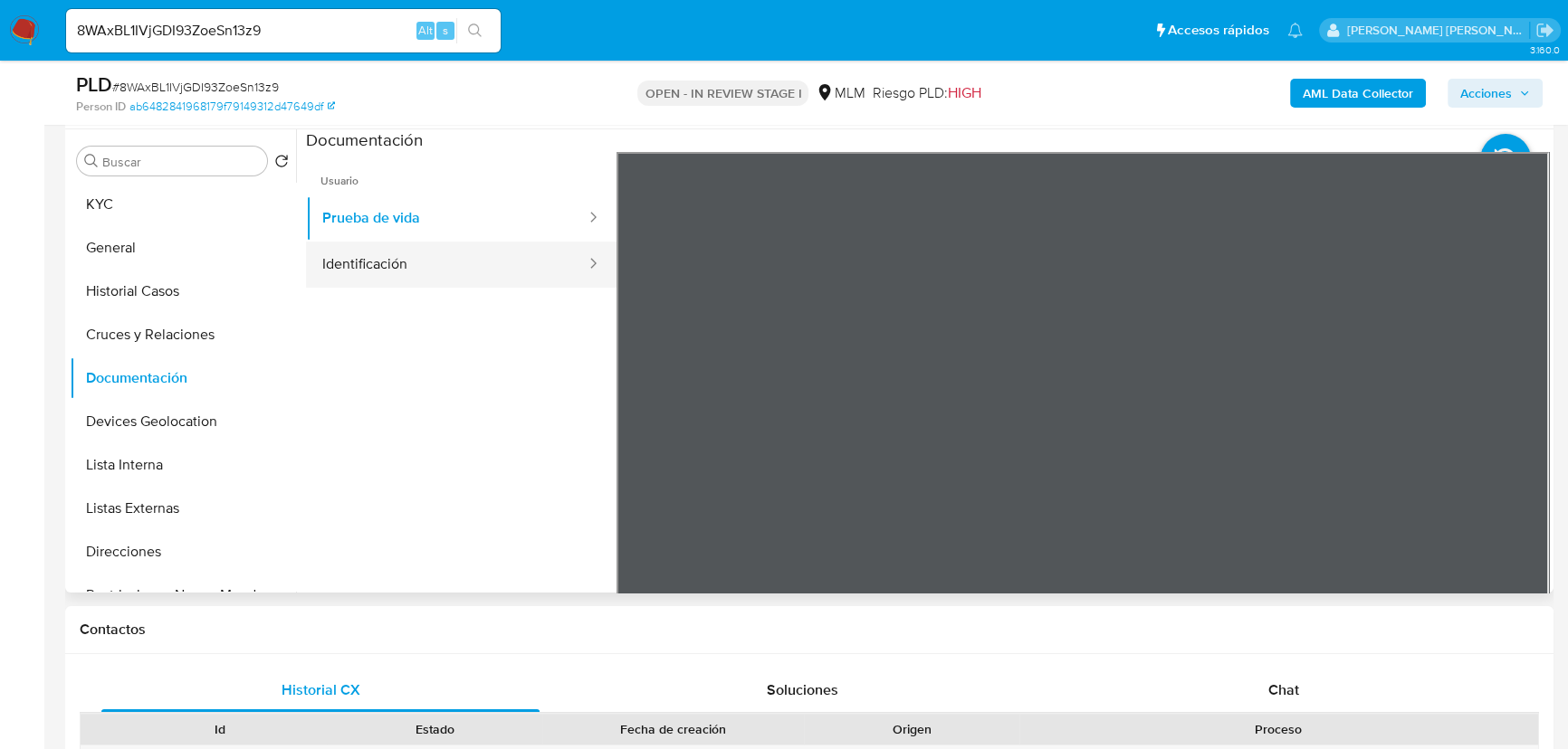
click at [493, 244] on button "Identificación" at bounding box center [446, 264] width 281 height 46
drag, startPoint x: 199, startPoint y: 415, endPoint x: 848, endPoint y: 351, distance: 652.1
click at [205, 410] on button "Devices Geolocation" at bounding box center [183, 421] width 227 height 44
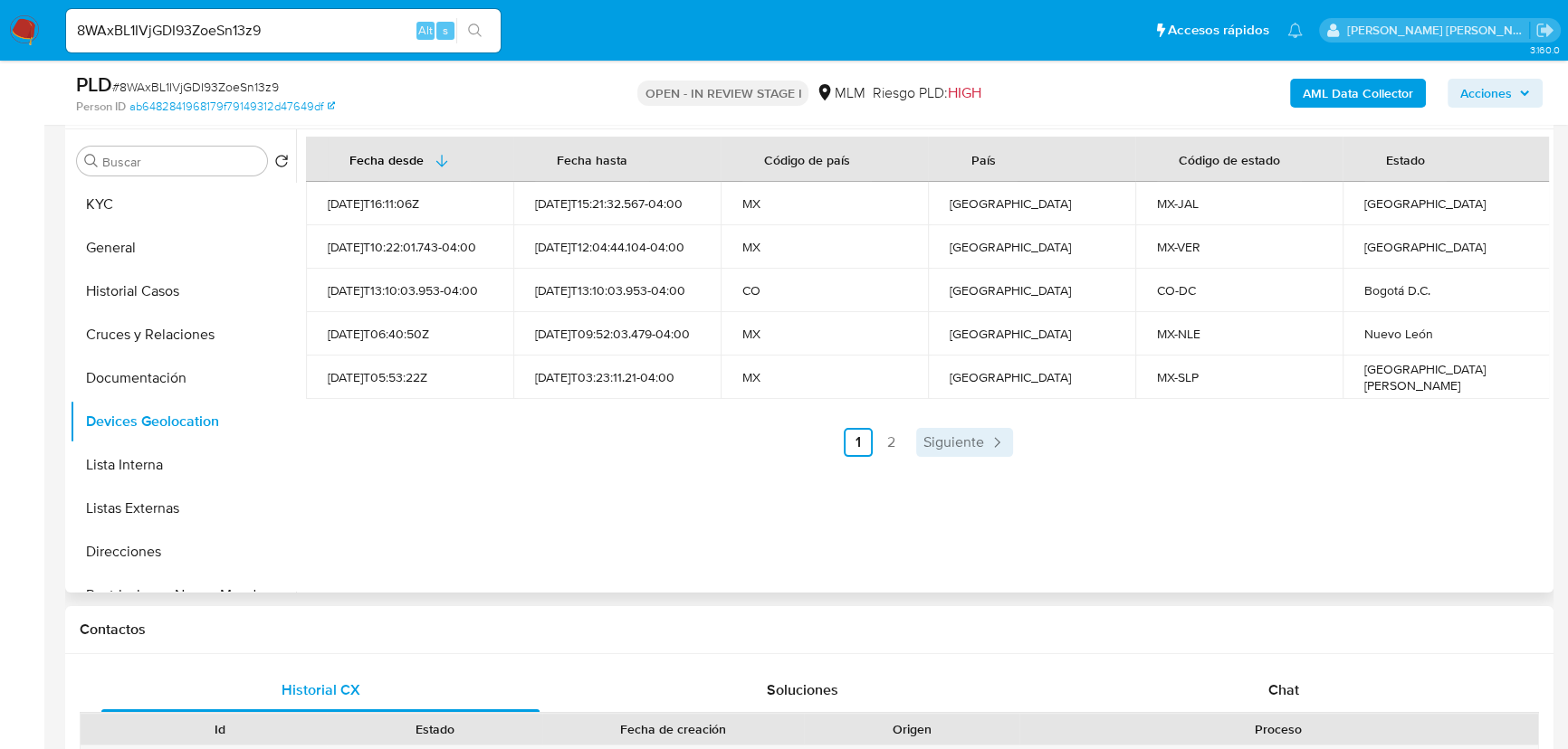
click at [969, 440] on span "Siguiente" at bounding box center [953, 442] width 61 height 15
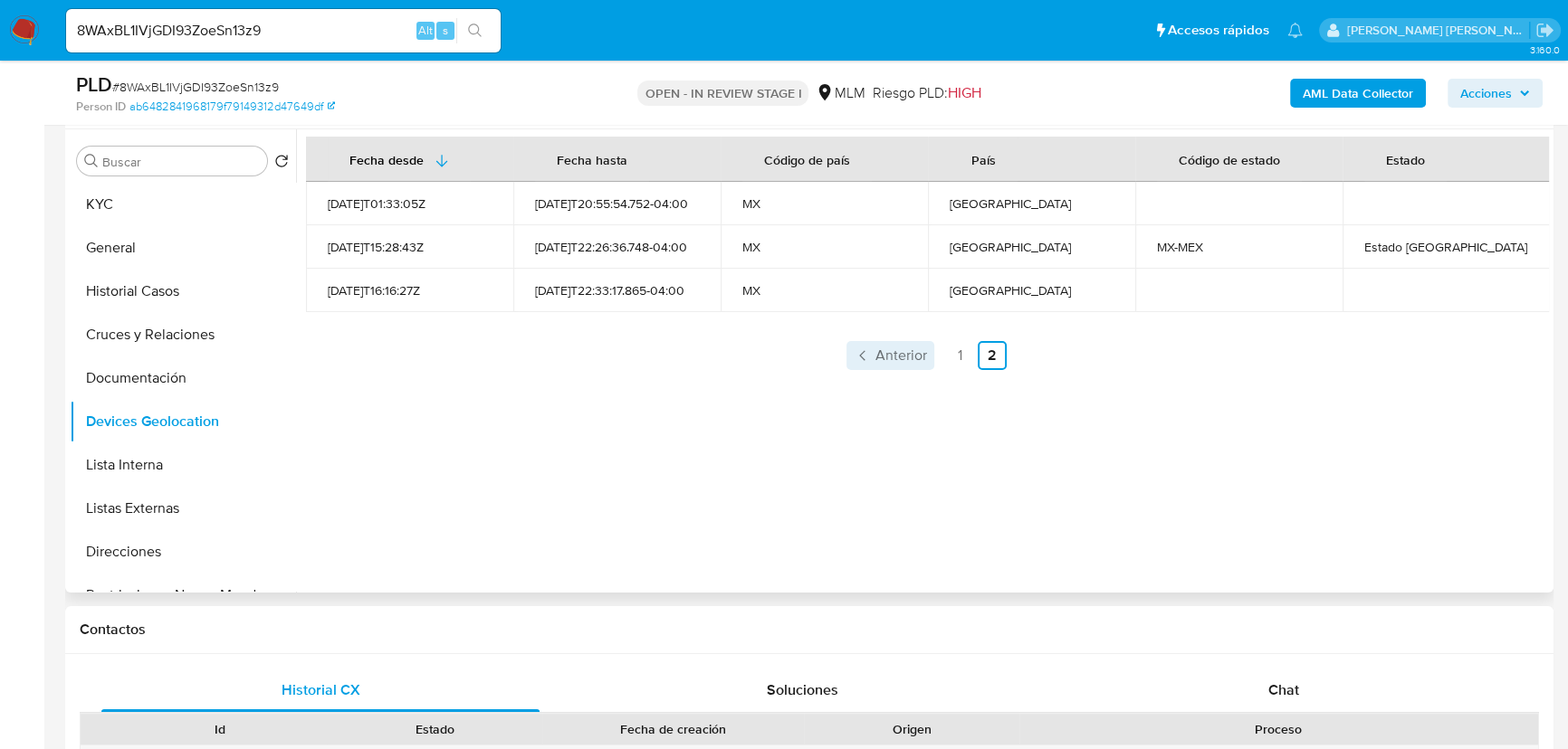
click at [889, 351] on span "Anterior" at bounding box center [901, 356] width 52 height 15
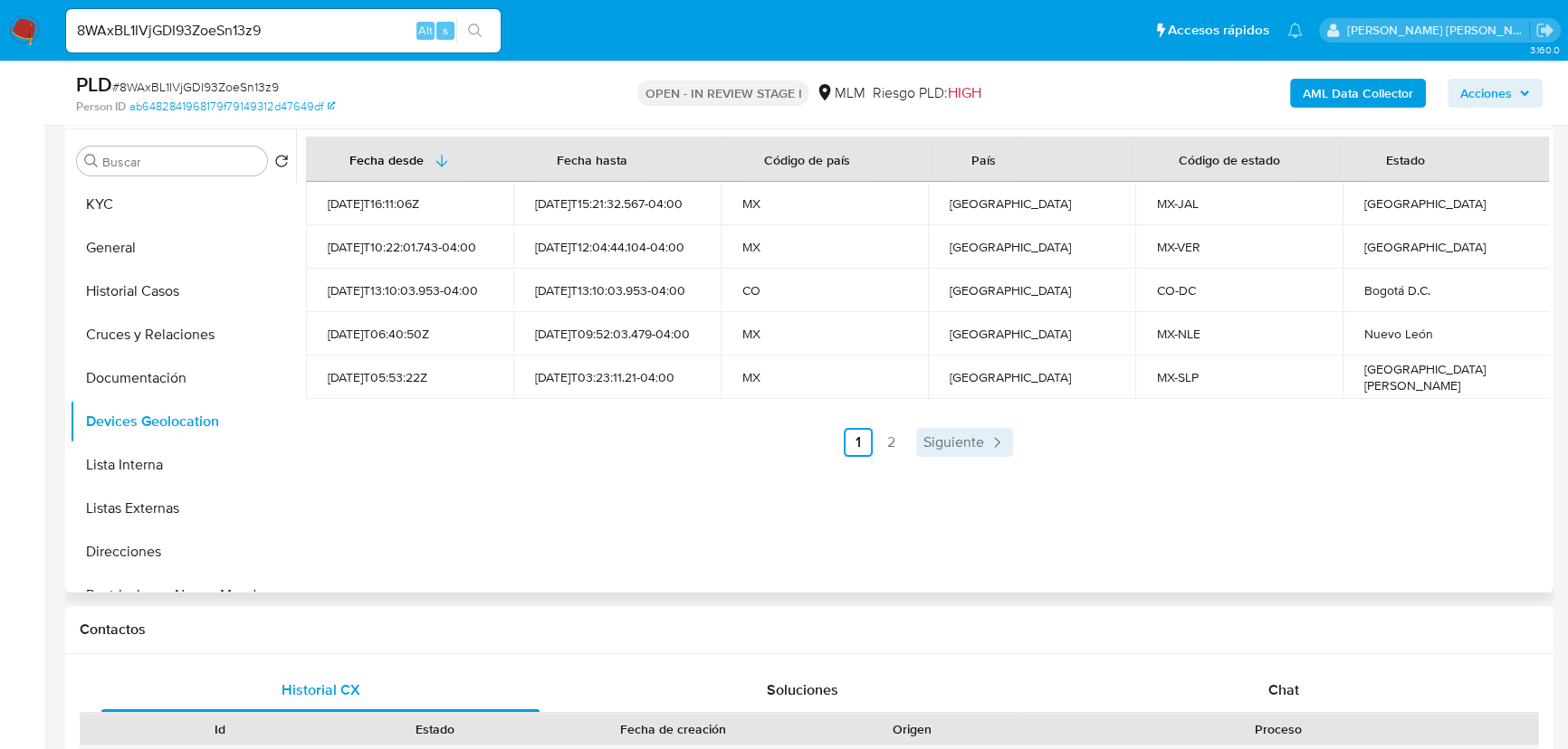
click at [980, 445] on span "Siguiente" at bounding box center [953, 442] width 61 height 15
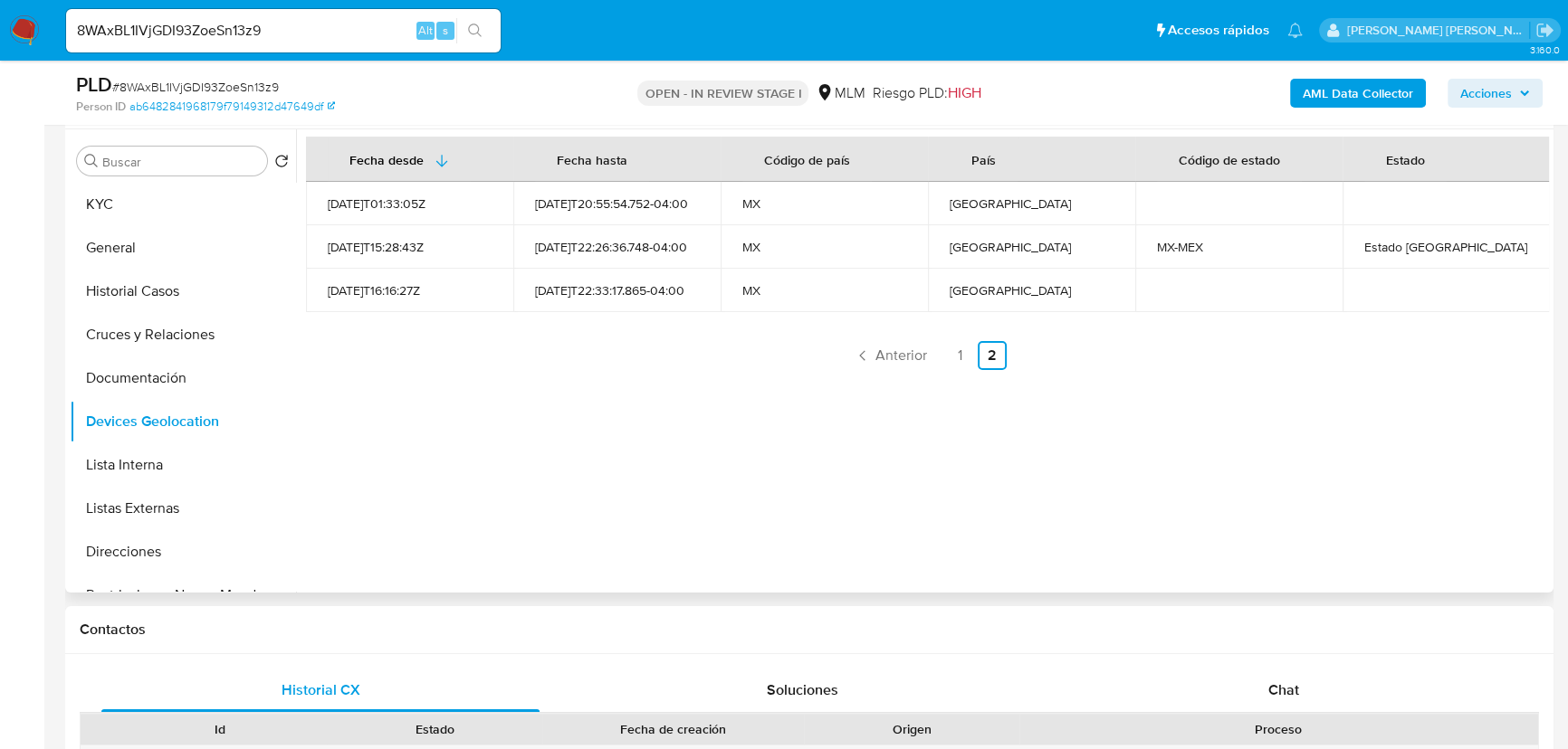
click at [804, 353] on ul "Anterior 1 2 Siguiente" at bounding box center [927, 356] width 1243 height 29
drag, startPoint x: 226, startPoint y: 500, endPoint x: 565, endPoint y: 498, distance: 339.0
click at [227, 500] on button "Listas Externas" at bounding box center [183, 509] width 227 height 44
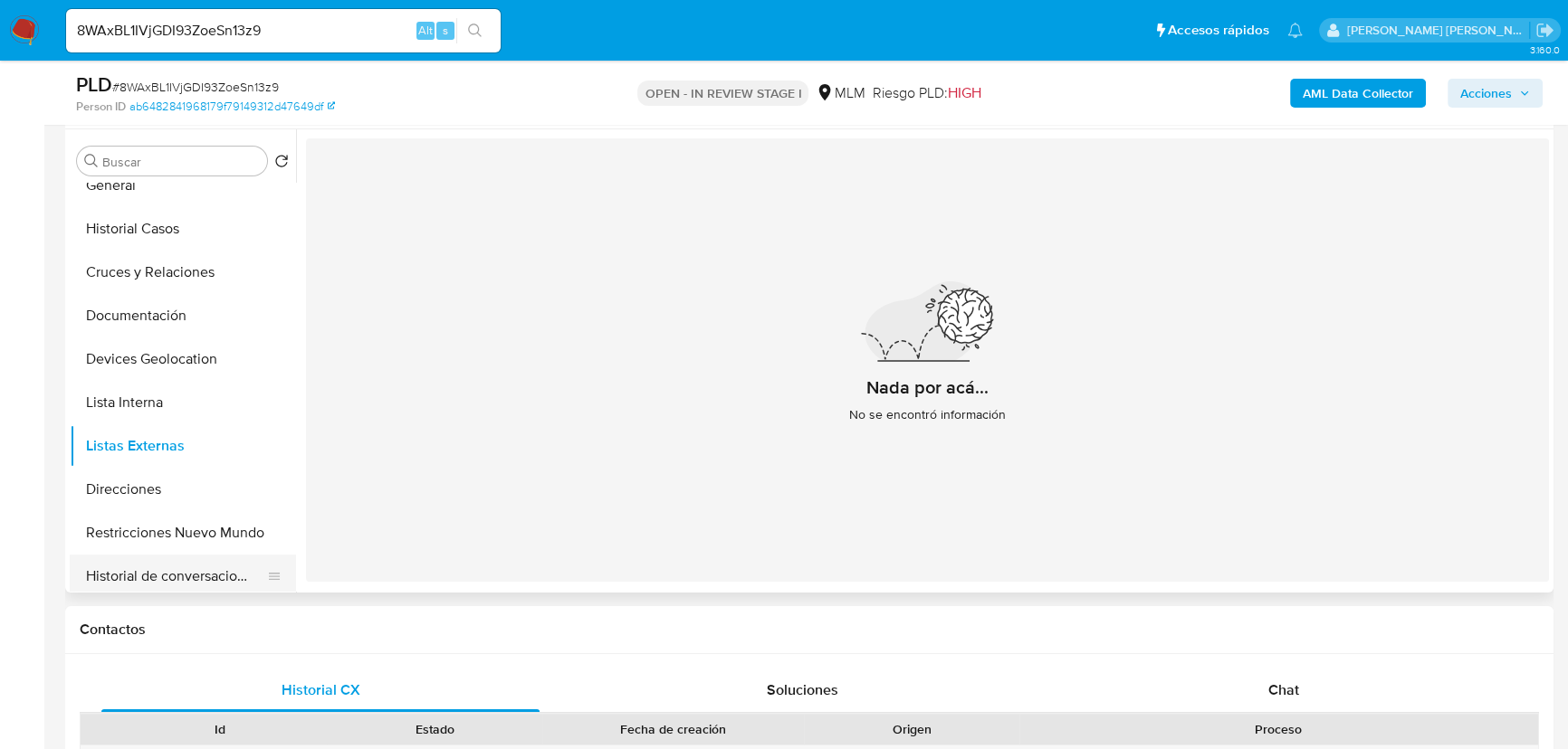
scroll to position [164, 0]
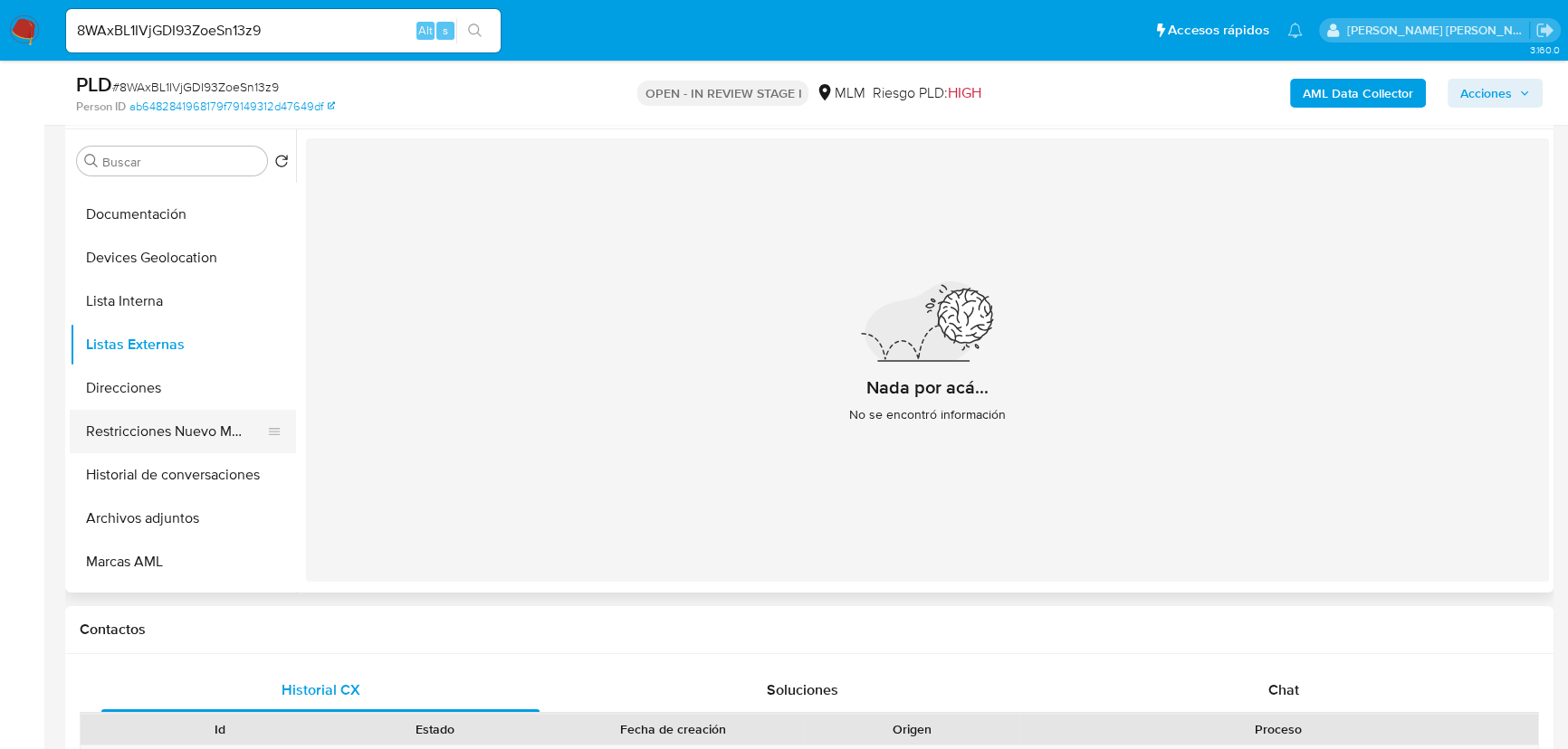
click at [198, 430] on button "Restricciones Nuevo Mundo" at bounding box center [176, 431] width 212 height 44
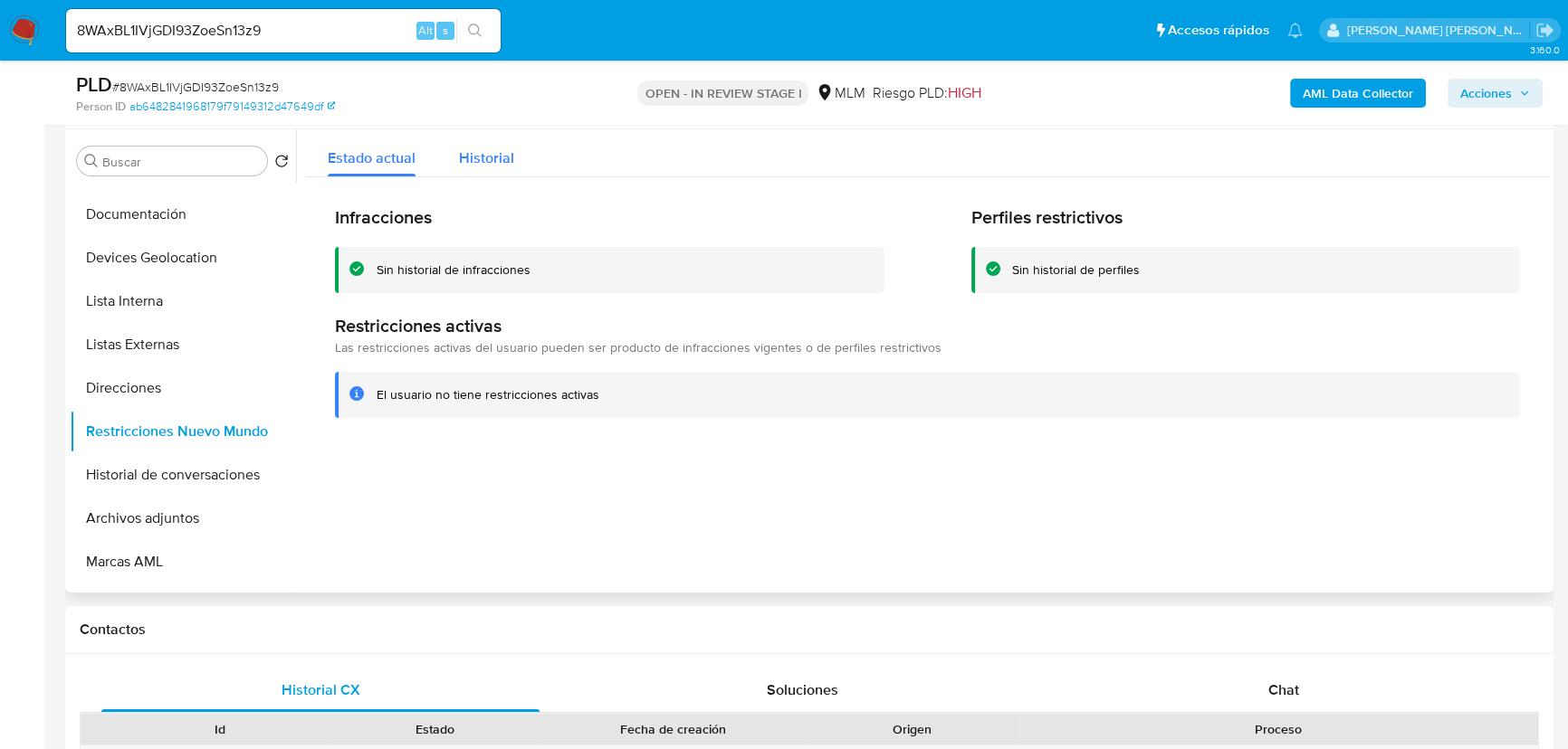
click at [473, 153] on span "Historial" at bounding box center [486, 157] width 56 height 21
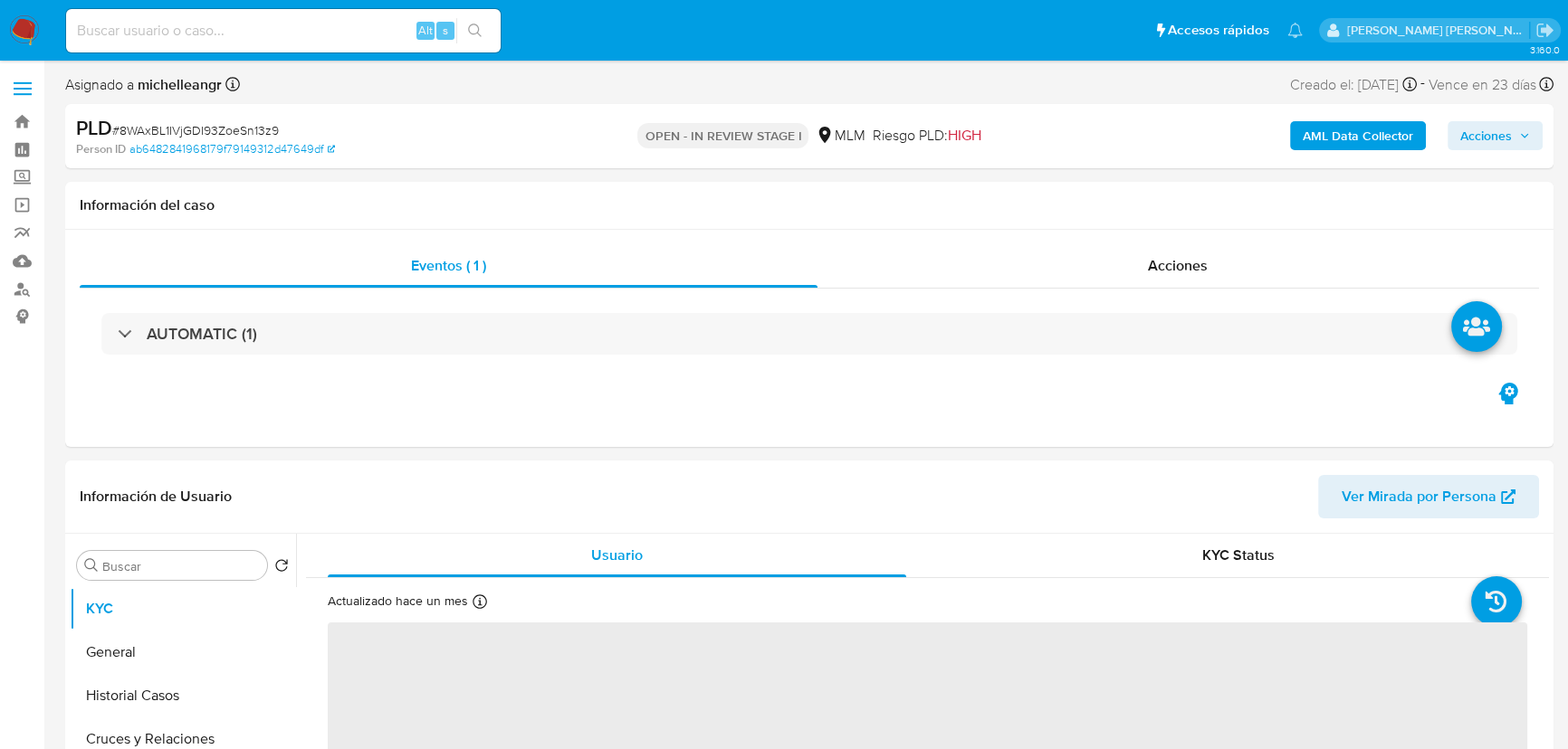
select select "10"
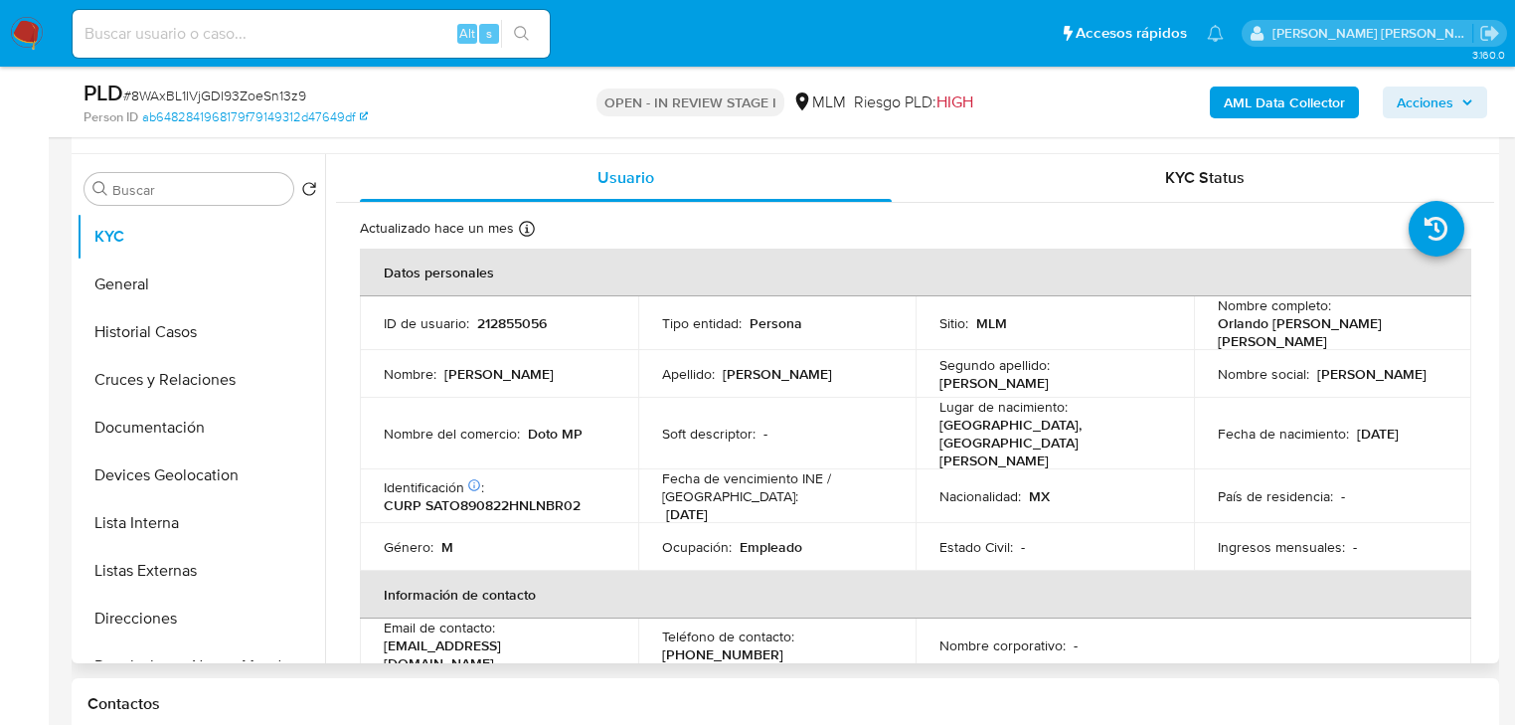
scroll to position [80, 0]
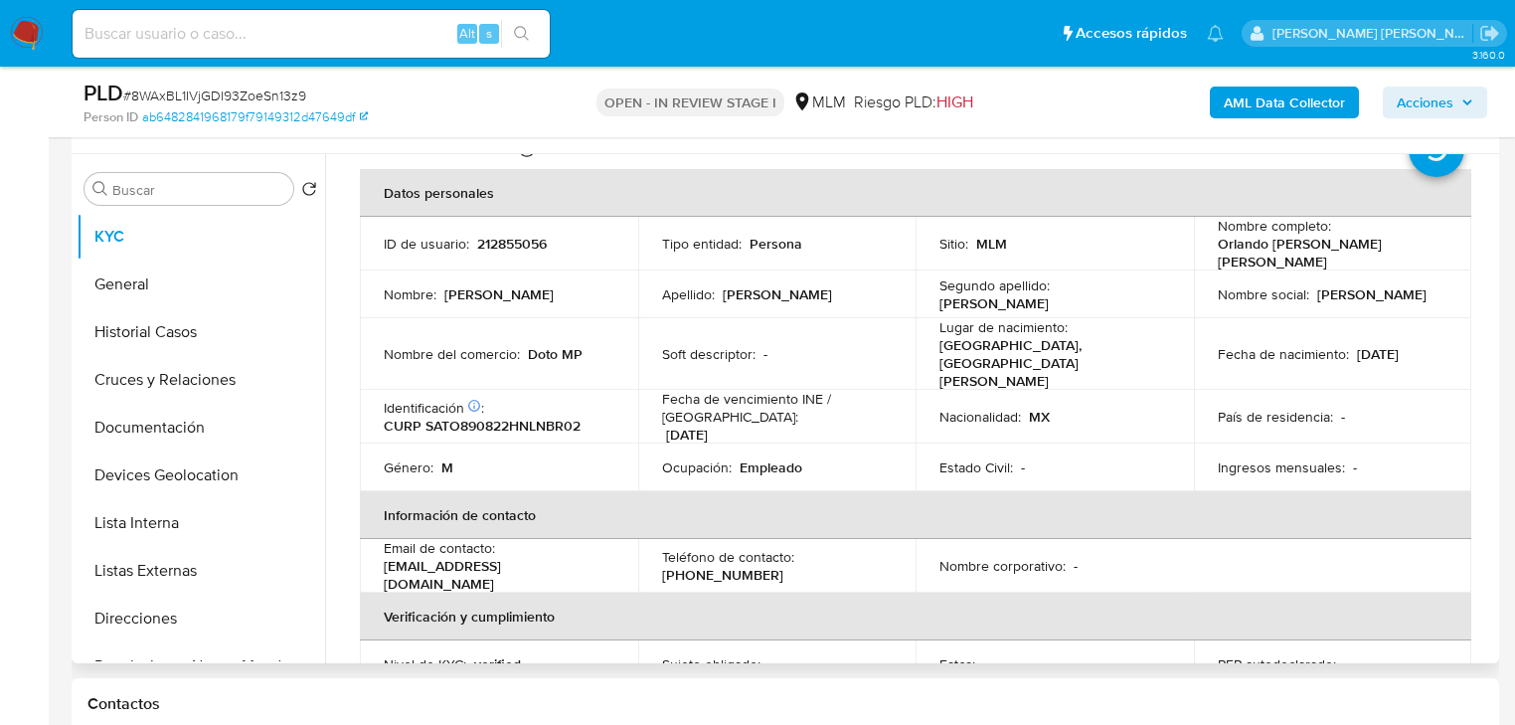
click at [708, 426] on p "[DATE]" at bounding box center [687, 435] width 42 height 18
drag, startPoint x: 538, startPoint y: 543, endPoint x: 406, endPoint y: 496, distance: 140.2
click at [381, 539] on td "Email de contacto : [EMAIL_ADDRESS][DOMAIN_NAME]" at bounding box center [499, 566] width 278 height 54
copy p "[EMAIL_ADDRESS][DOMAIN_NAME]"
click at [696, 566] on p "[PHONE_NUMBER]" at bounding box center [722, 575] width 121 height 18
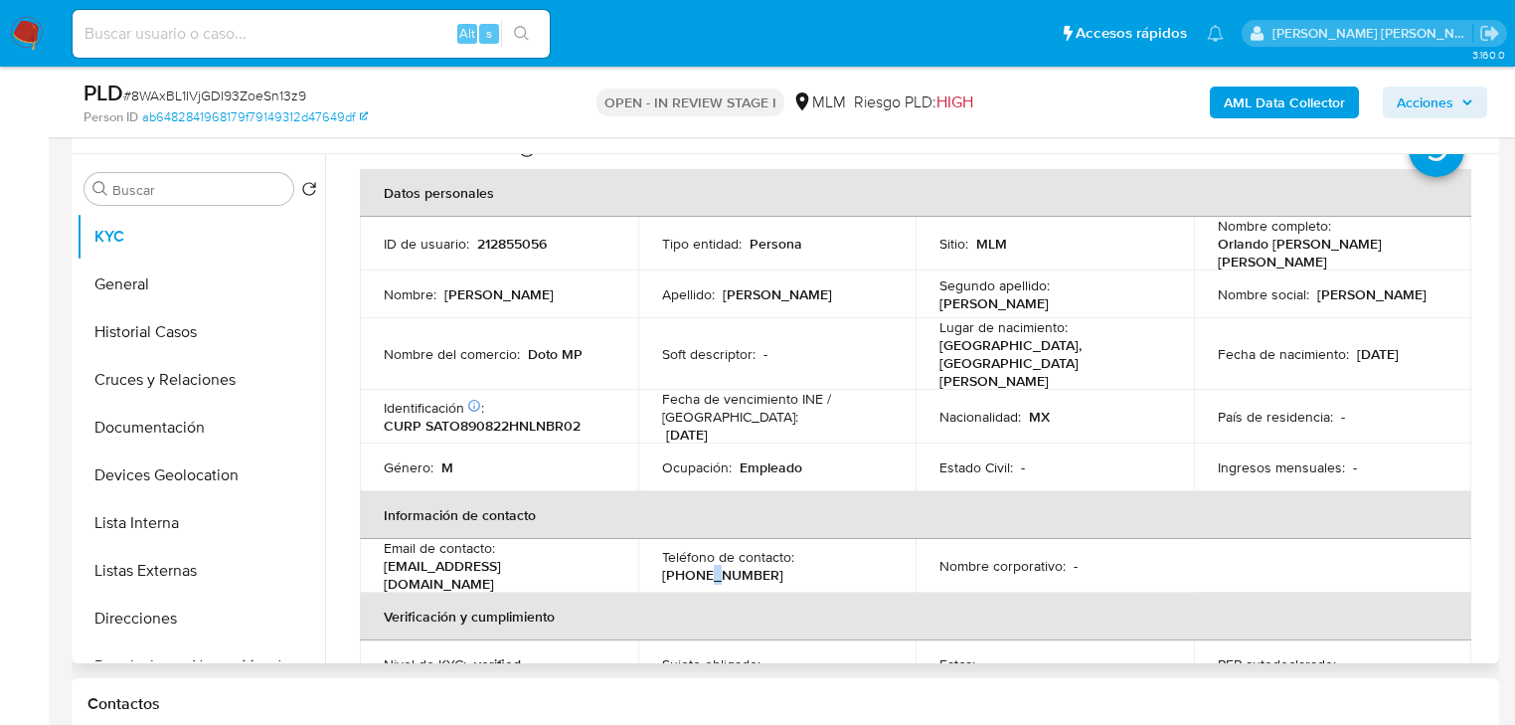
click at [697, 566] on p "[PHONE_NUMBER]" at bounding box center [722, 575] width 121 height 18
copy p "7"
click at [724, 566] on p "[PHONE_NUMBER]" at bounding box center [722, 575] width 121 height 18
click at [725, 566] on p "[PHONE_NUMBER]" at bounding box center [722, 575] width 121 height 18
copy p "27003710"
